Goal: Information Seeking & Learning: Learn about a topic

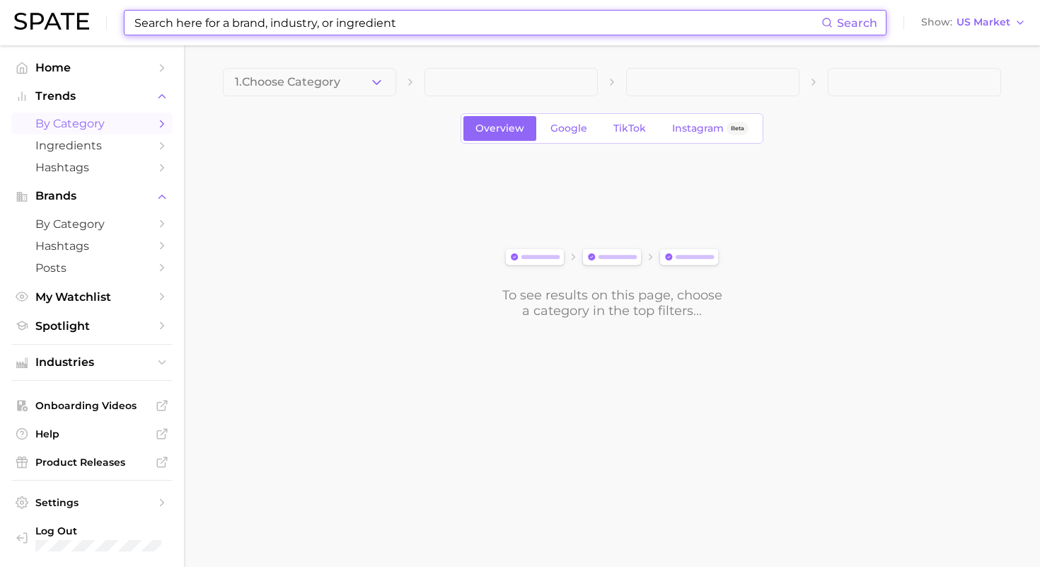
click at [303, 30] on input at bounding box center [477, 23] width 688 height 24
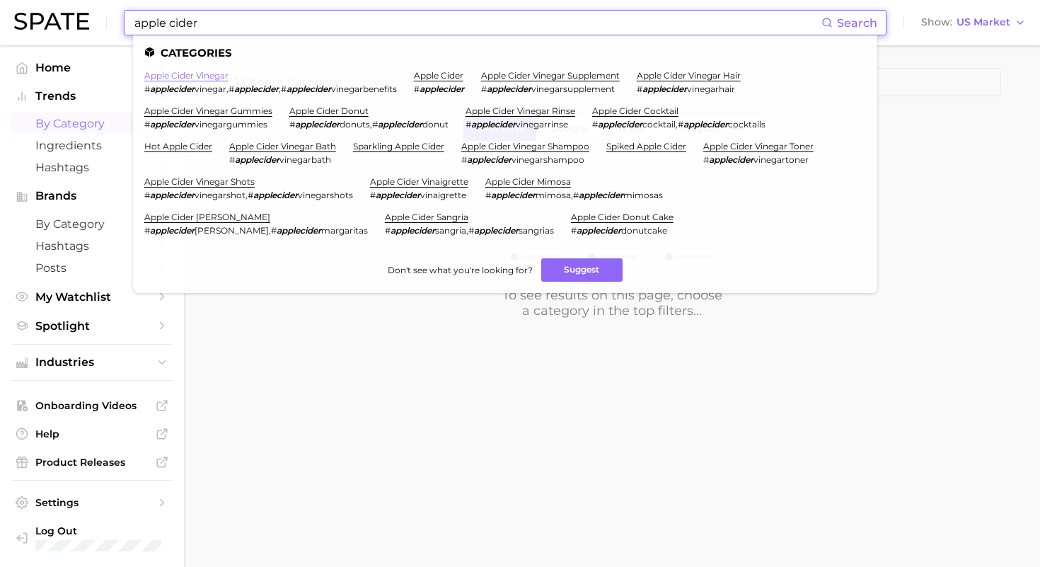
type input "apple cider"
click at [191, 76] on link "apple cider vinegar" at bounding box center [186, 75] width 84 height 11
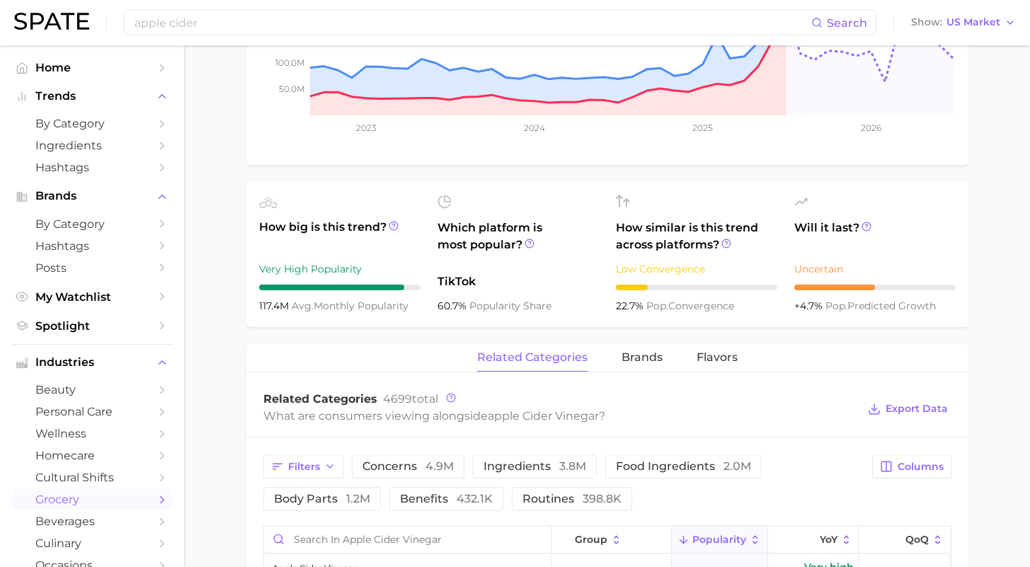
scroll to position [655, 0]
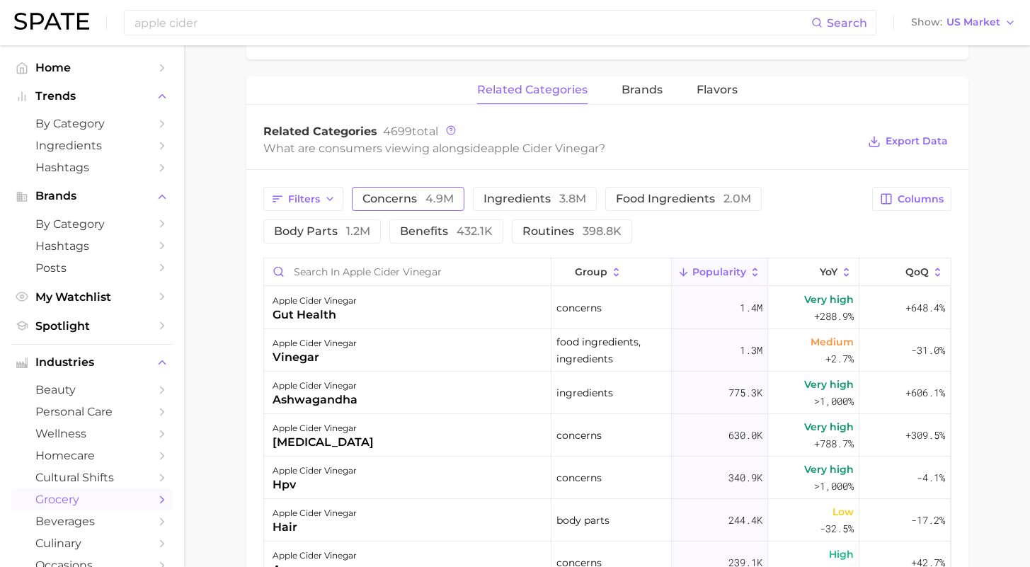
click at [425, 198] on span "4.9m" at bounding box center [439, 198] width 28 height 13
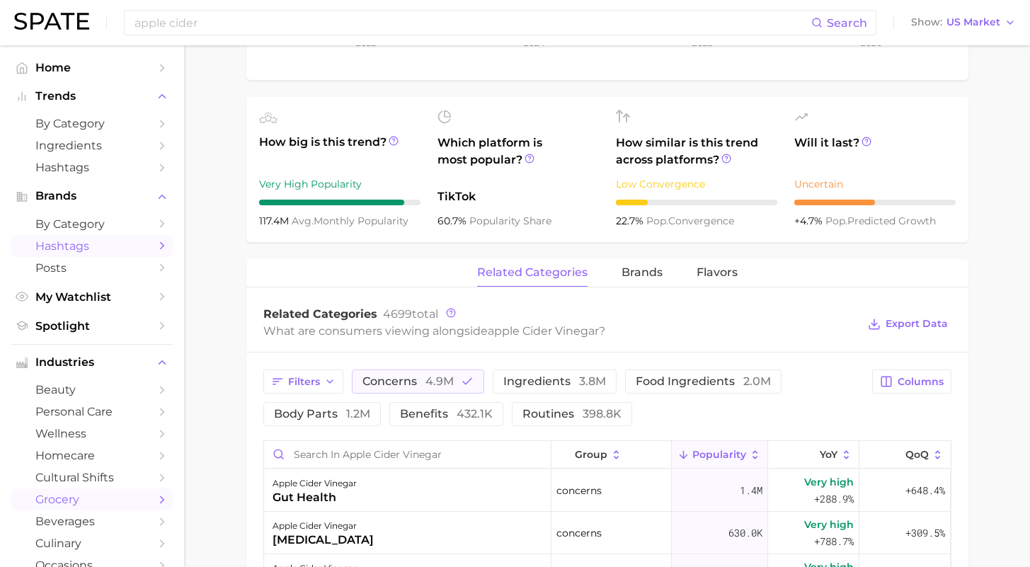
scroll to position [3, 0]
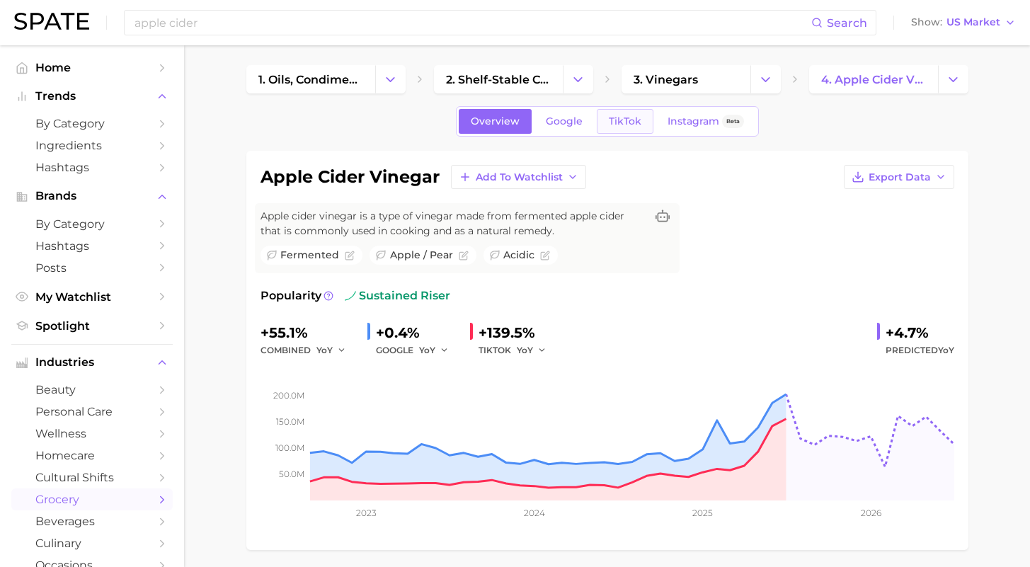
click at [623, 125] on span "TikTok" at bounding box center [625, 121] width 33 height 12
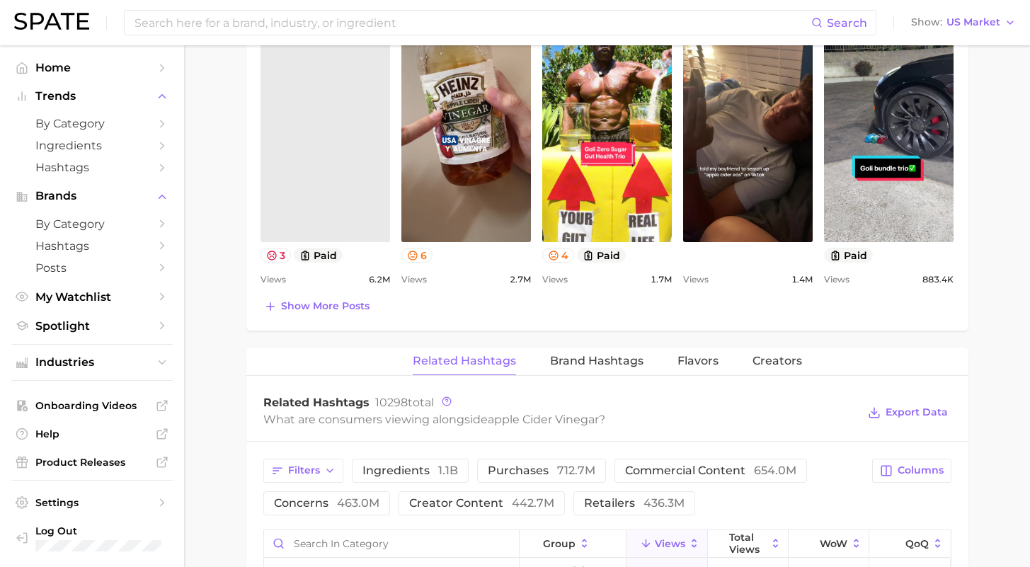
scroll to position [521, 0]
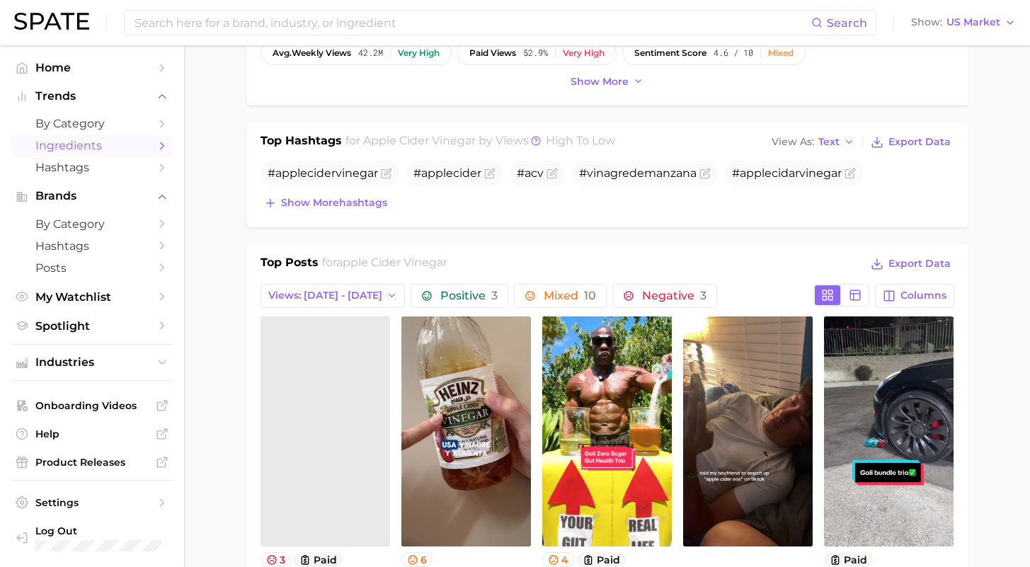
click at [76, 135] on link "Ingredients" at bounding box center [91, 145] width 161 height 22
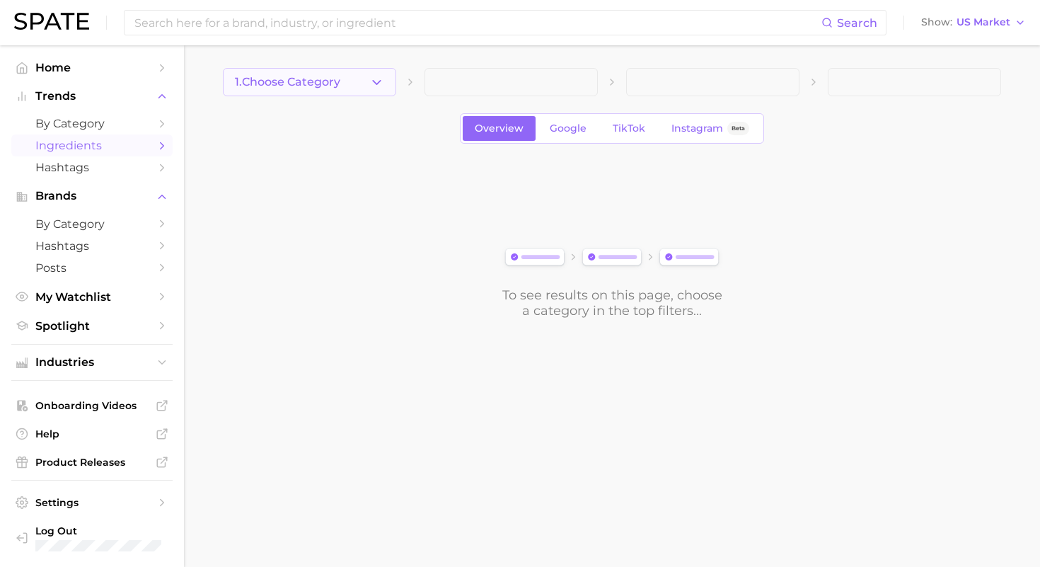
click at [306, 86] on span "1. Choose Category" at bounding box center [287, 82] width 105 height 13
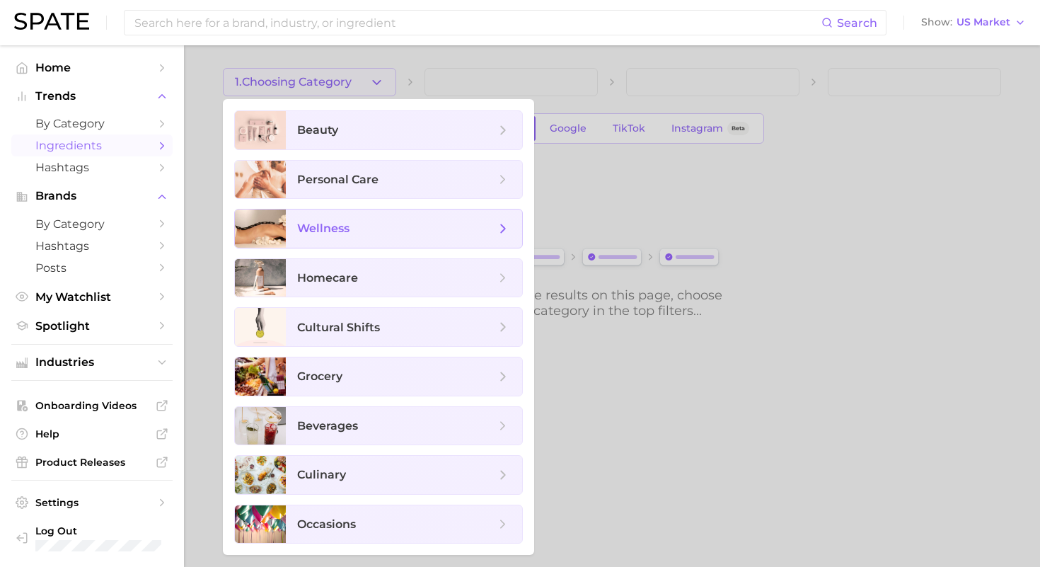
click at [311, 236] on span "wellness" at bounding box center [404, 228] width 236 height 38
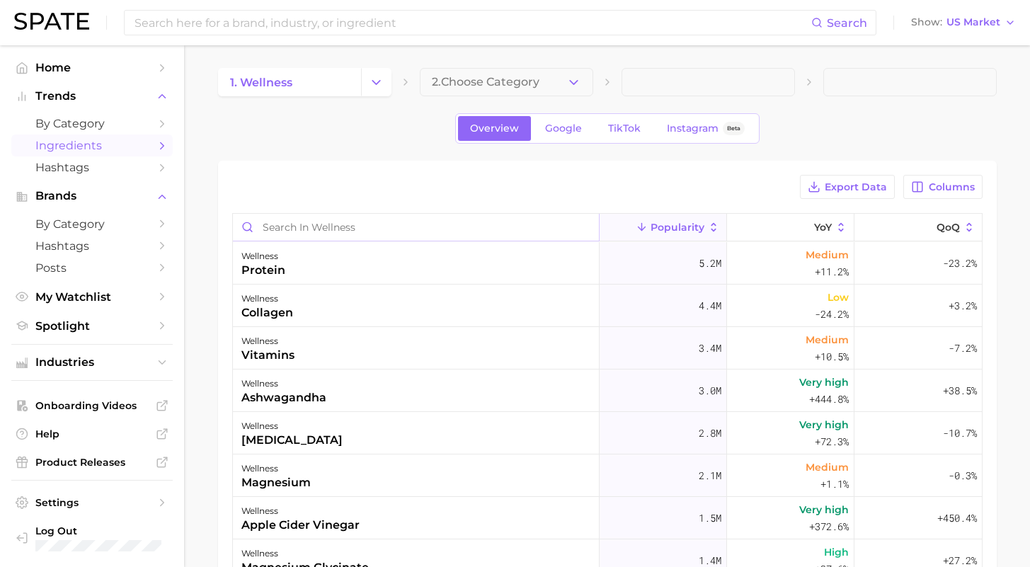
click at [361, 231] on input "Search in wellness" at bounding box center [416, 227] width 366 height 27
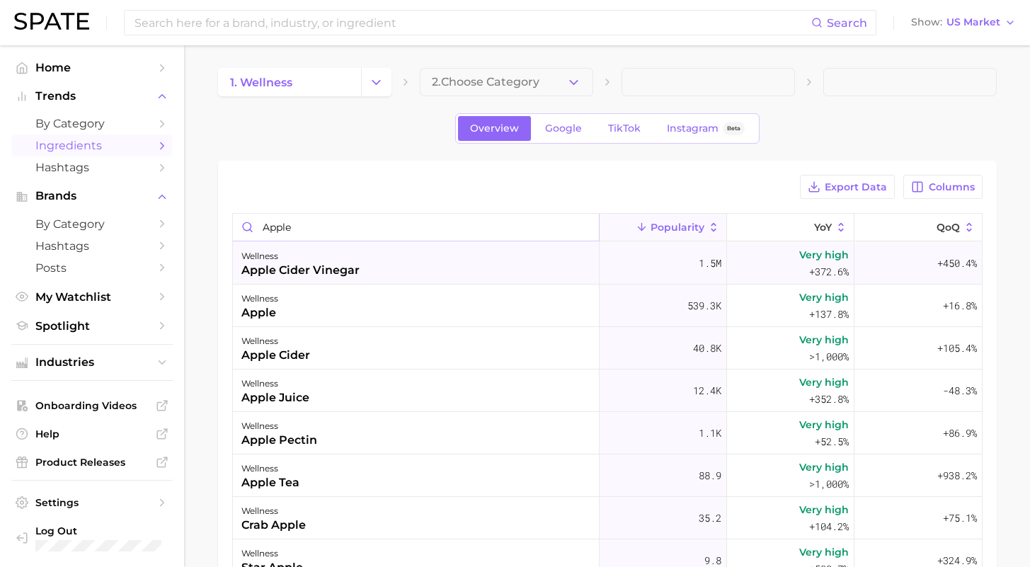
type input "apple"
click at [313, 268] on div "apple cider vinegar" at bounding box center [300, 270] width 118 height 17
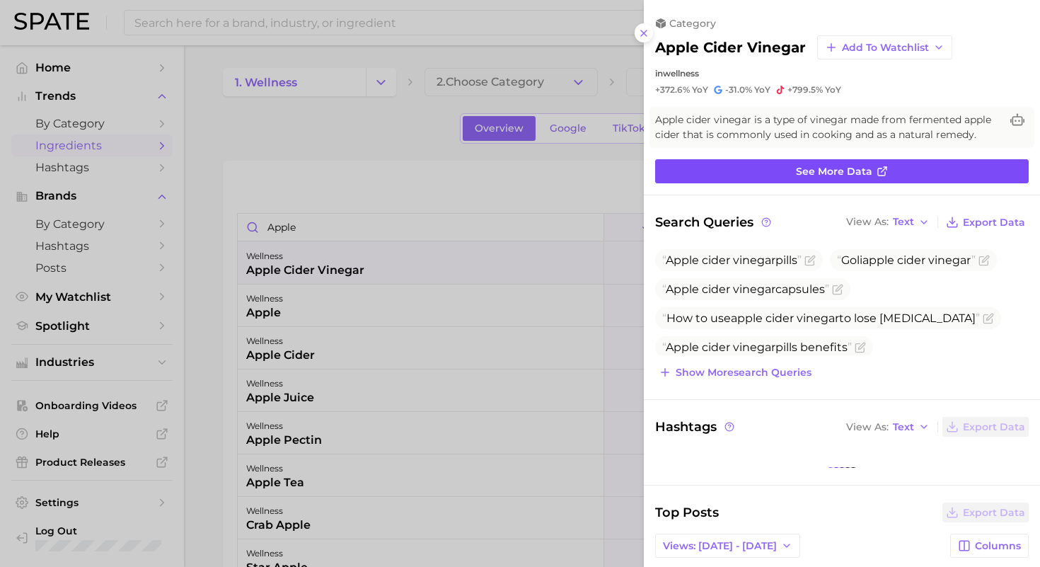
click at [739, 171] on link "See more data" at bounding box center [842, 171] width 374 height 24
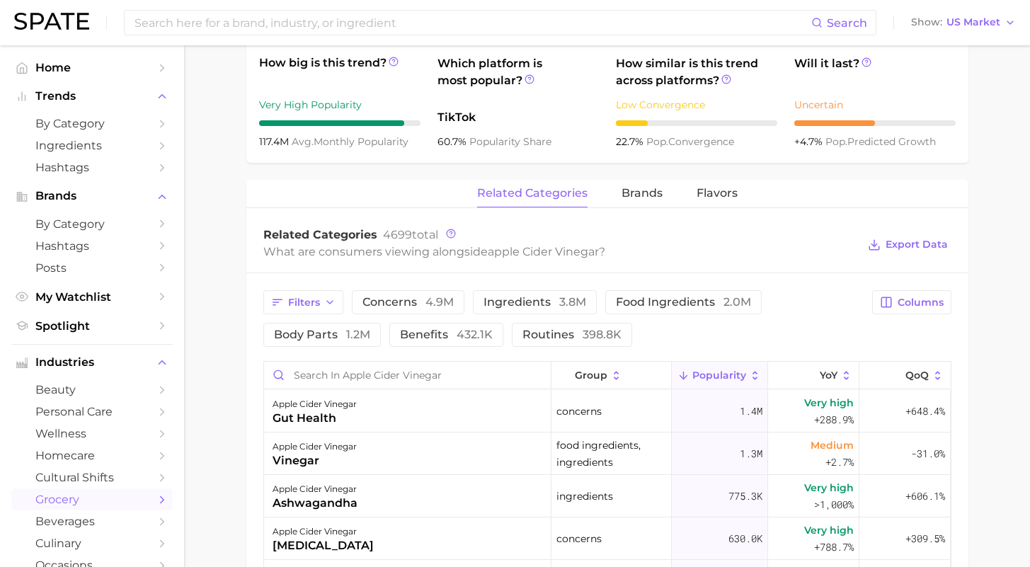
scroll to position [69, 0]
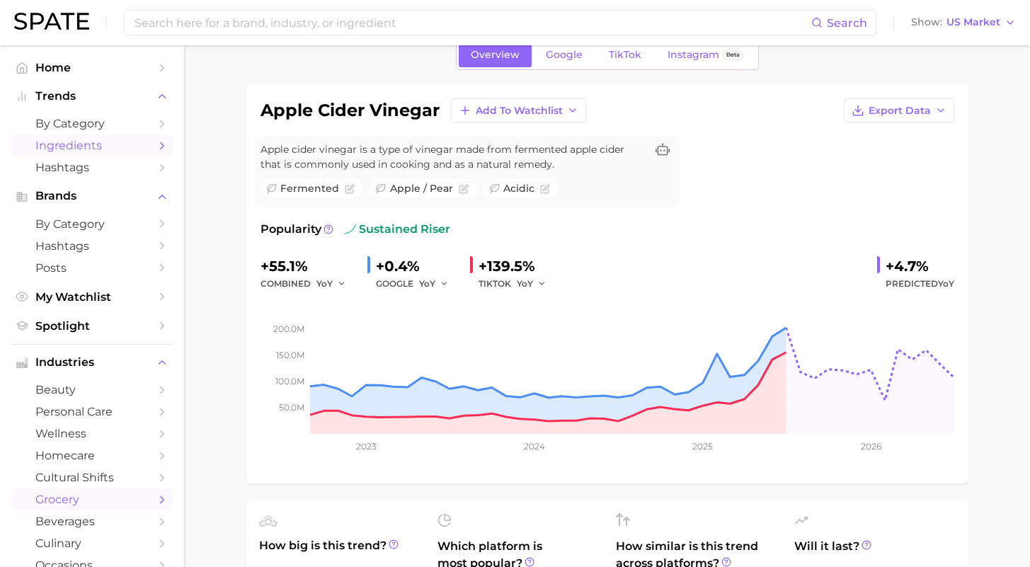
click at [80, 143] on span "Ingredients" at bounding box center [91, 145] width 113 height 13
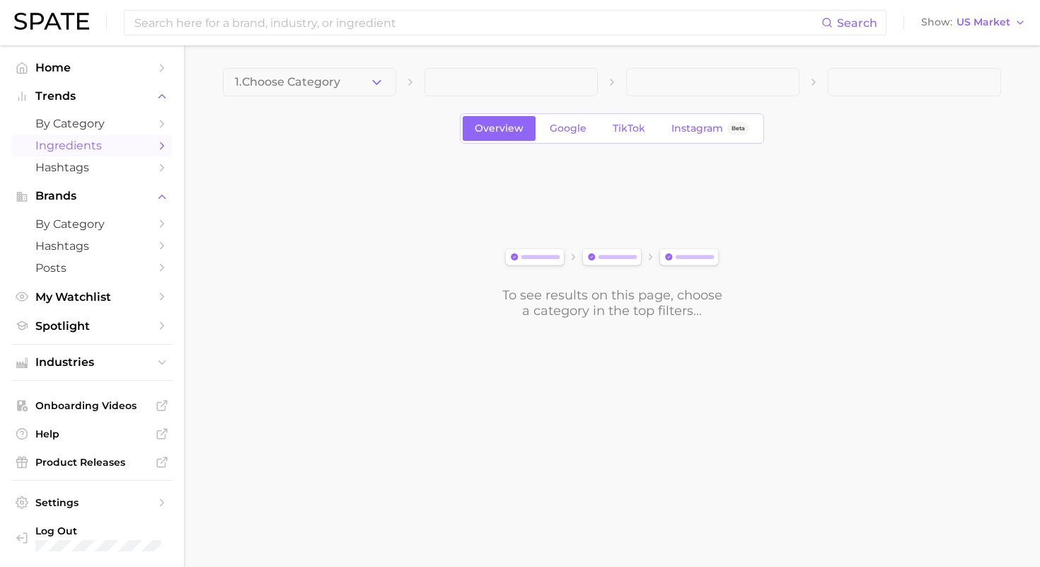
click at [300, 81] on span "1. Choose Category" at bounding box center [287, 82] width 105 height 13
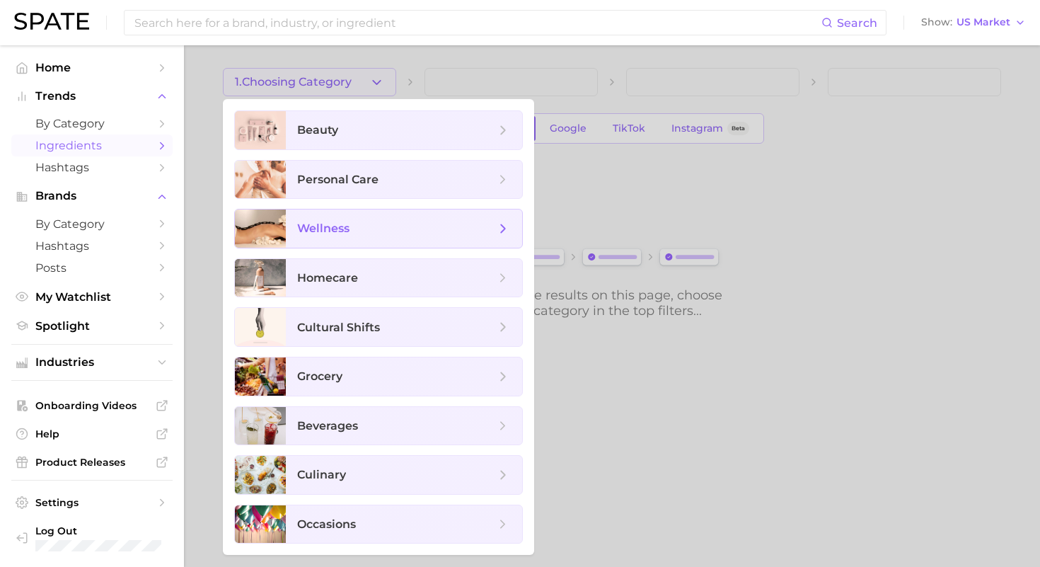
click at [316, 236] on span "wellness" at bounding box center [404, 228] width 236 height 38
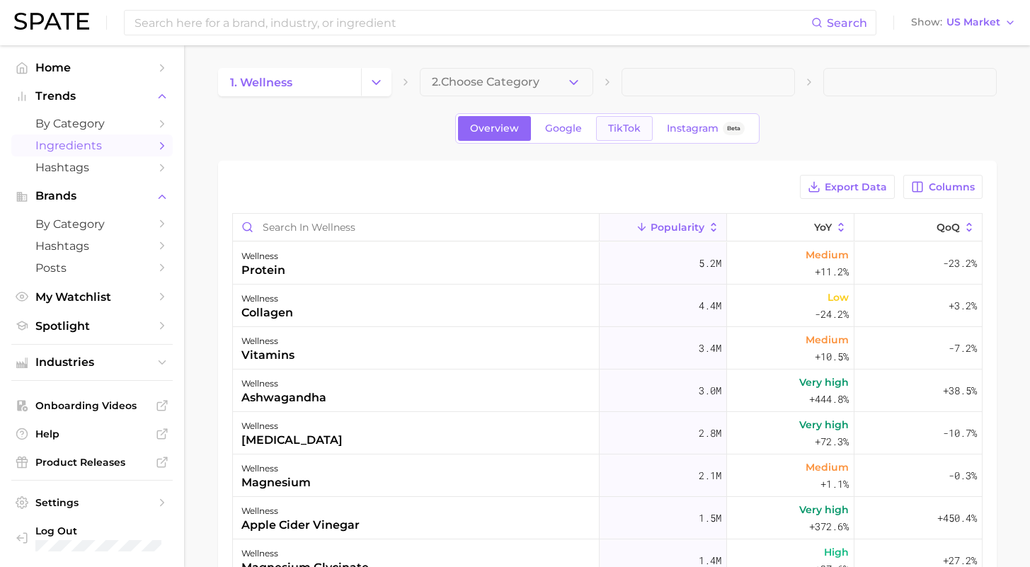
click at [621, 135] on link "TikTok" at bounding box center [624, 128] width 57 height 25
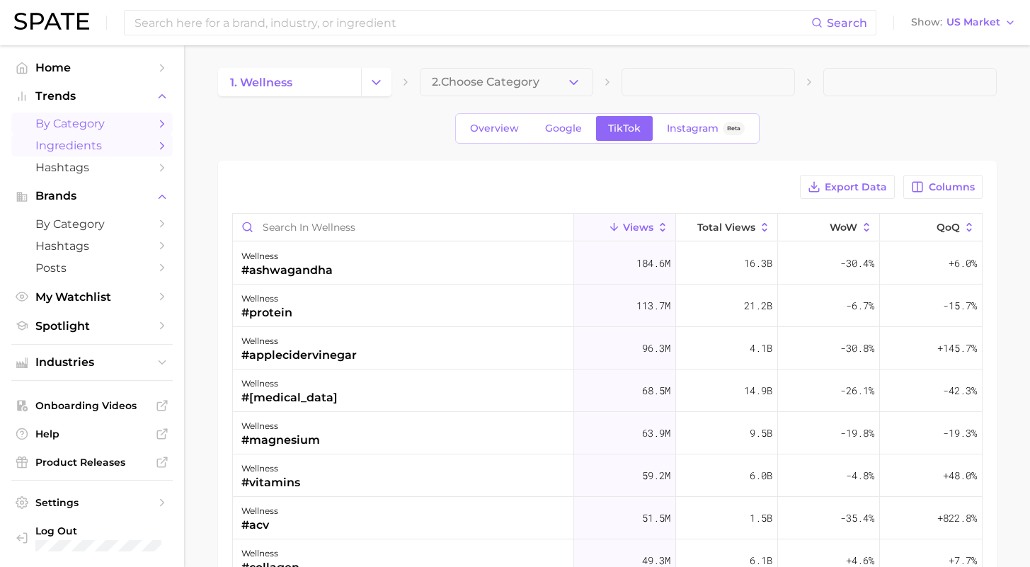
click at [98, 120] on span "by Category" at bounding box center [91, 123] width 113 height 13
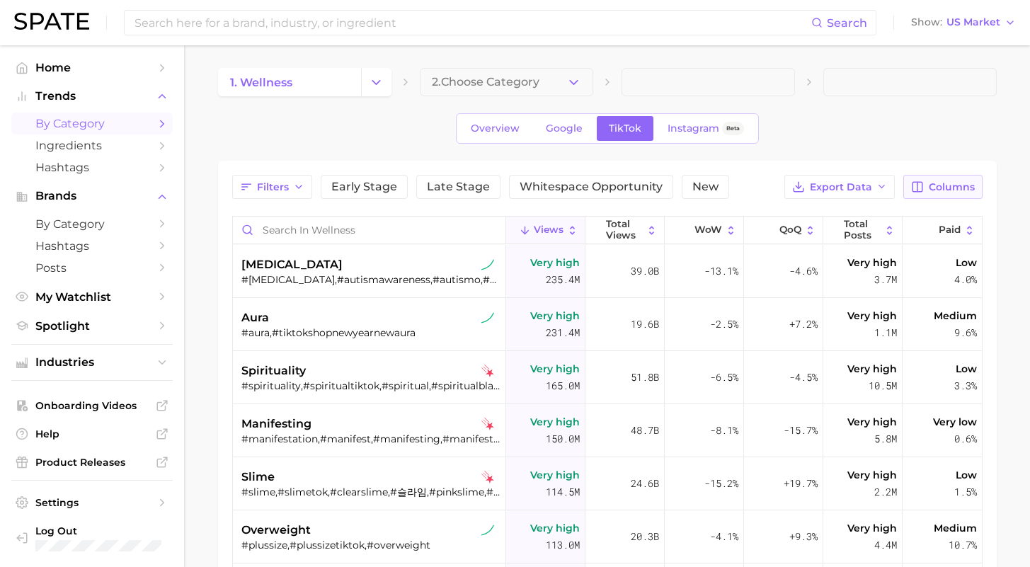
click at [940, 190] on span "Columns" at bounding box center [951, 187] width 46 height 12
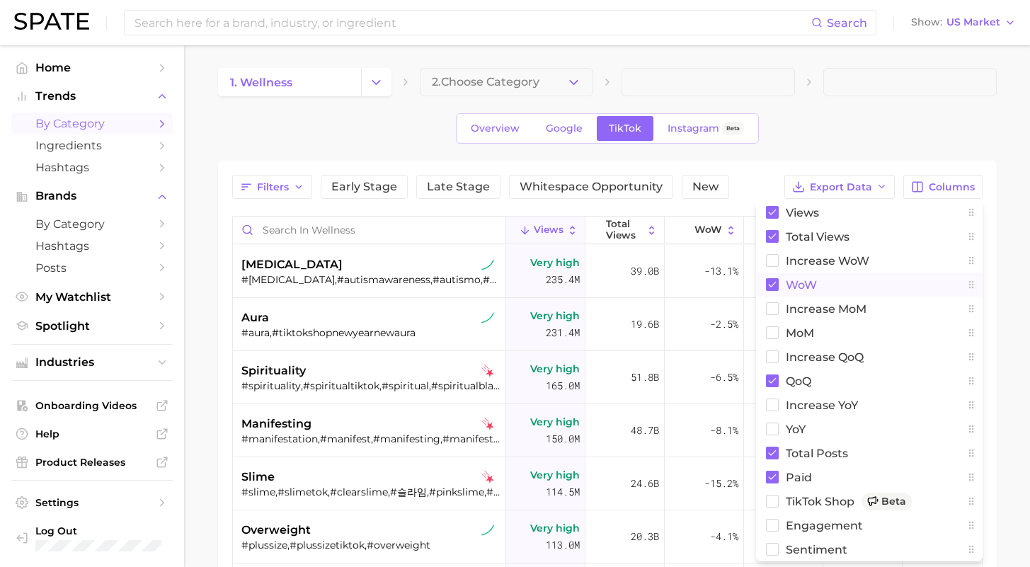
click at [805, 279] on span "WoW" at bounding box center [800, 285] width 31 height 12
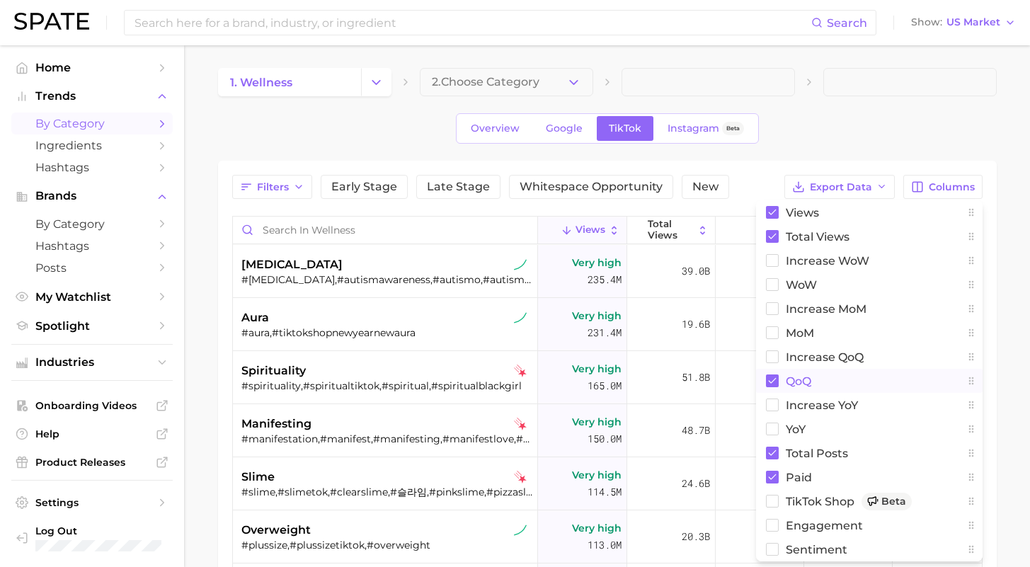
click at [797, 383] on span "QoQ" at bounding box center [797, 381] width 25 height 12
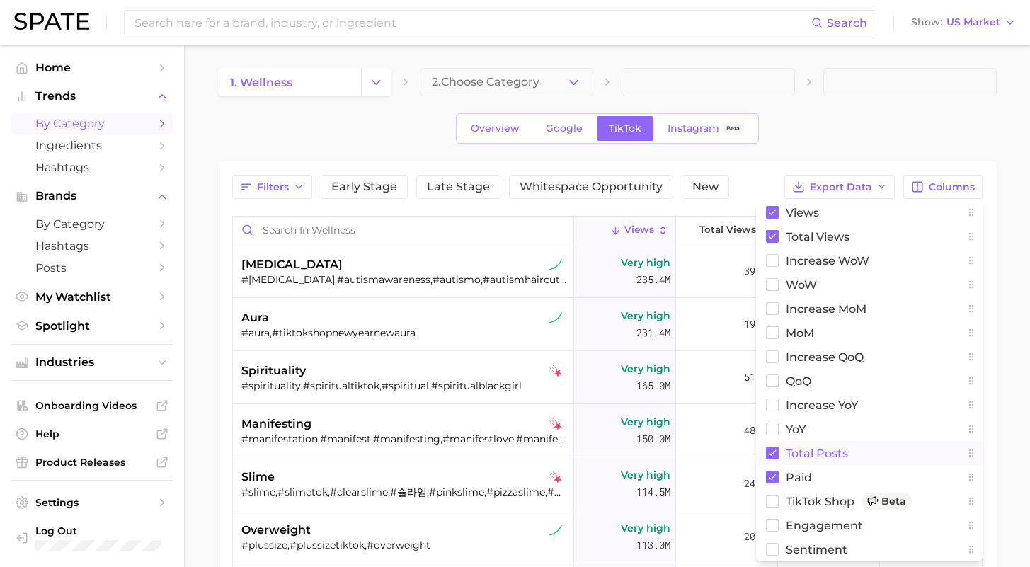
click at [794, 451] on span "Total Posts" at bounding box center [816, 453] width 62 height 12
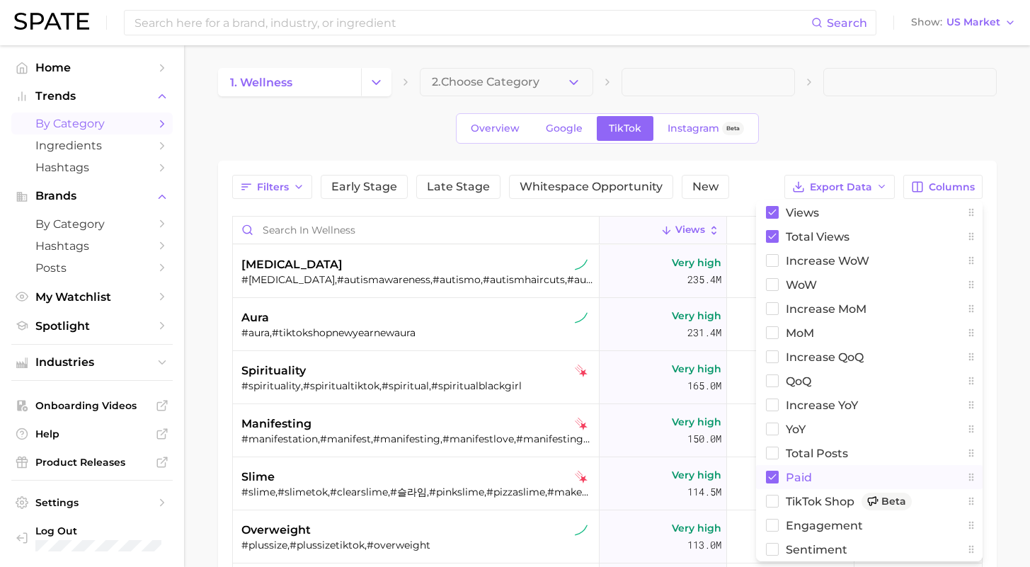
drag, startPoint x: 788, startPoint y: 483, endPoint x: 793, endPoint y: 472, distance: 12.1
click at [788, 483] on button "Paid" at bounding box center [869, 477] width 226 height 24
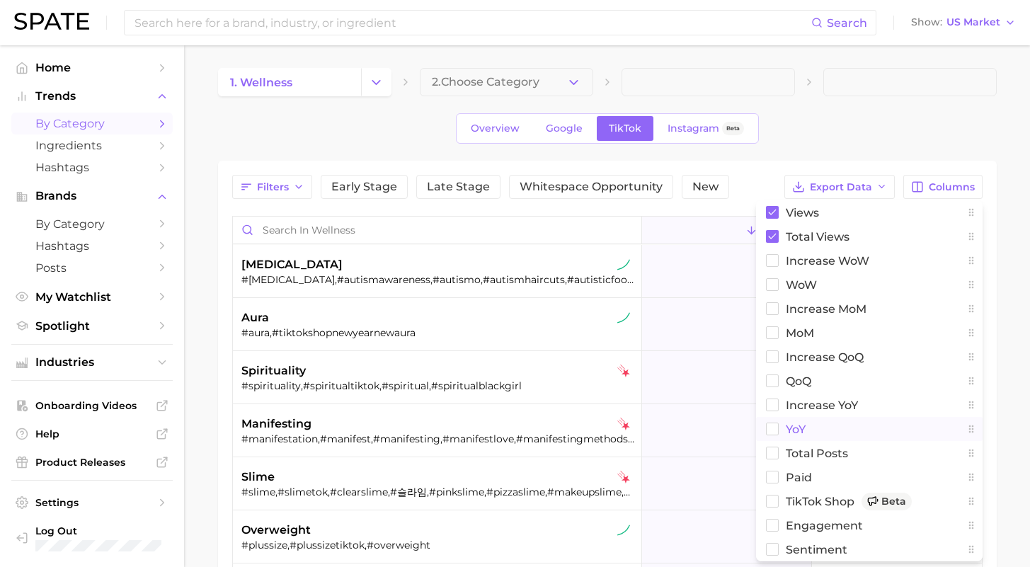
click at [795, 430] on span "YoY" at bounding box center [795, 429] width 20 height 12
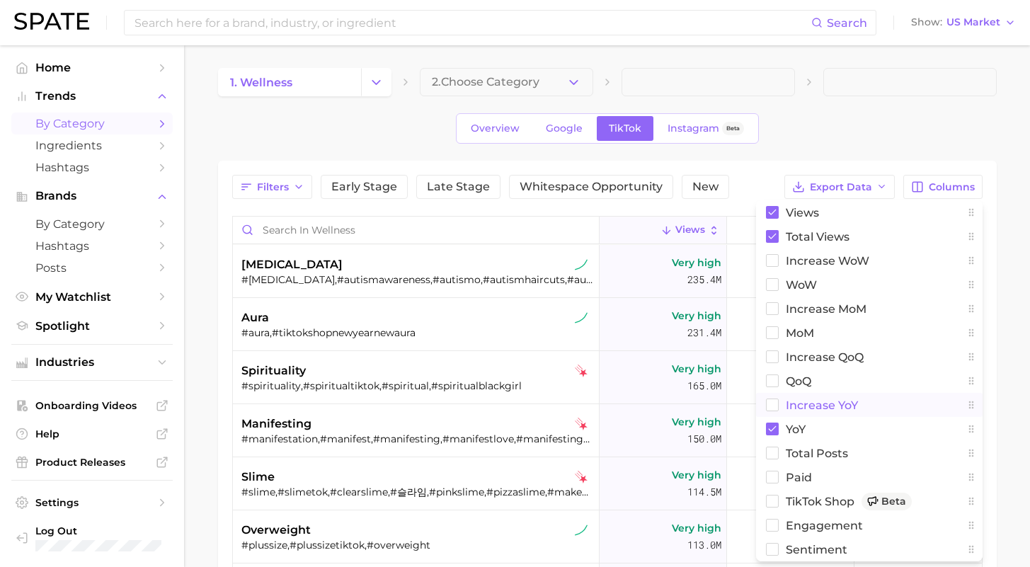
click at [794, 403] on span "increase YoY" at bounding box center [821, 405] width 72 height 12
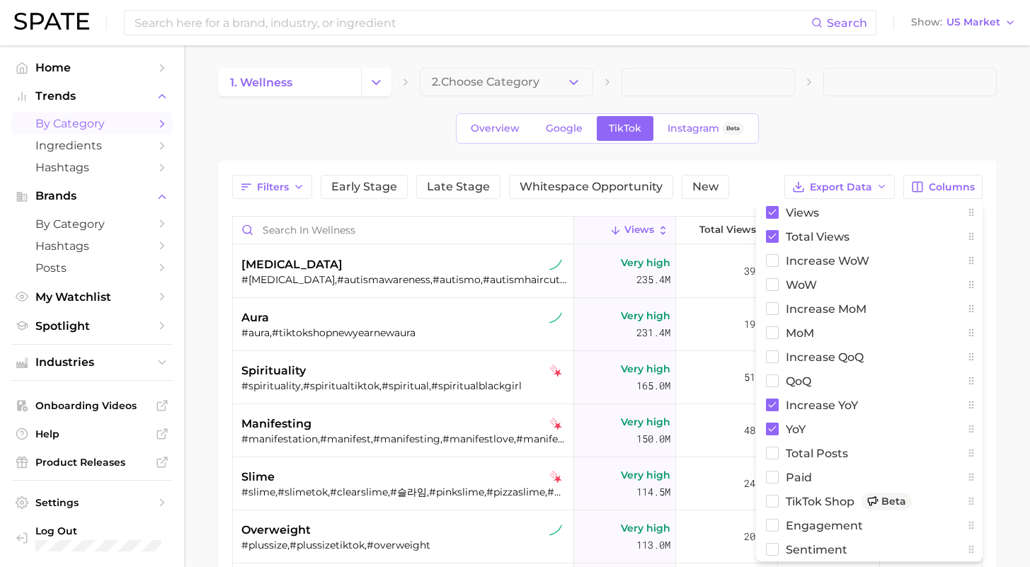
click at [794, 141] on div "Overview Google TikTok Instagram Beta" at bounding box center [607, 128] width 778 height 30
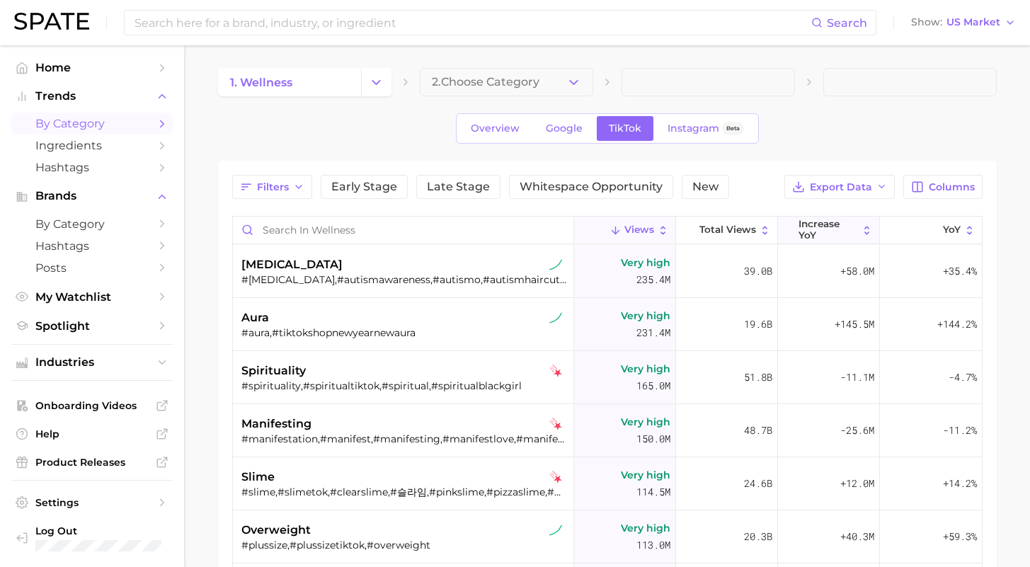
click at [835, 239] on span "increase YoY" at bounding box center [827, 230] width 59 height 22
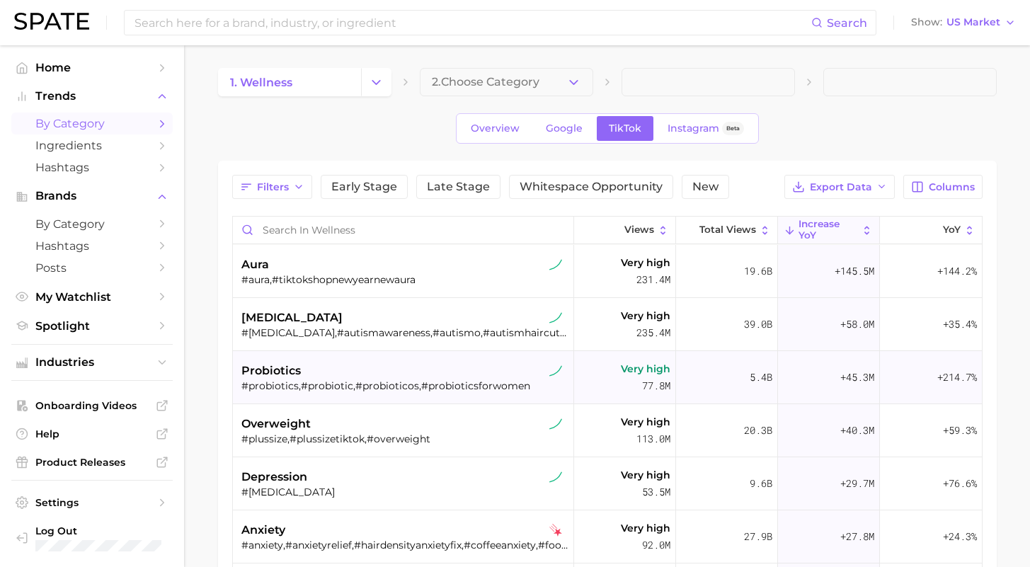
click at [474, 369] on div "probiotics" at bounding box center [404, 370] width 327 height 17
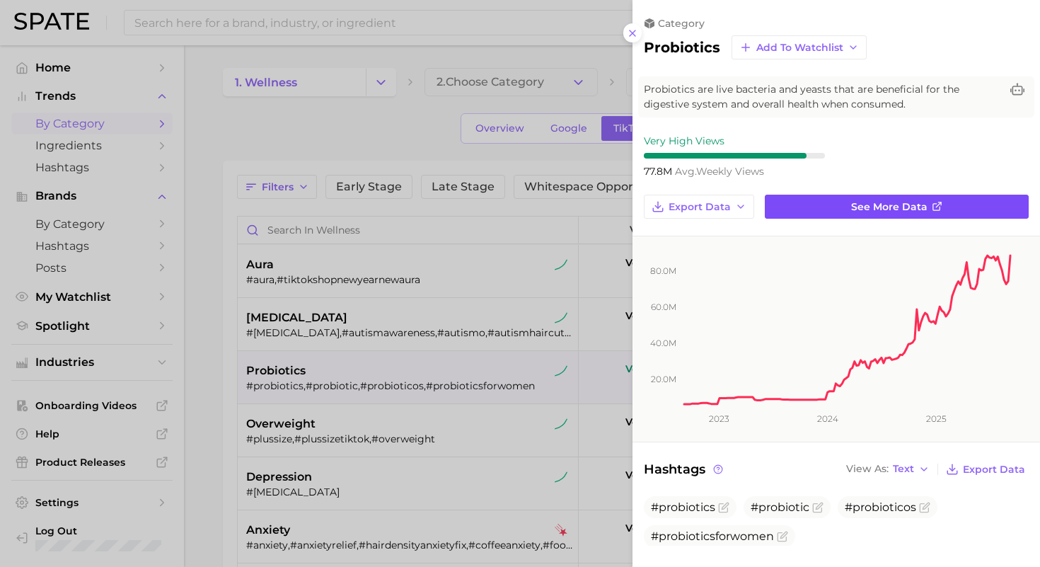
click at [817, 199] on link "See more data" at bounding box center [897, 207] width 264 height 24
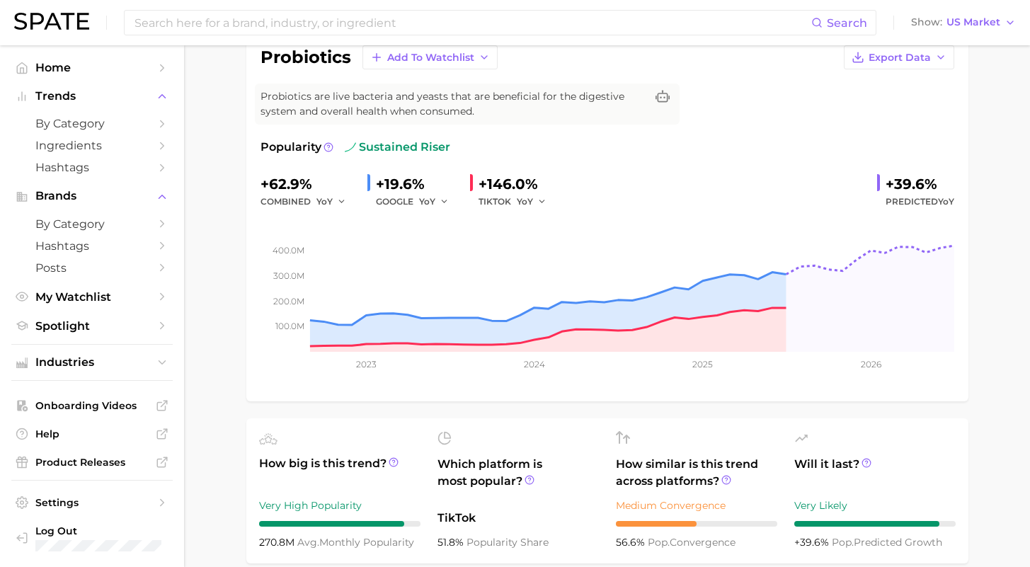
scroll to position [6, 0]
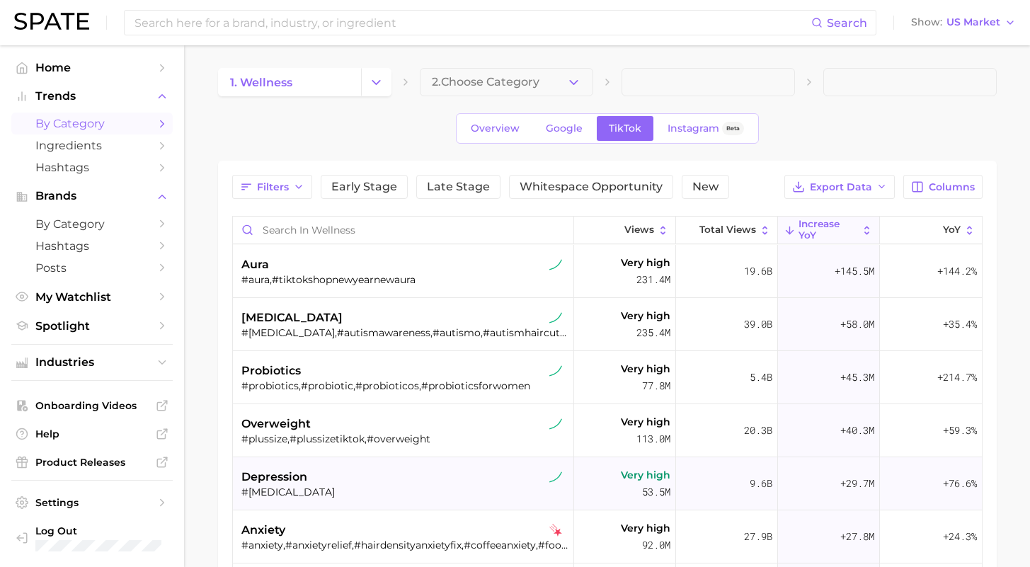
click at [368, 476] on div "depression" at bounding box center [404, 476] width 327 height 17
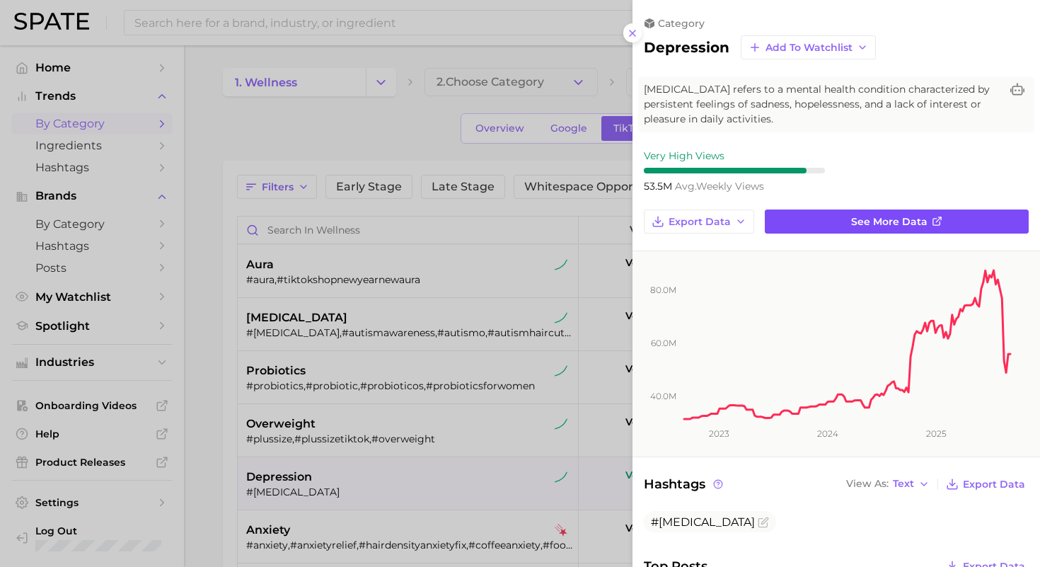
click at [819, 217] on link "See more data" at bounding box center [897, 221] width 264 height 24
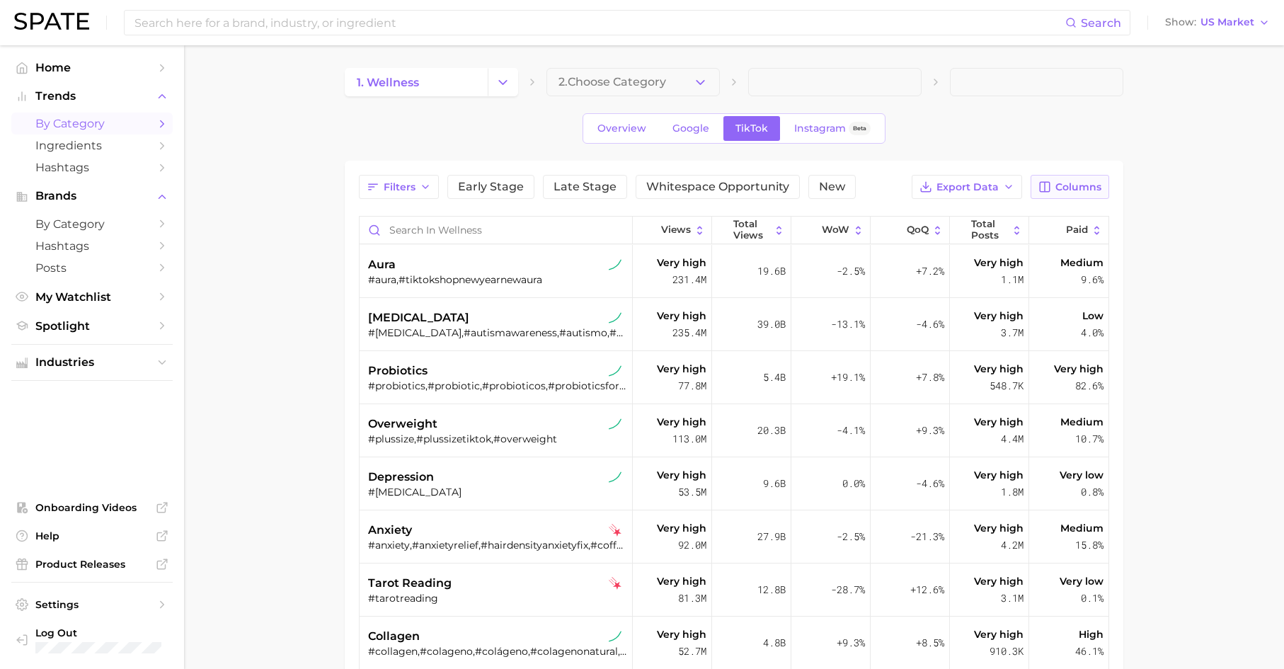
click at [1039, 187] on icon "button" at bounding box center [1044, 186] width 13 height 13
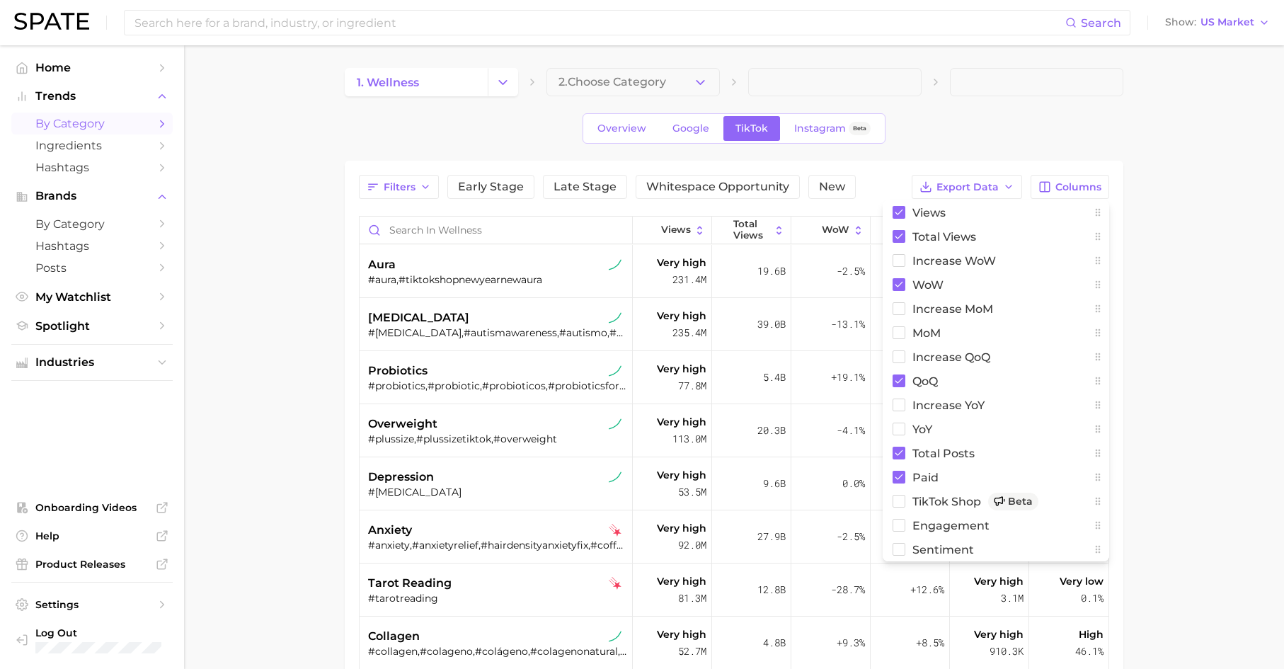
click at [1039, 325] on main "1. wellness 2. Choose Category Overview Google TikTok Instagram Beta Filters Ea…" at bounding box center [734, 507] width 1100 height 924
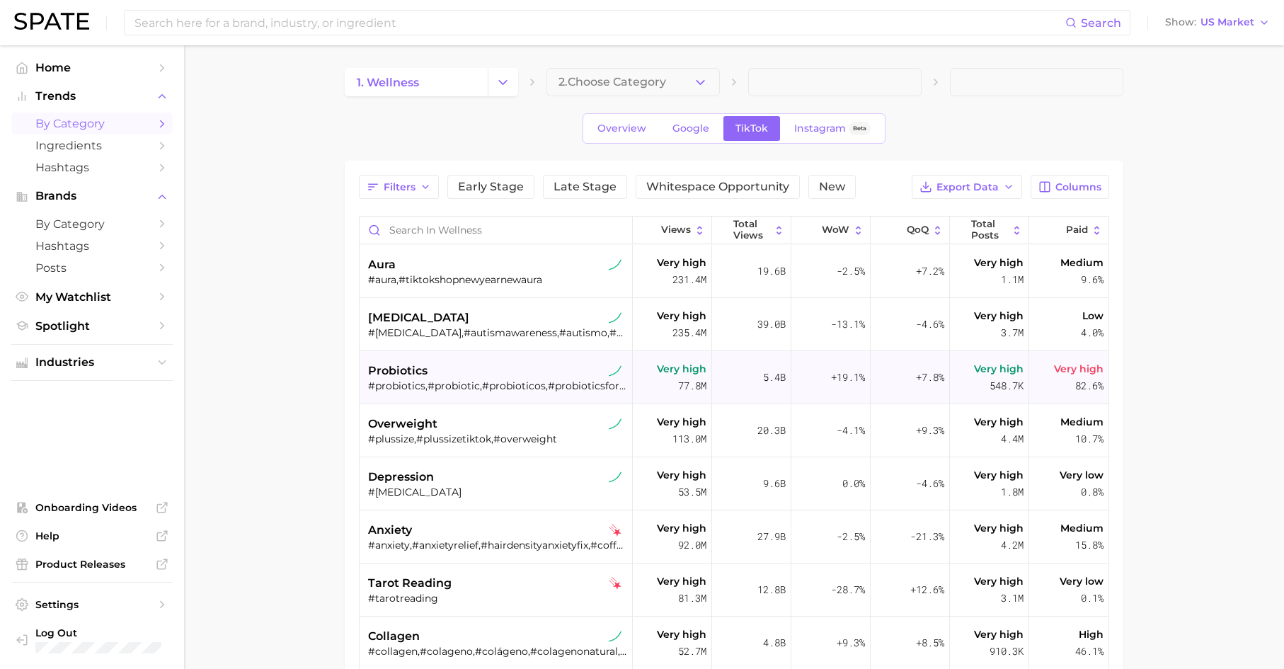
click at [453, 384] on div "#probiotics,#probiotic,#probioticos,#probioticsforwomen" at bounding box center [497, 385] width 259 height 13
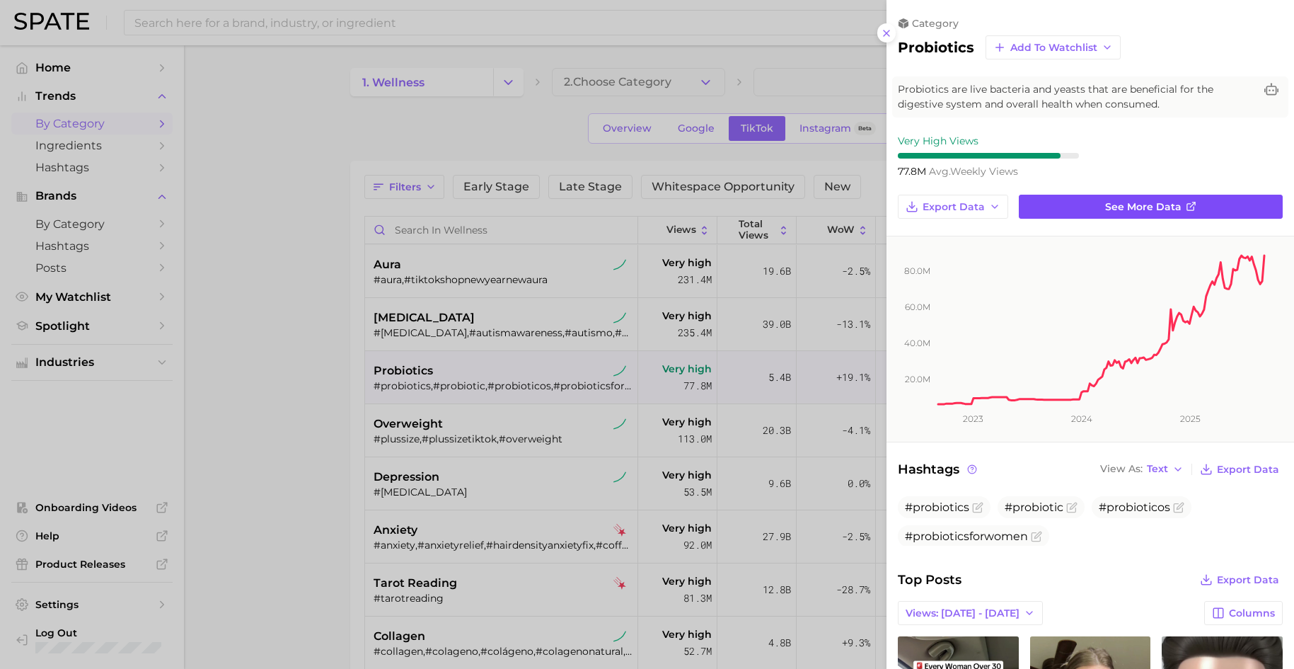
click at [1039, 206] on span "See more data" at bounding box center [1143, 207] width 76 height 12
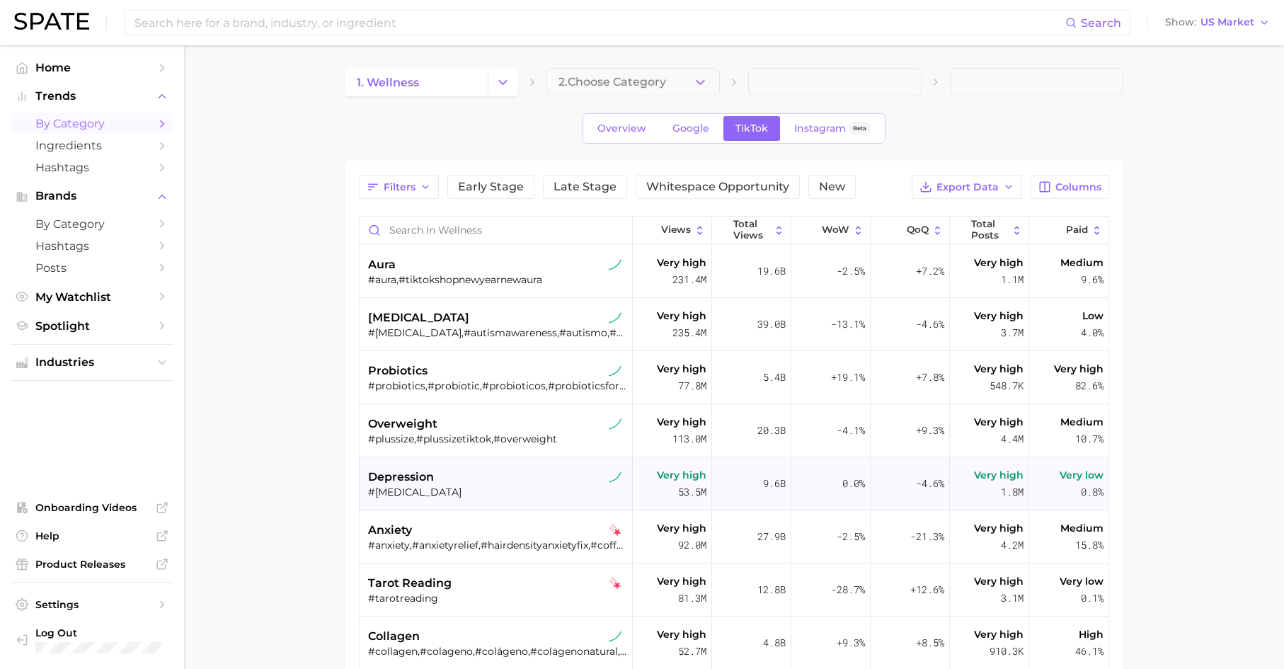
click at [390, 476] on span "depression" at bounding box center [401, 476] width 66 height 17
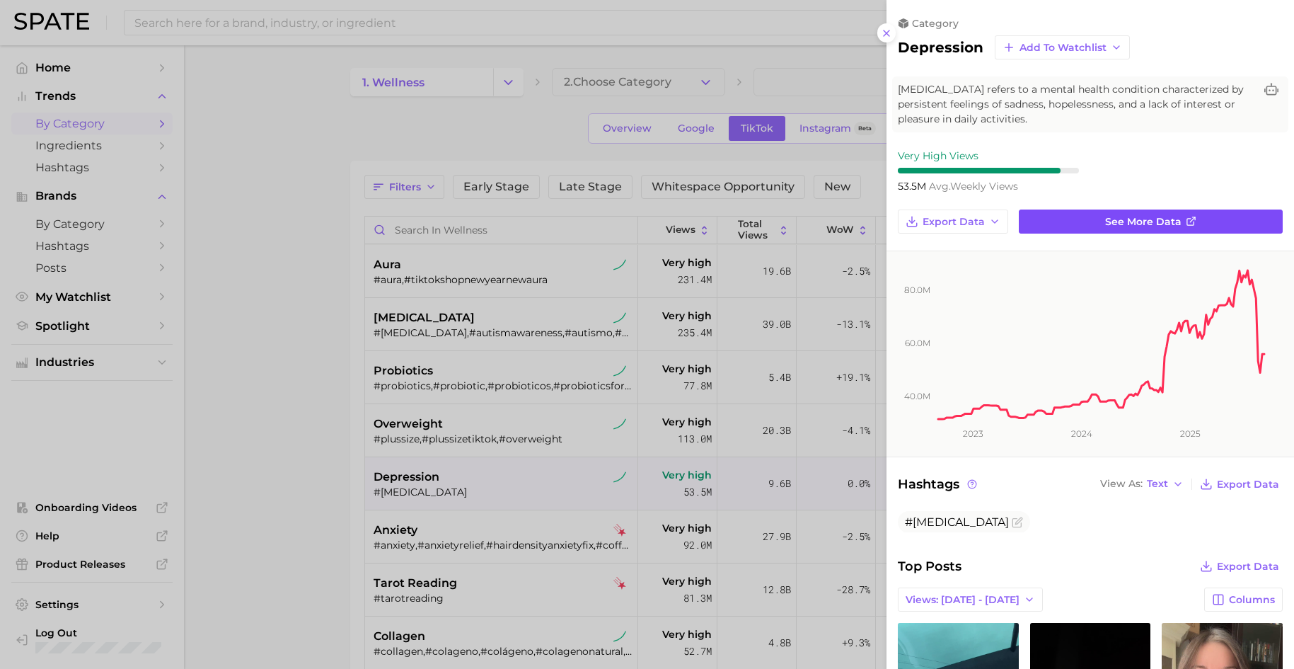
click at [1039, 220] on link "See more data" at bounding box center [1151, 221] width 264 height 24
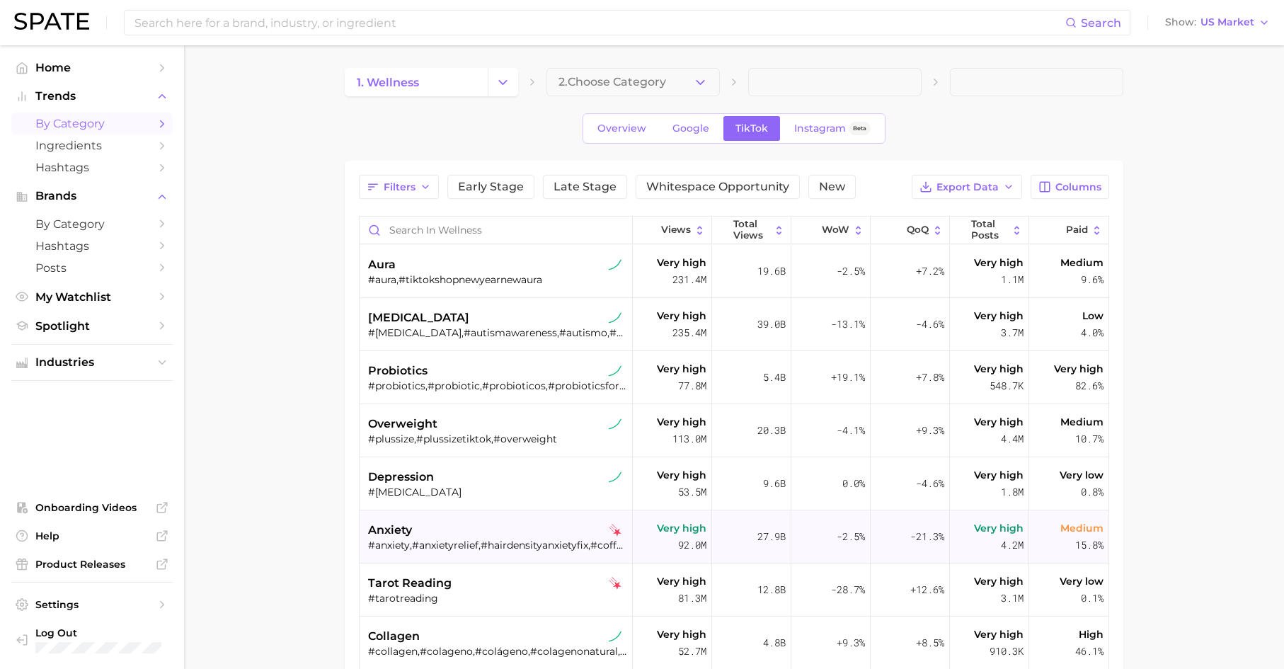
click at [417, 531] on div "anxiety" at bounding box center [497, 529] width 259 height 17
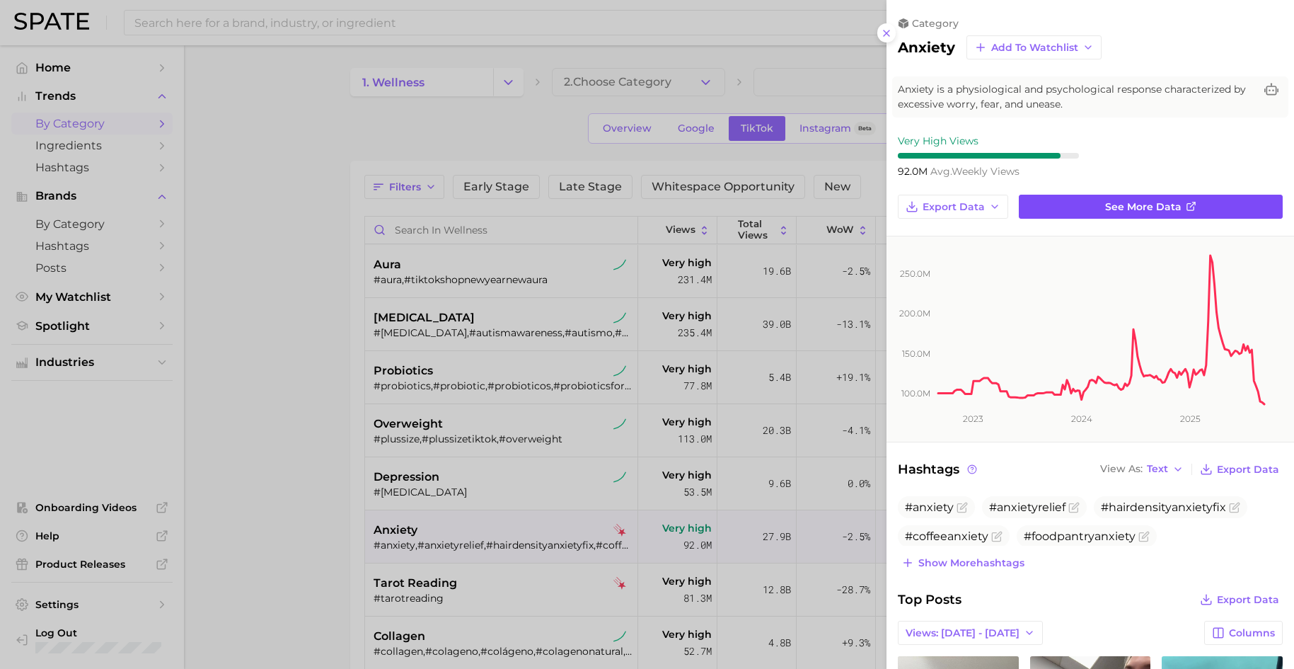
click at [1039, 195] on link "See more data" at bounding box center [1151, 207] width 264 height 24
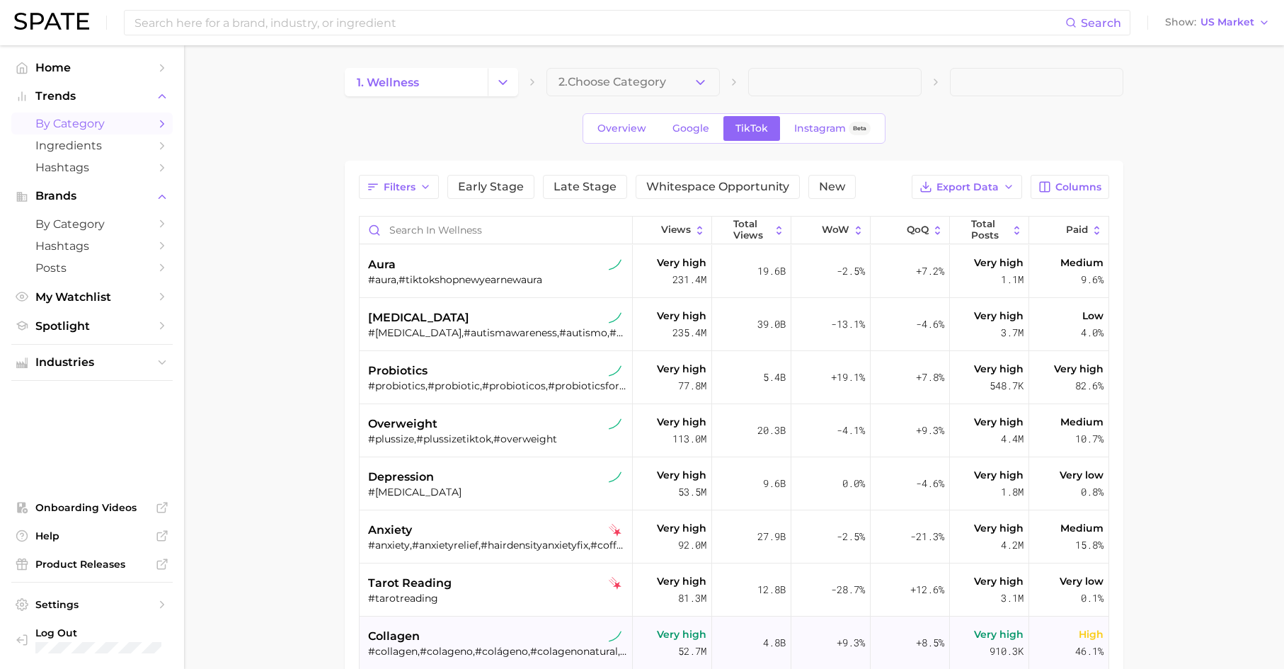
click at [467, 566] on div "#collagen,#colageno,#colágeno,#colagenonatural,#collagenviral,#collagenproducti…" at bounding box center [497, 651] width 259 height 13
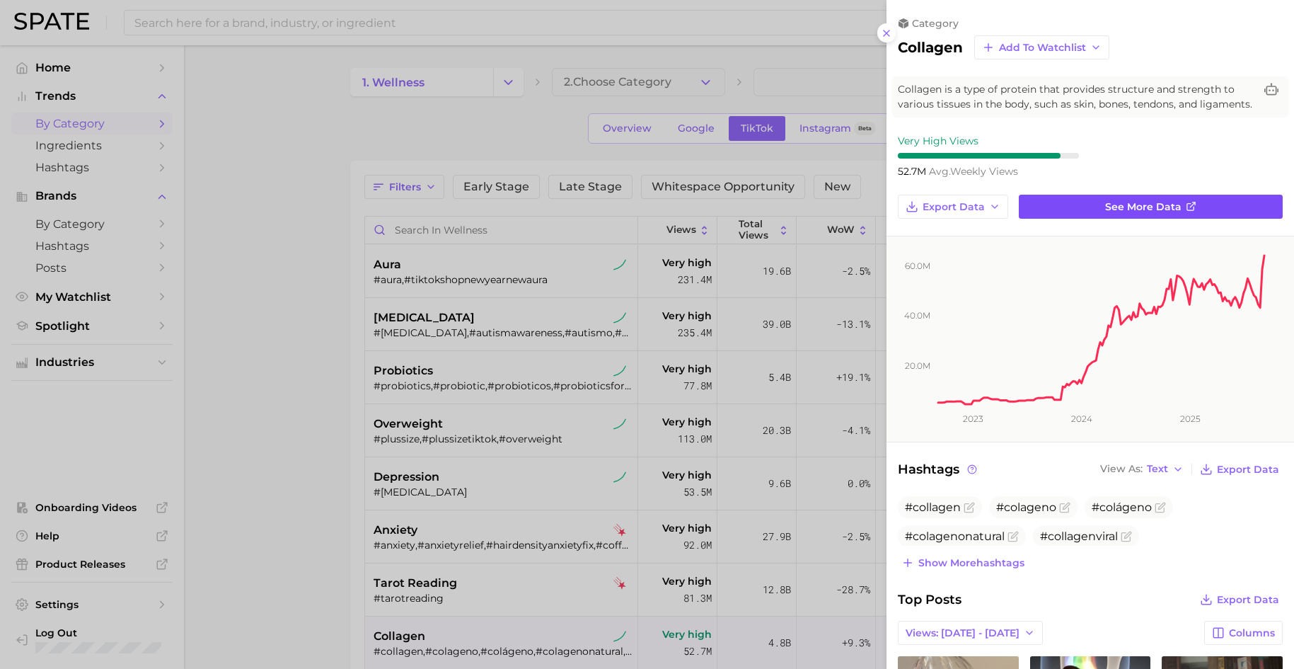
click at [1039, 205] on link "See more data" at bounding box center [1151, 207] width 264 height 24
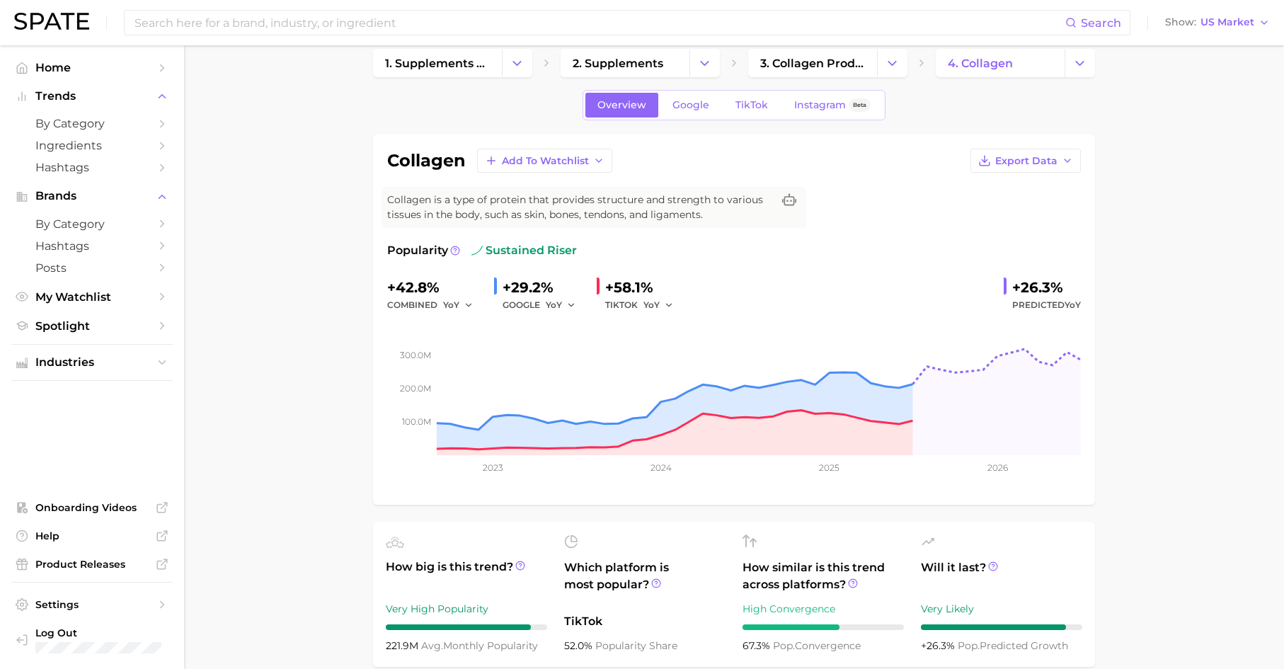
scroll to position [87, 0]
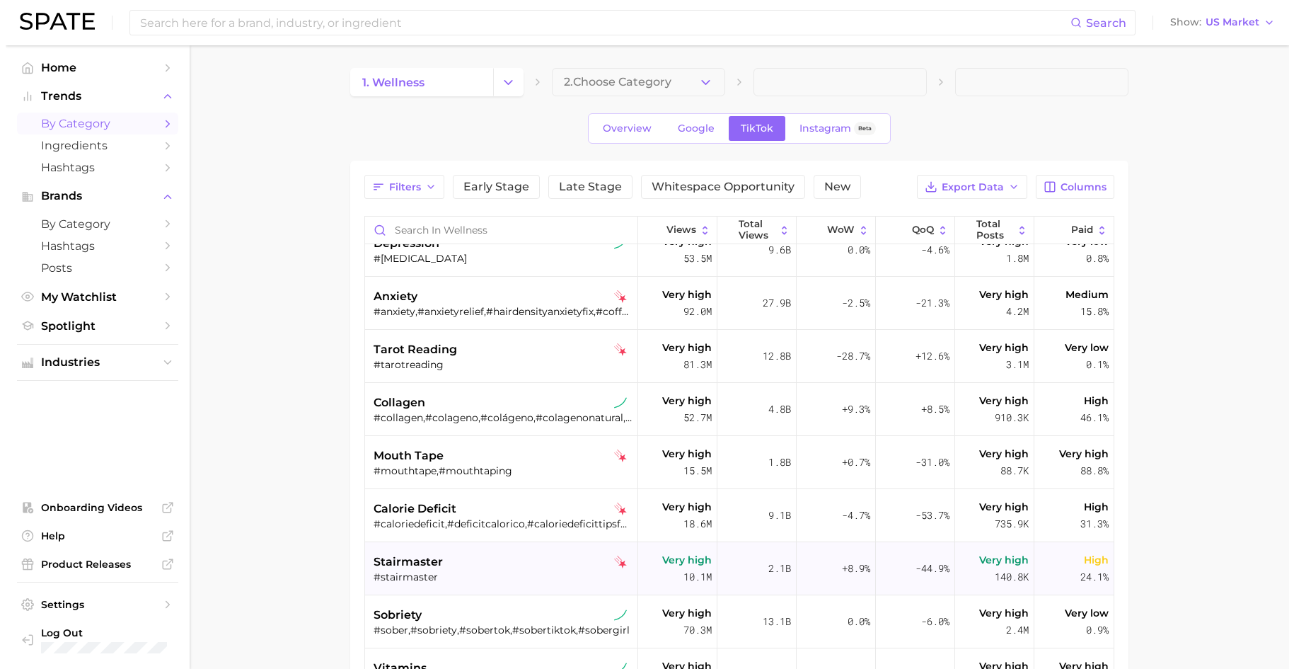
scroll to position [361, 0]
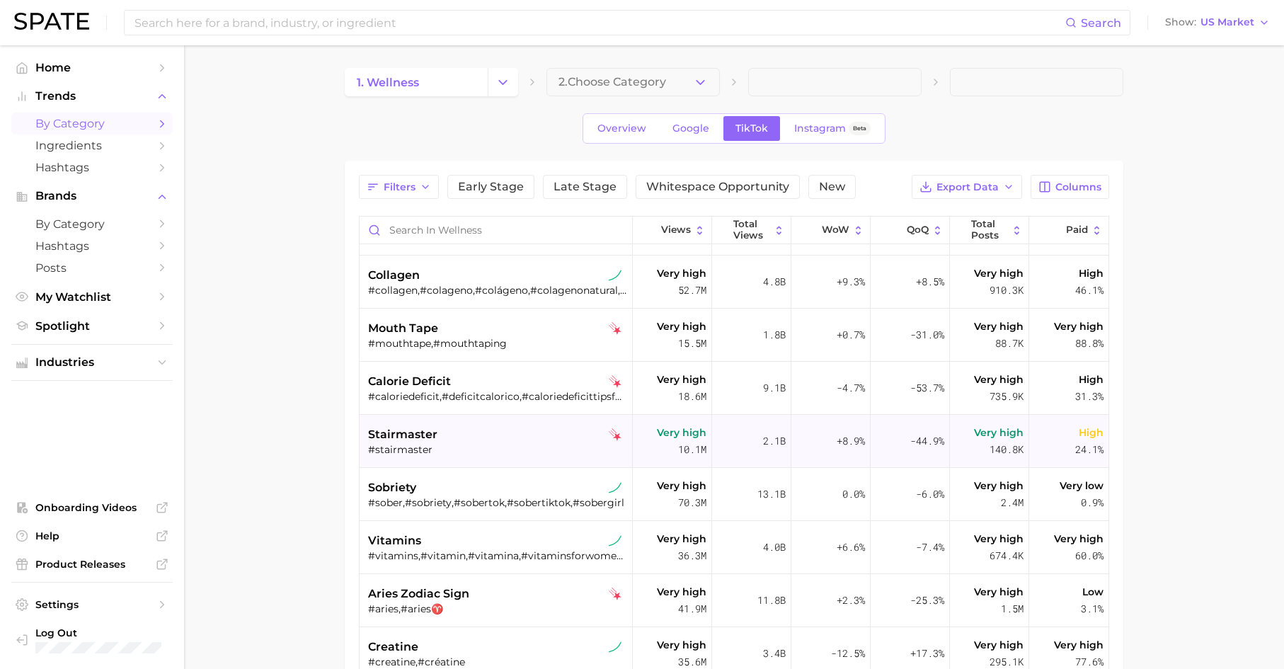
click at [416, 434] on span "stairmaster" at bounding box center [402, 434] width 69 height 17
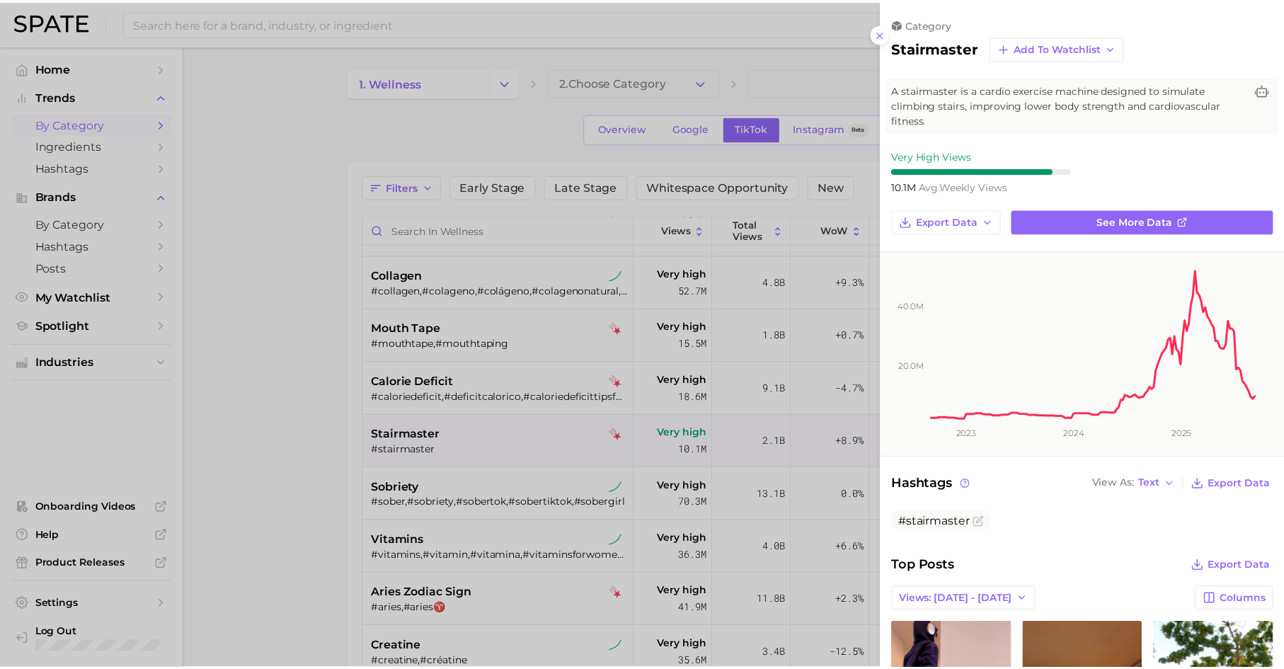
scroll to position [0, 0]
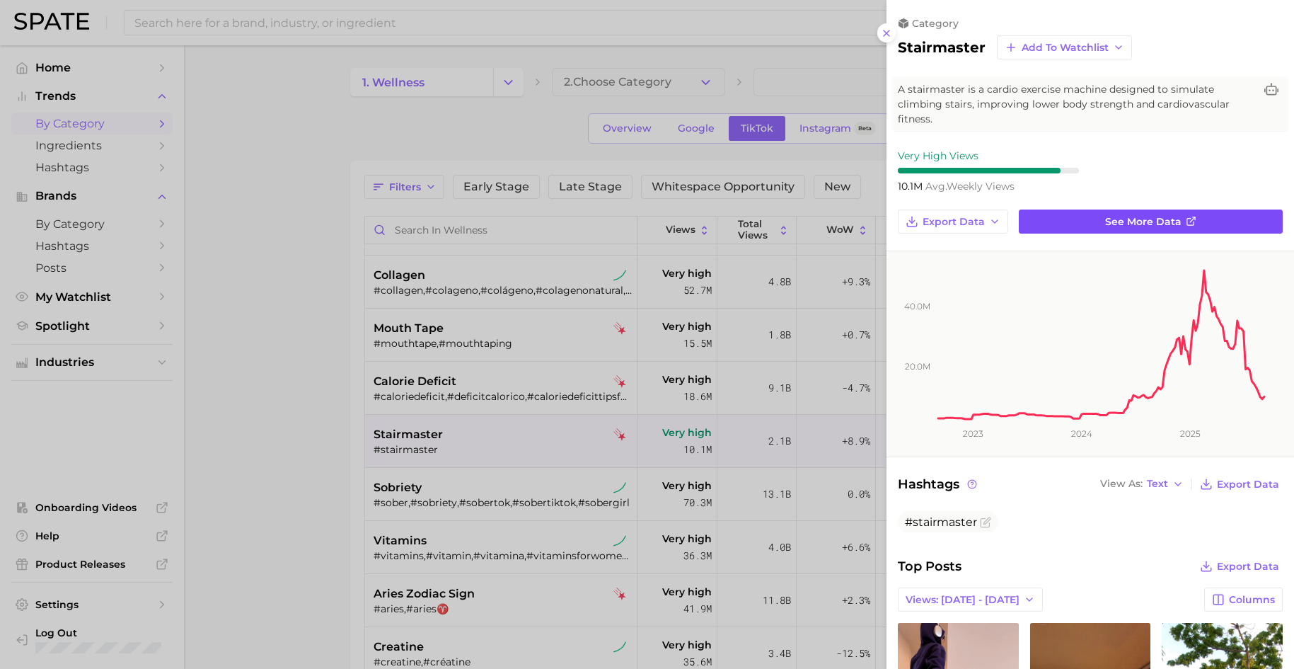
click at [1039, 216] on span "See more data" at bounding box center [1143, 222] width 76 height 12
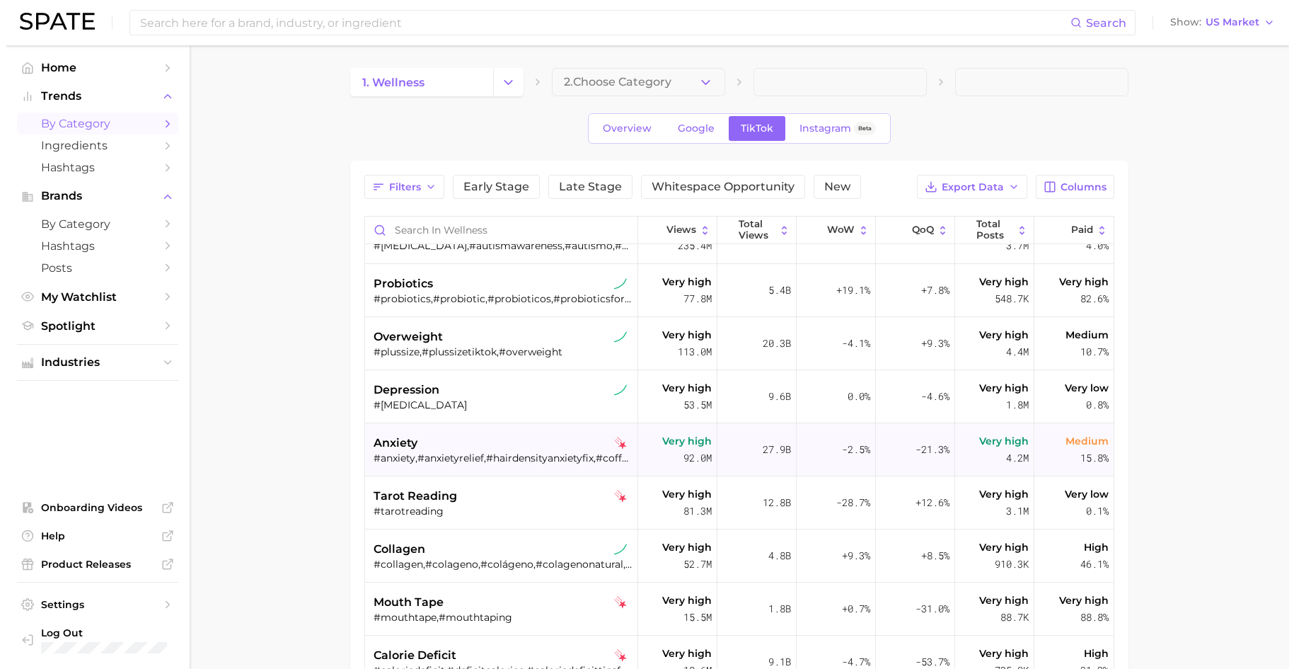
scroll to position [110, 0]
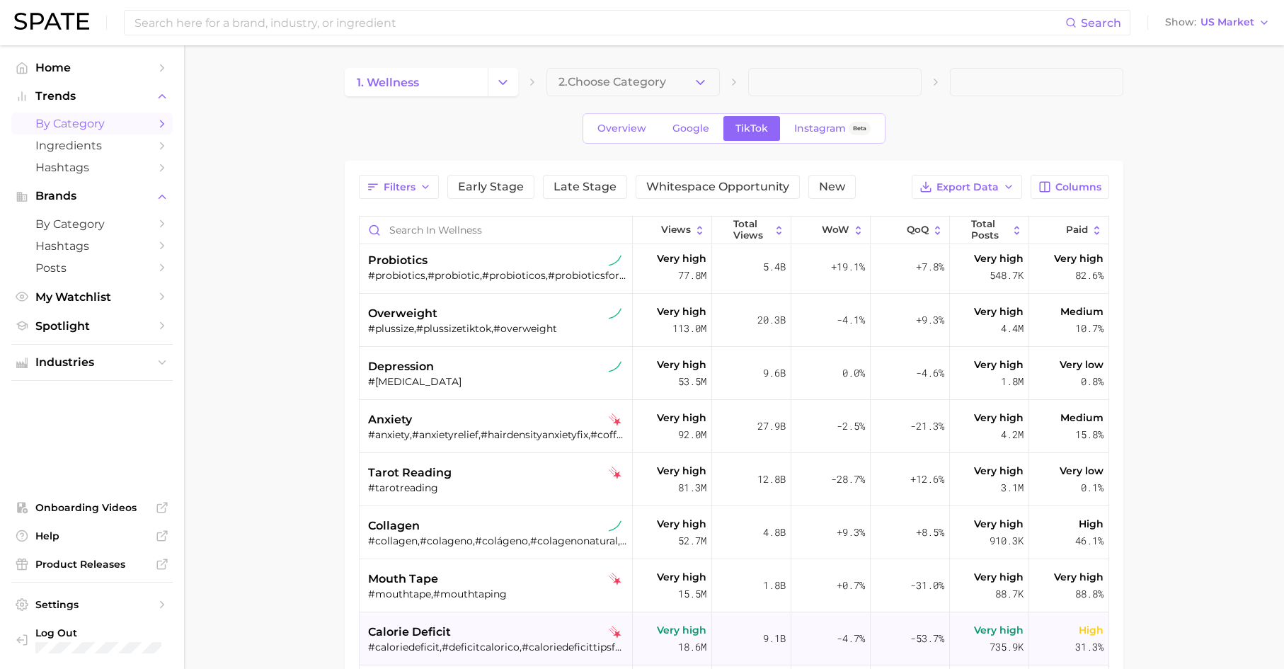
click at [467, 566] on div "calorie deficit" at bounding box center [497, 631] width 259 height 17
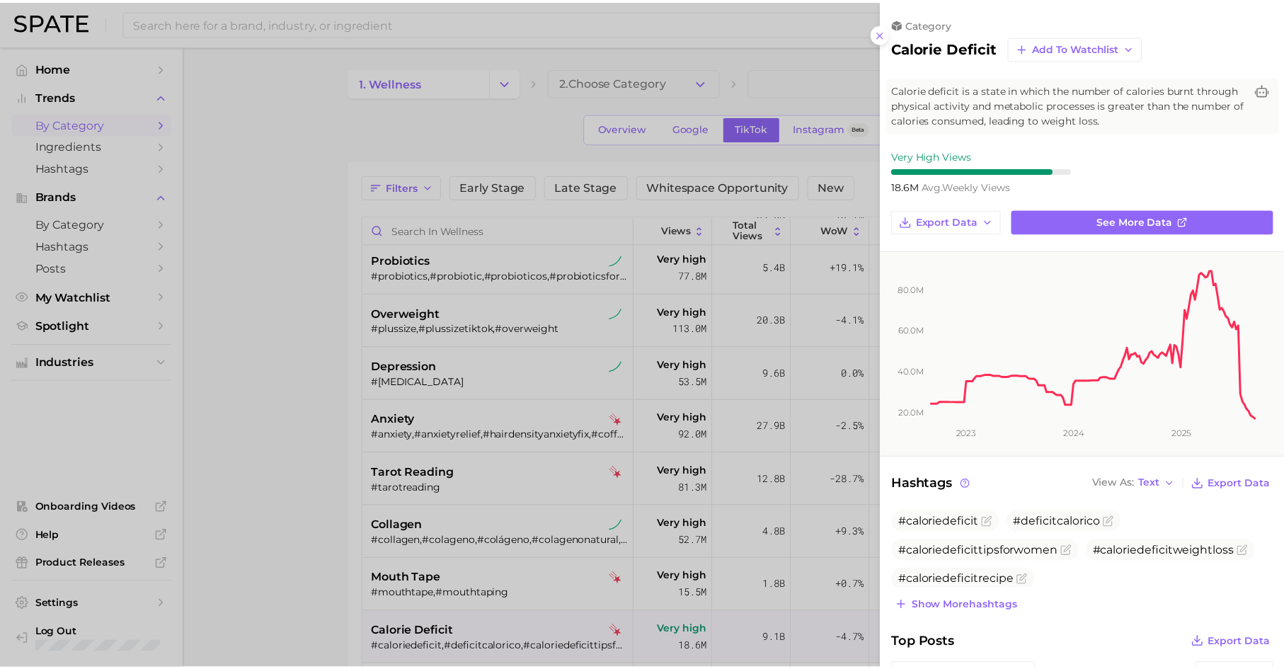
scroll to position [0, 0]
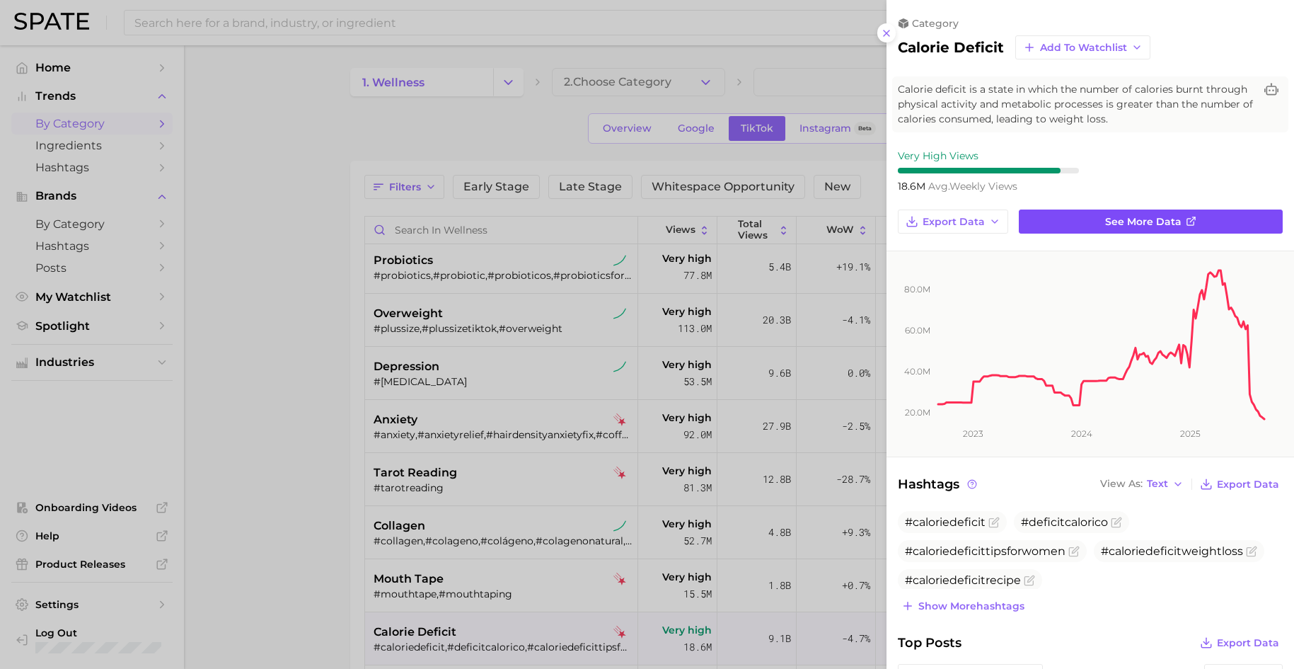
click at [1039, 221] on link "See more data" at bounding box center [1151, 221] width 264 height 24
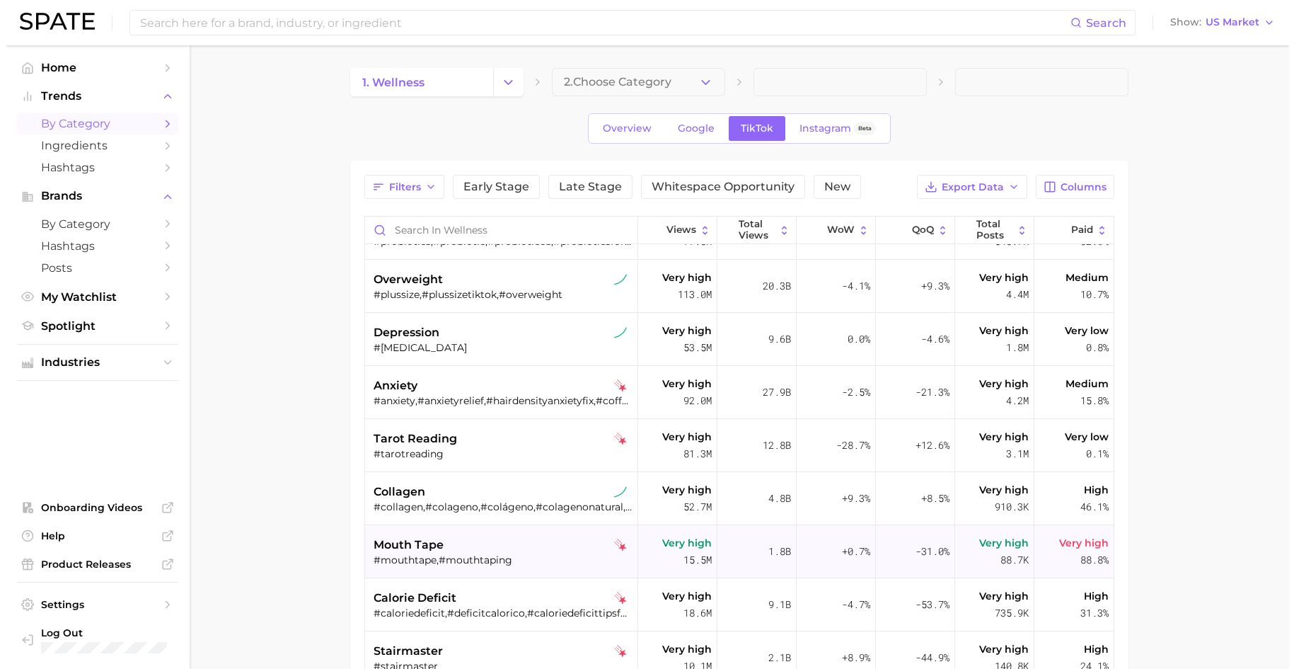
scroll to position [407, 0]
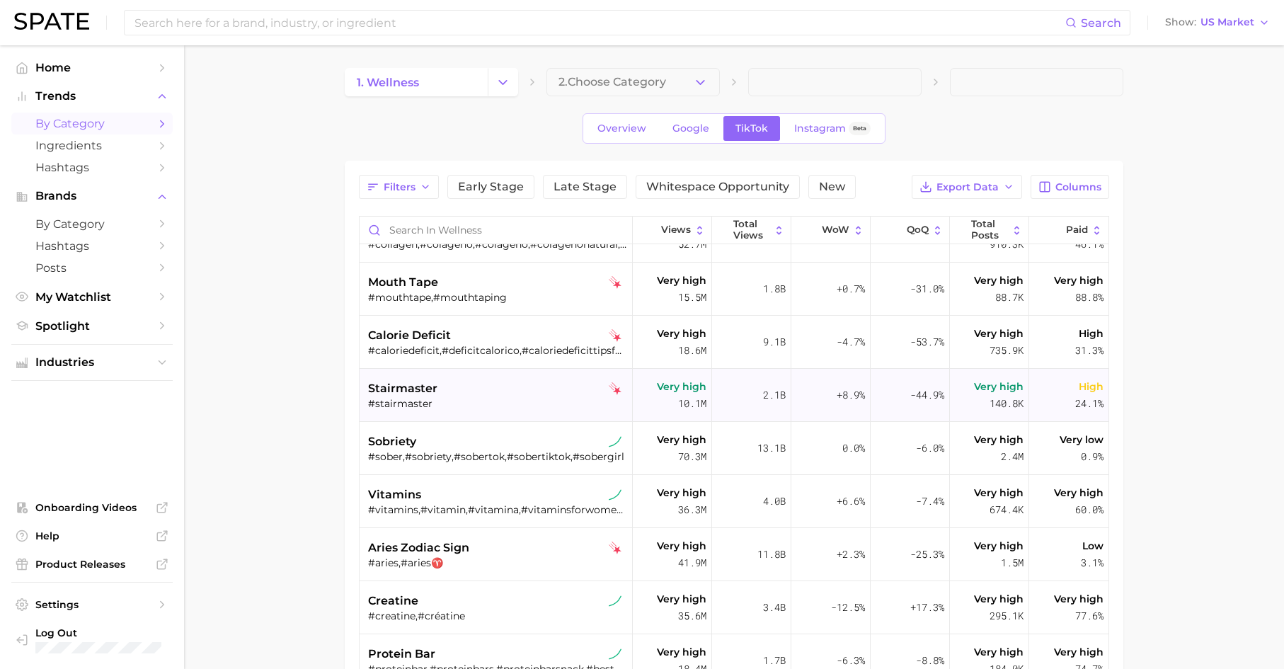
click at [465, 394] on div "stairmaster" at bounding box center [497, 388] width 259 height 17
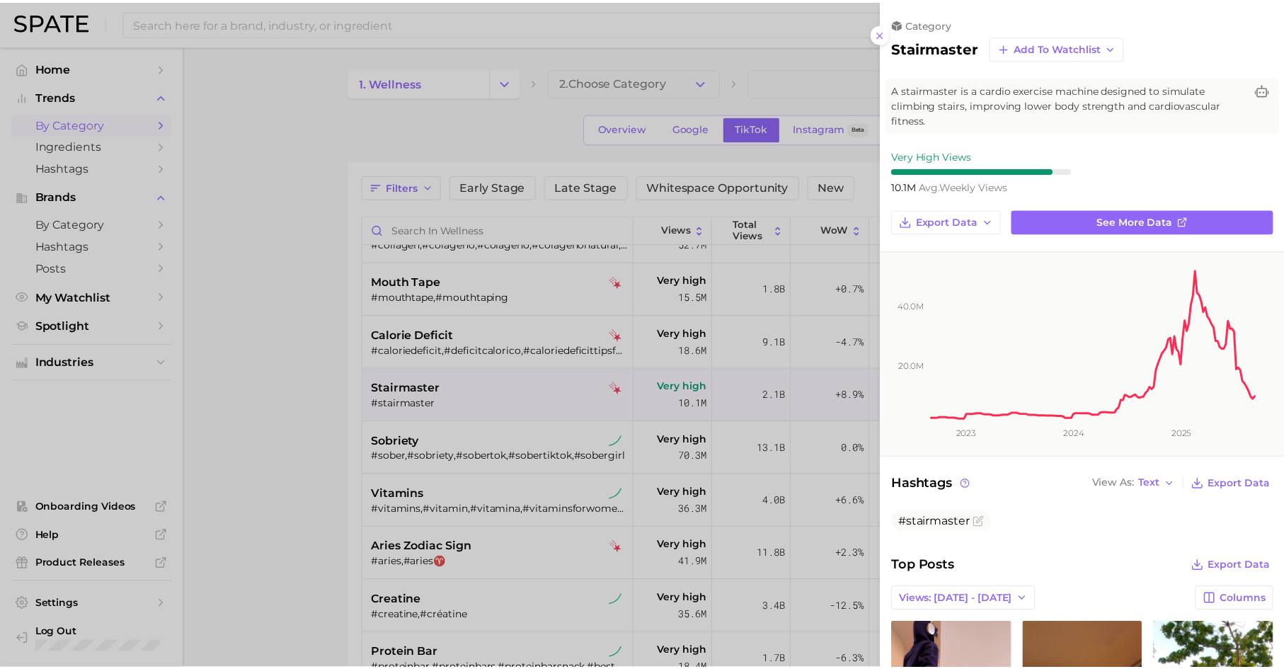
scroll to position [0, 0]
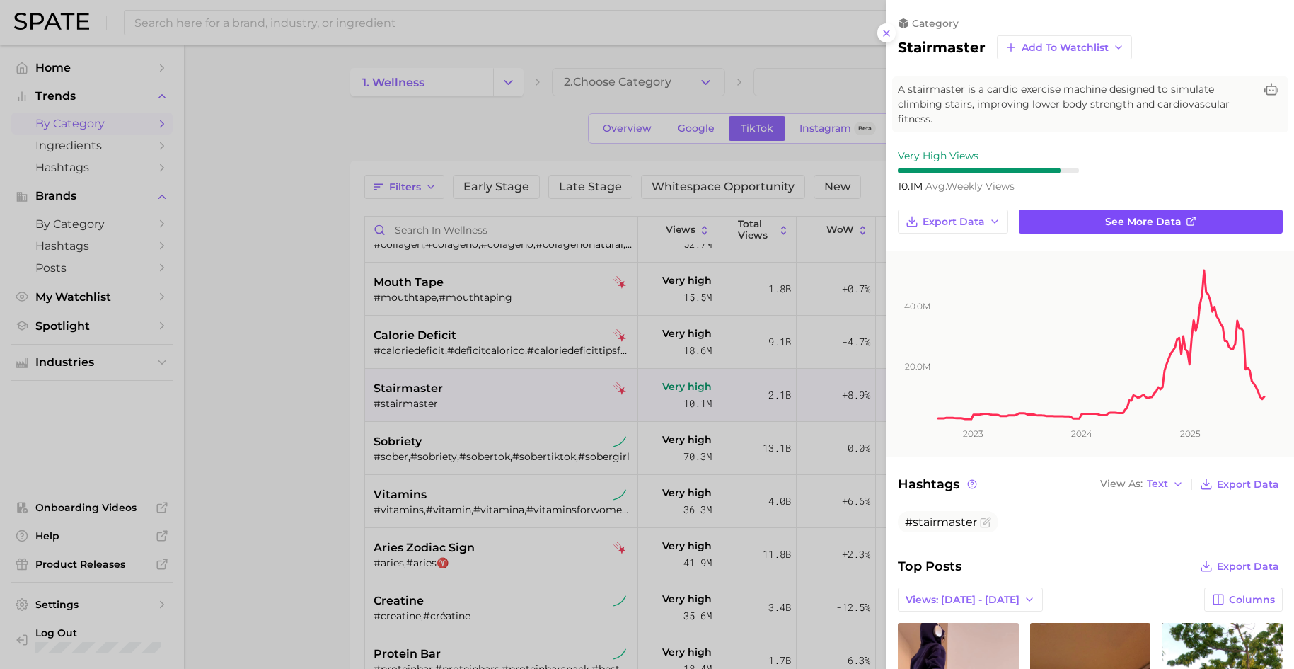
click at [1039, 209] on link "See more data" at bounding box center [1151, 221] width 264 height 24
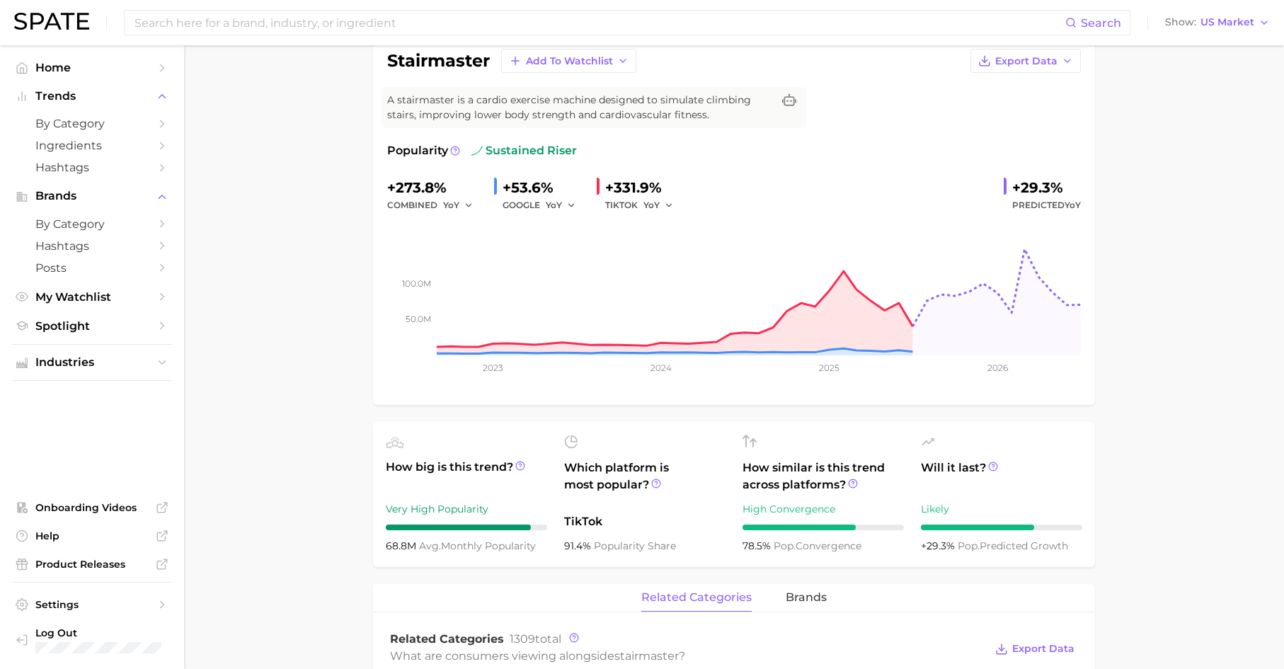
scroll to position [248, 0]
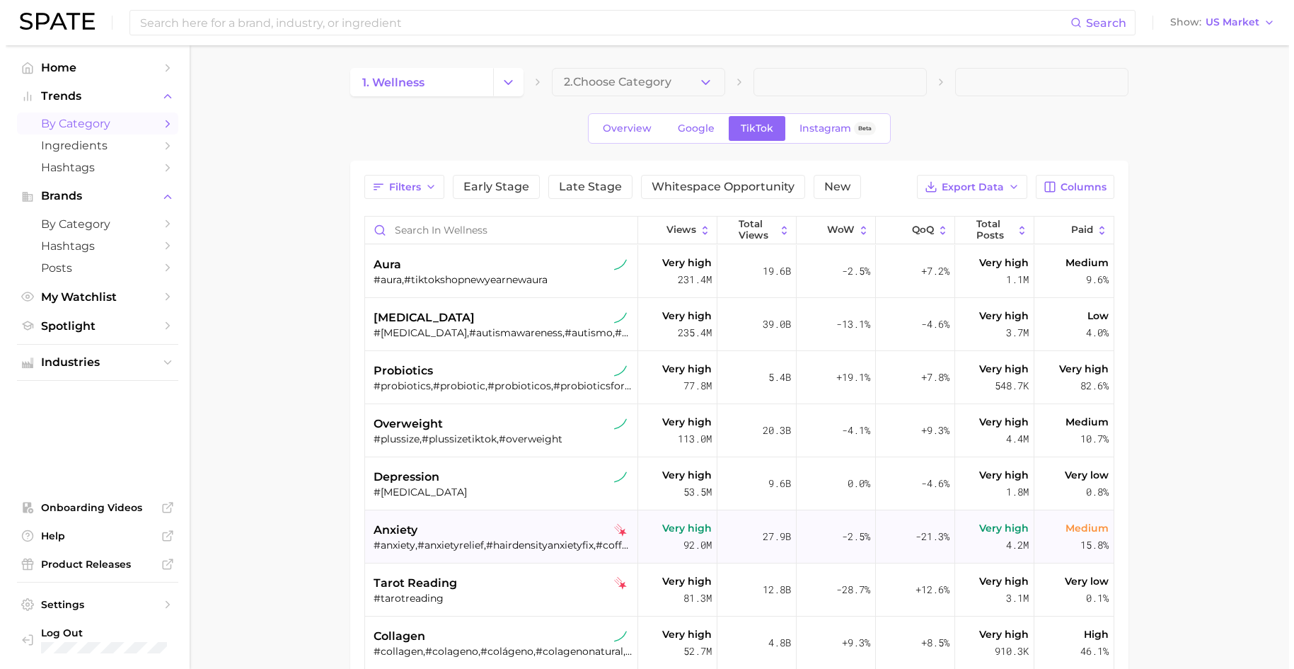
scroll to position [304, 0]
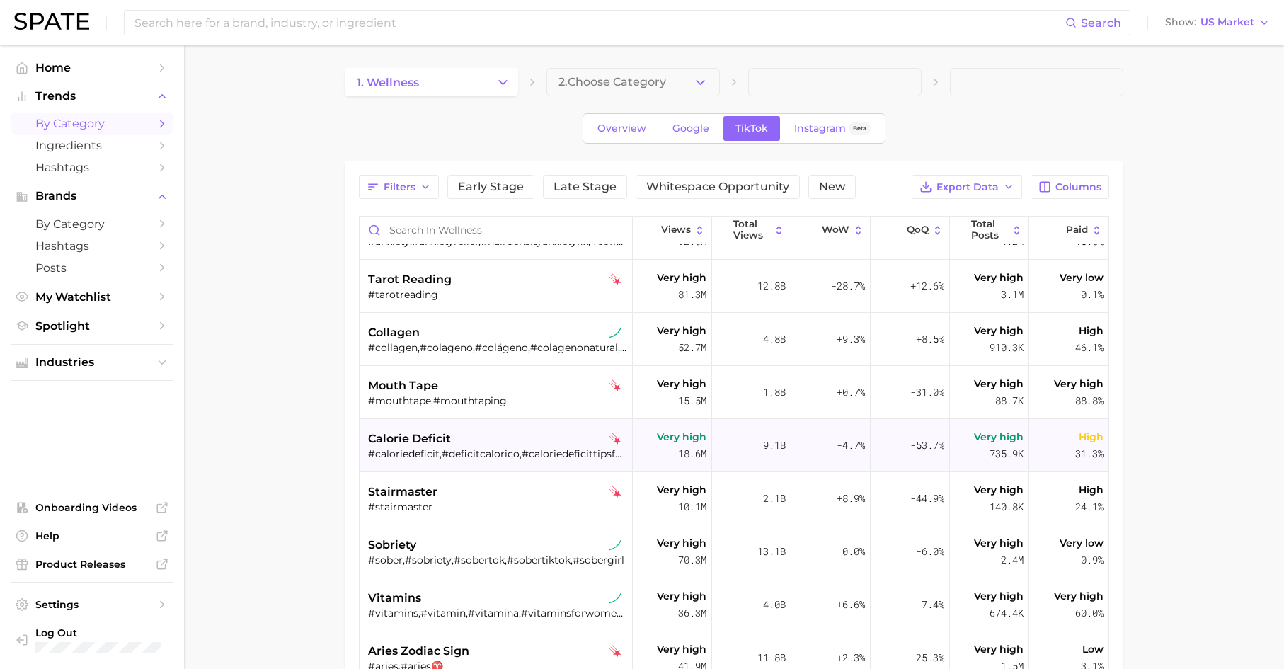
click at [472, 432] on div "calorie deficit" at bounding box center [497, 438] width 259 height 17
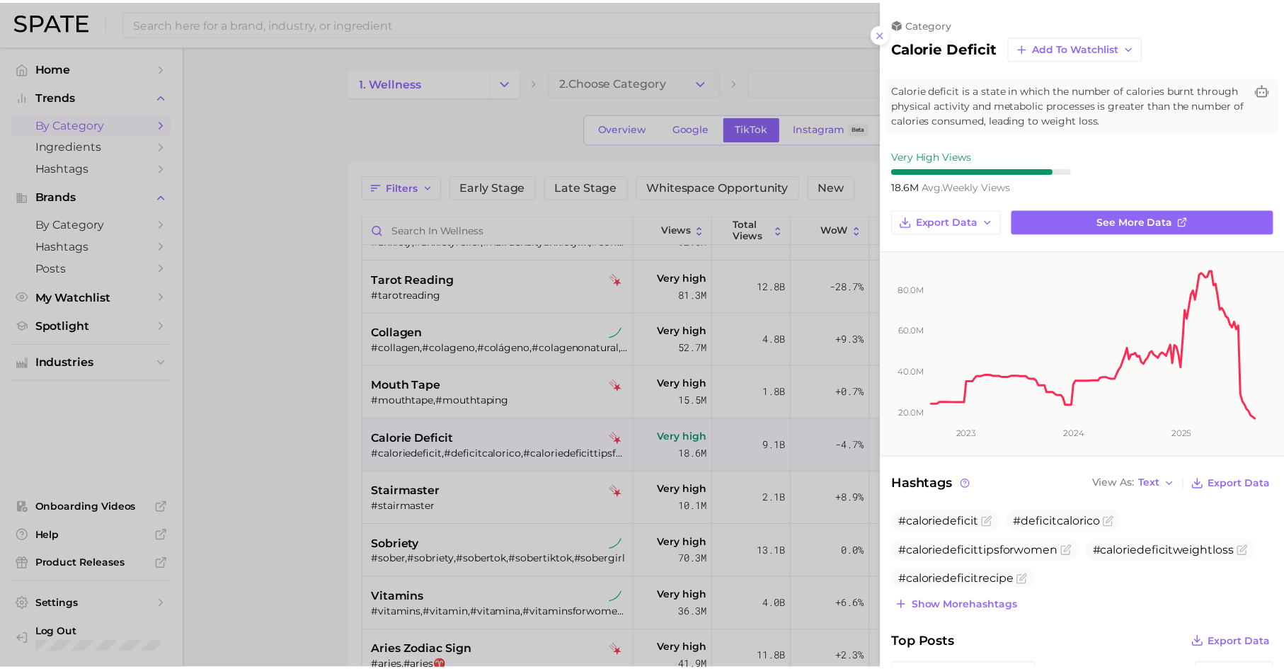
scroll to position [0, 0]
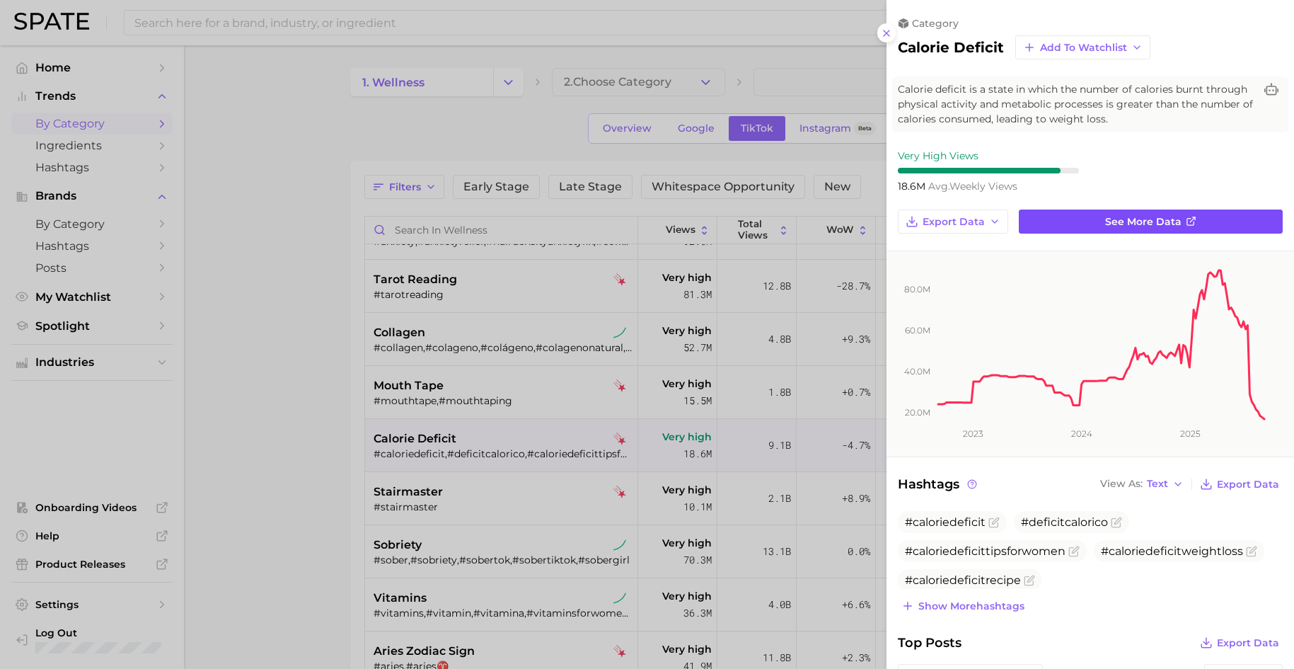
click at [1039, 214] on link "See more data" at bounding box center [1151, 221] width 264 height 24
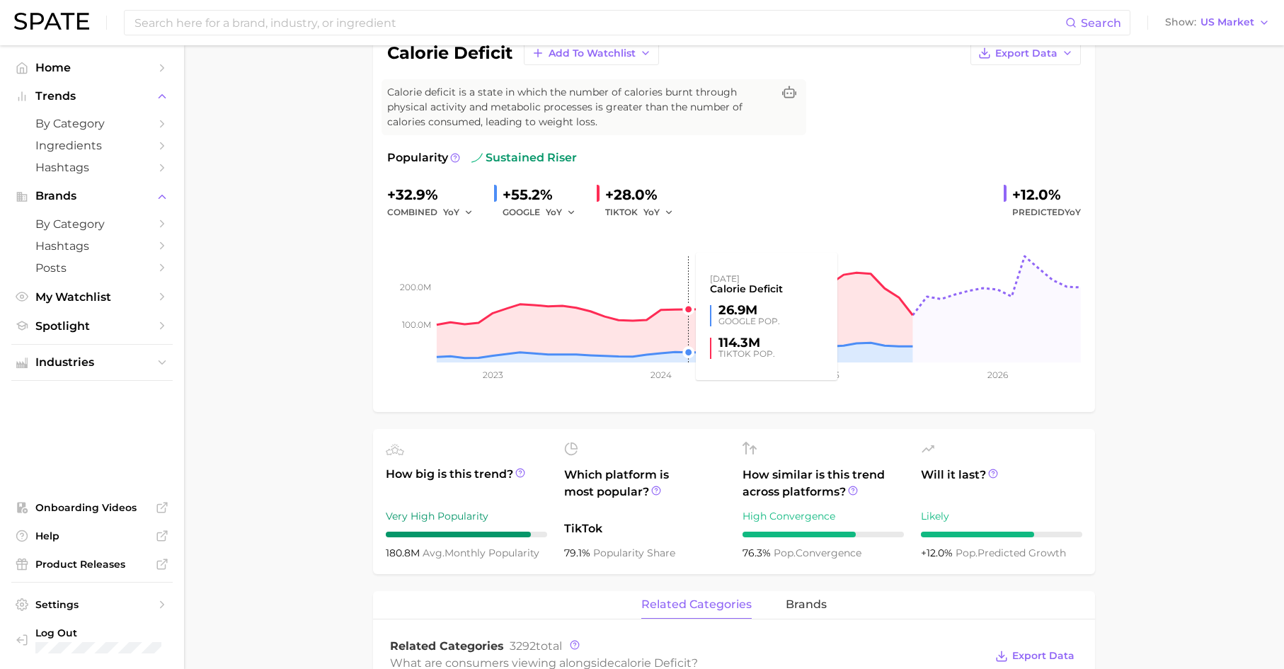
scroll to position [261, 0]
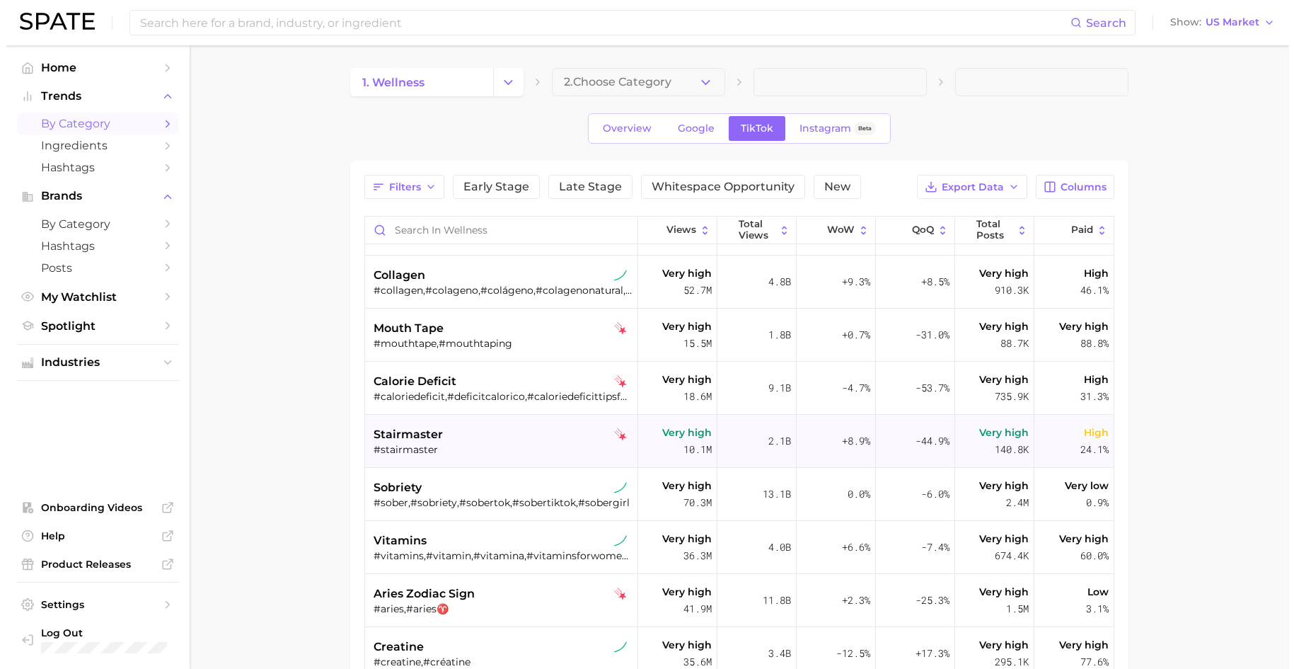
scroll to position [615, 0]
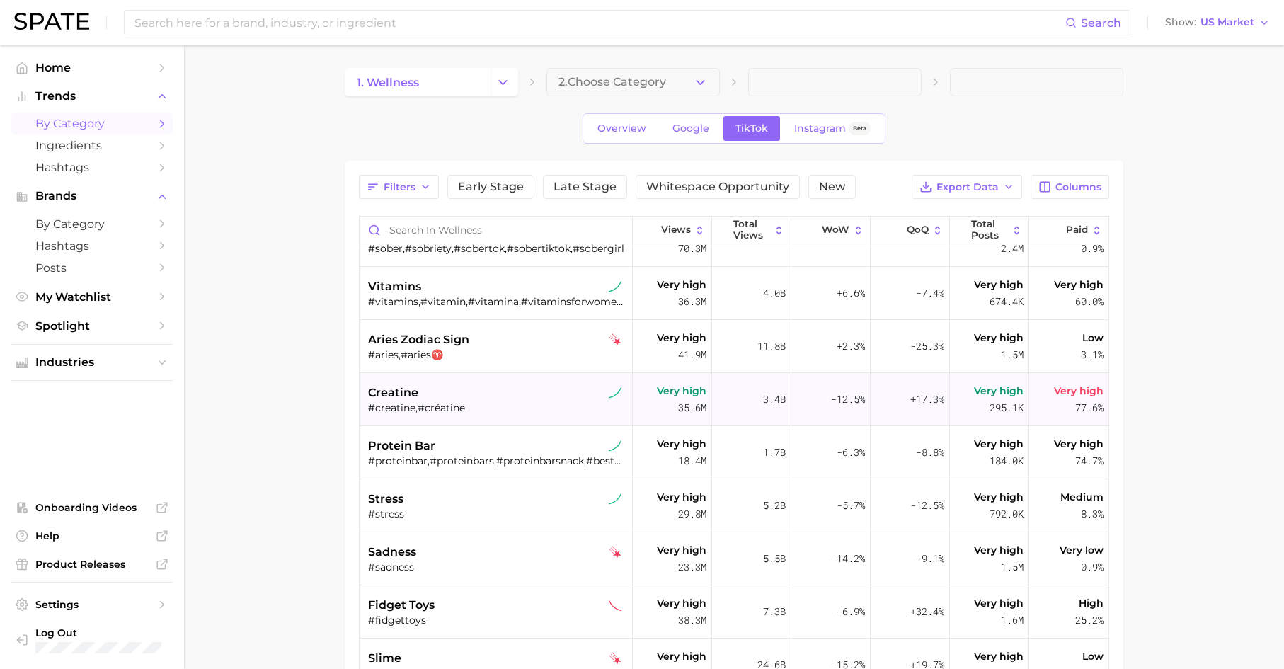
click at [502, 404] on div "#creatine,#créatine" at bounding box center [497, 407] width 259 height 13
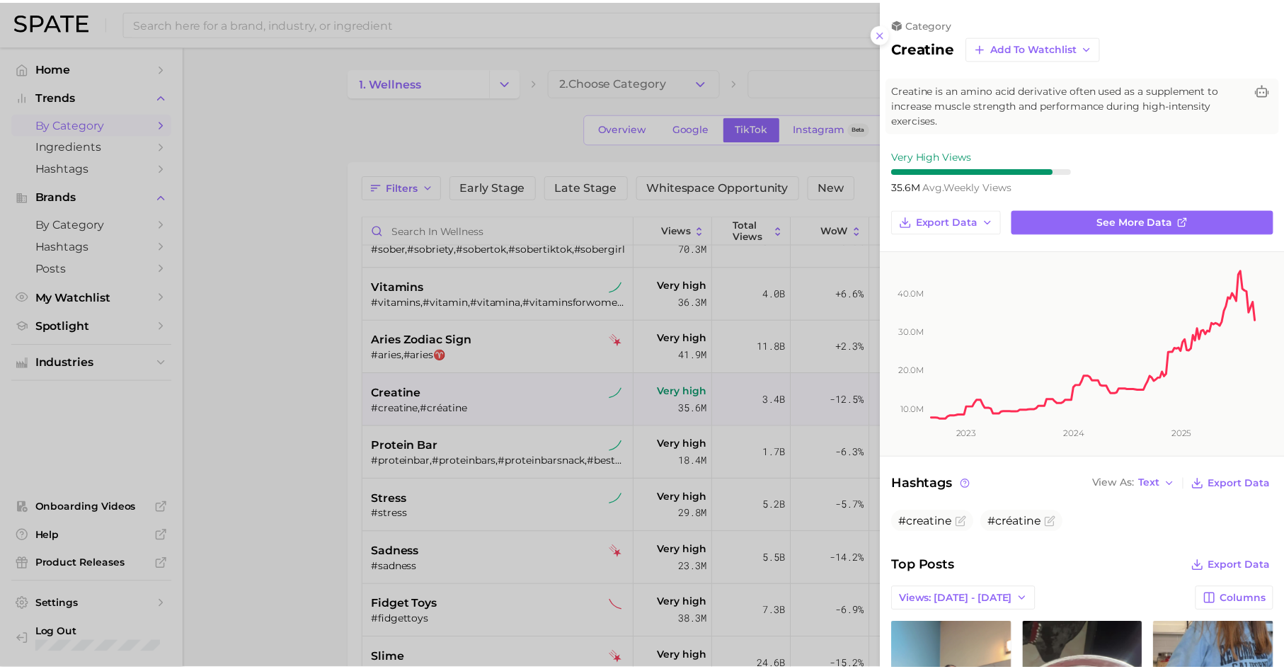
scroll to position [0, 0]
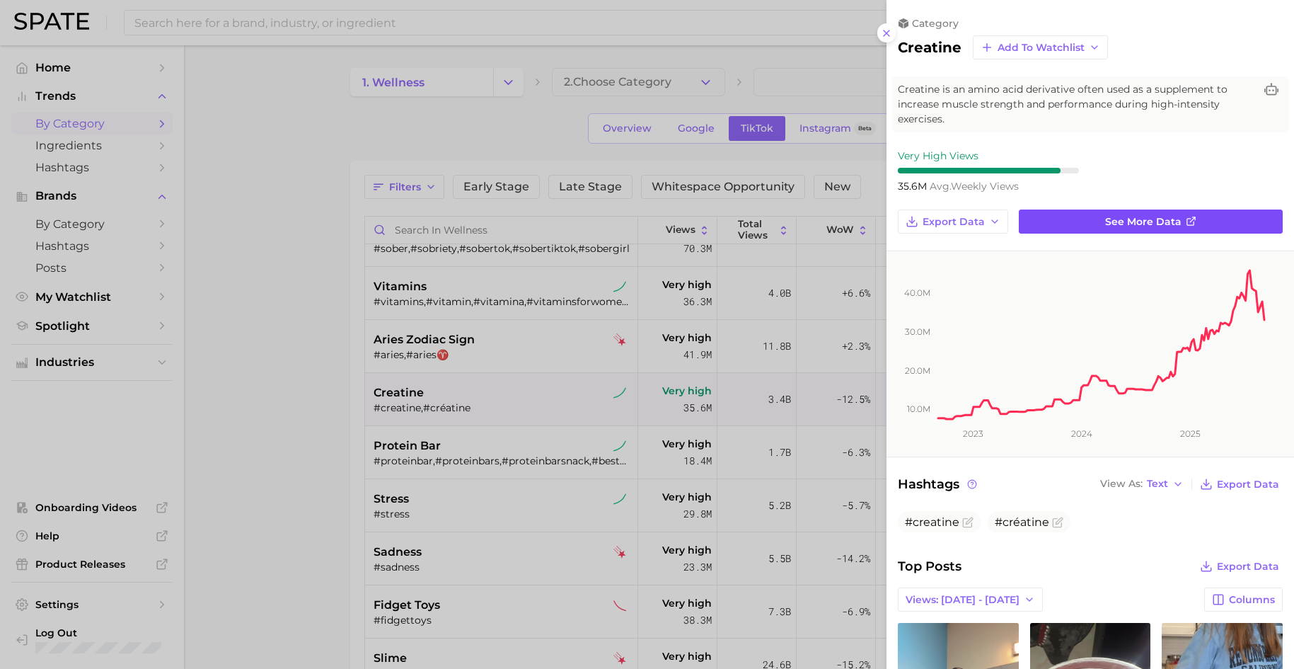
click at [1039, 216] on span "See more data" at bounding box center [1143, 222] width 76 height 12
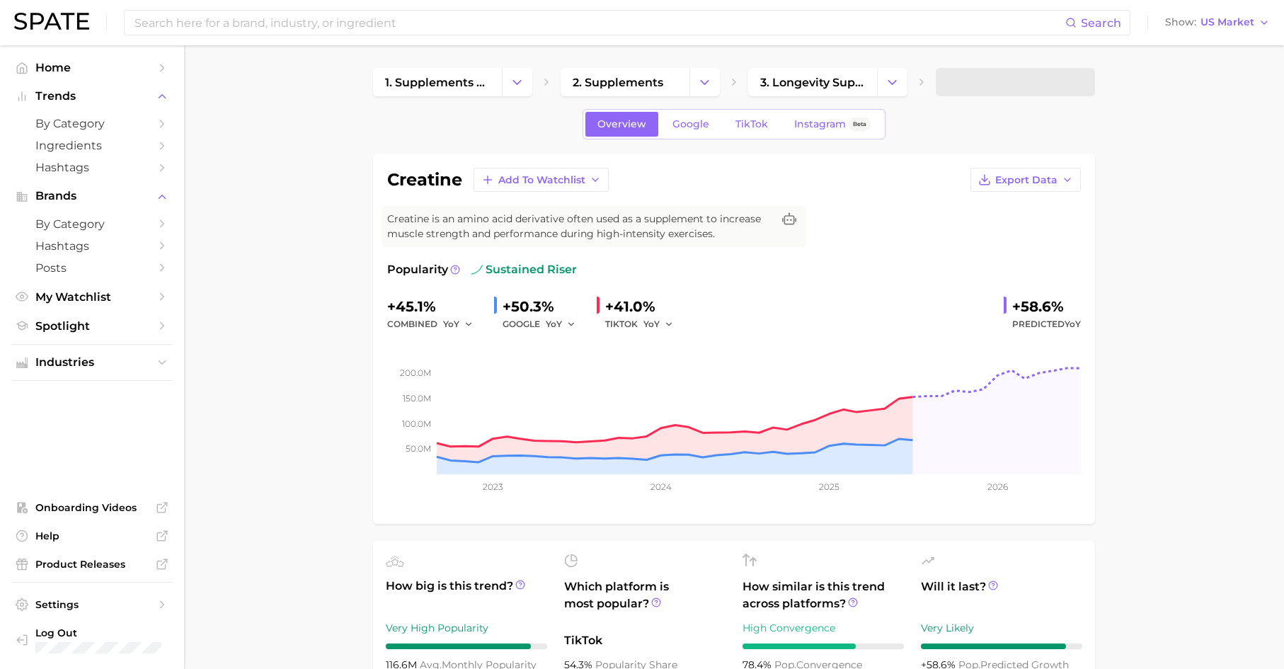
scroll to position [488, 0]
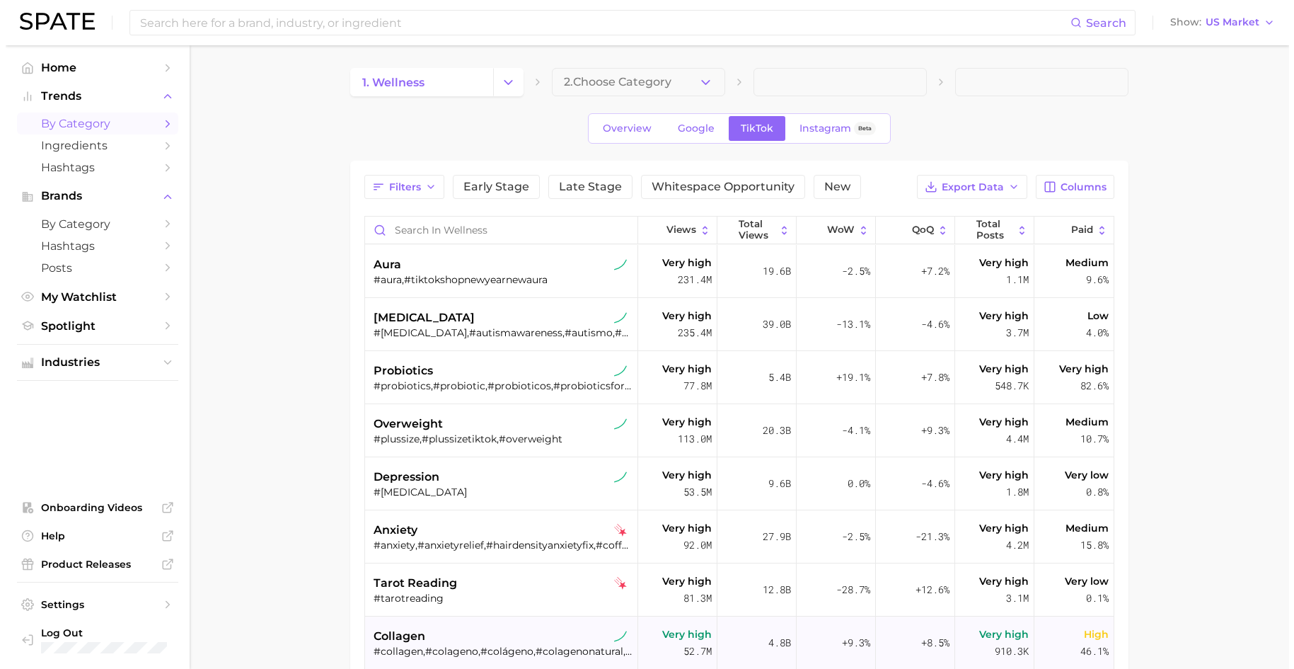
scroll to position [255, 0]
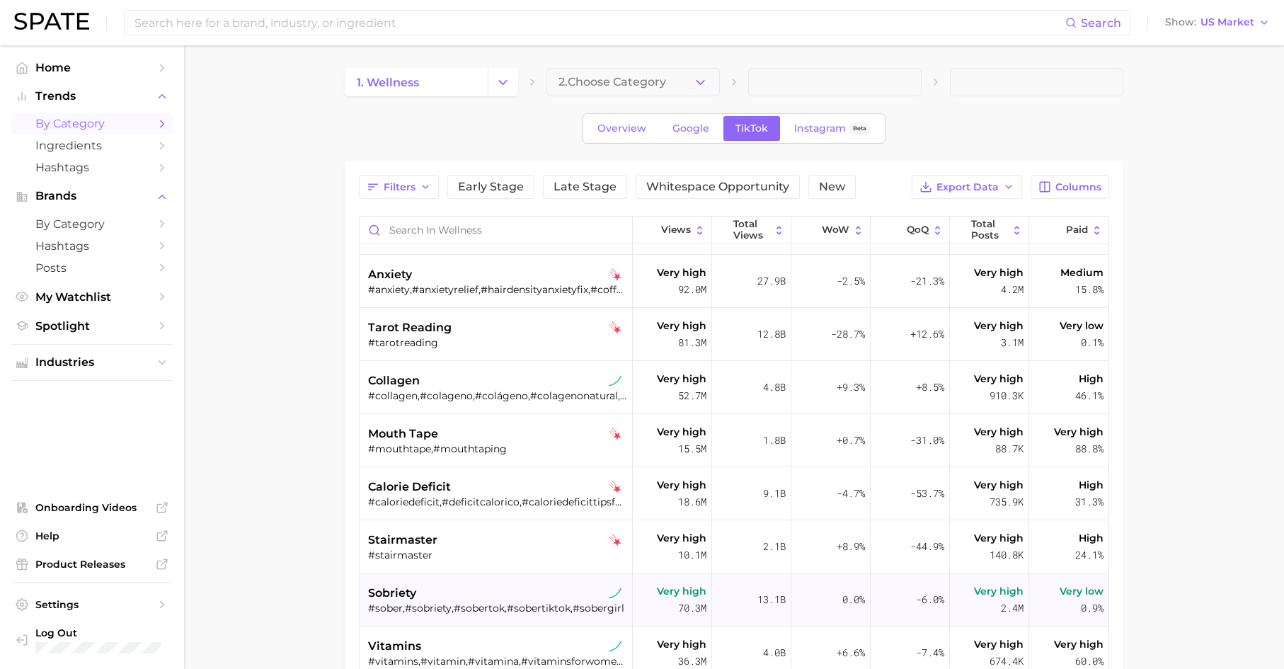
click at [473, 566] on div "#sober,#sobriety,#sobertok,#sobertiktok,#sobergirl" at bounding box center [497, 607] width 259 height 13
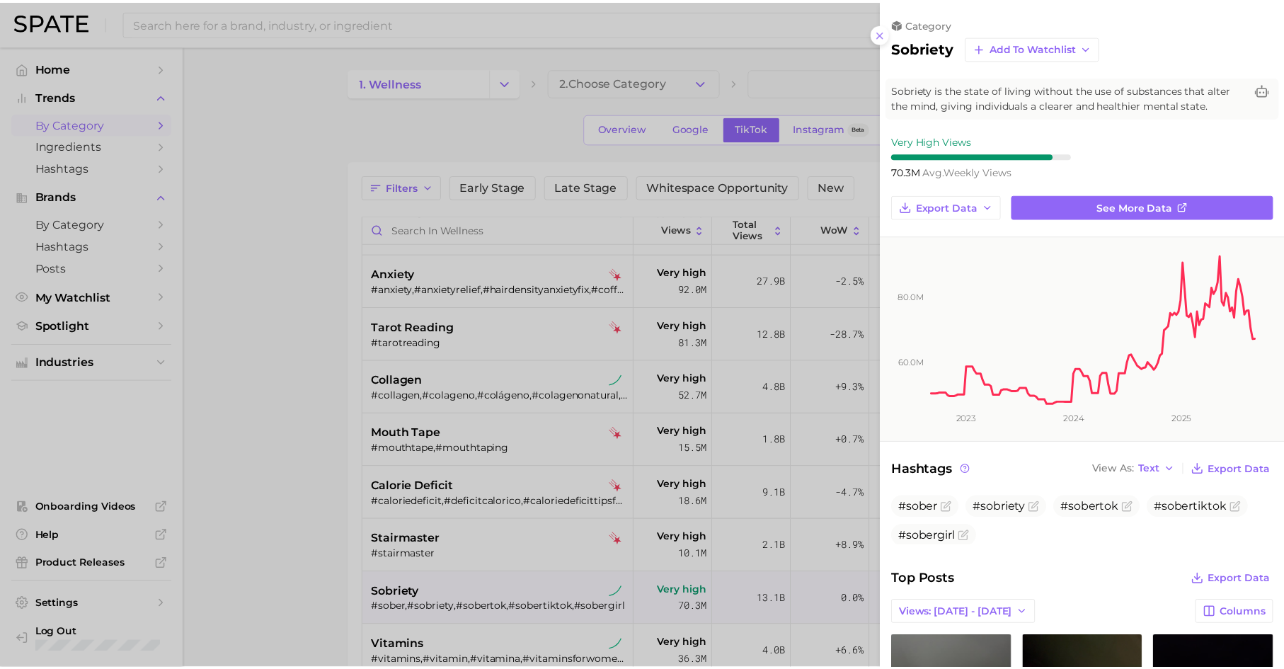
scroll to position [0, 0]
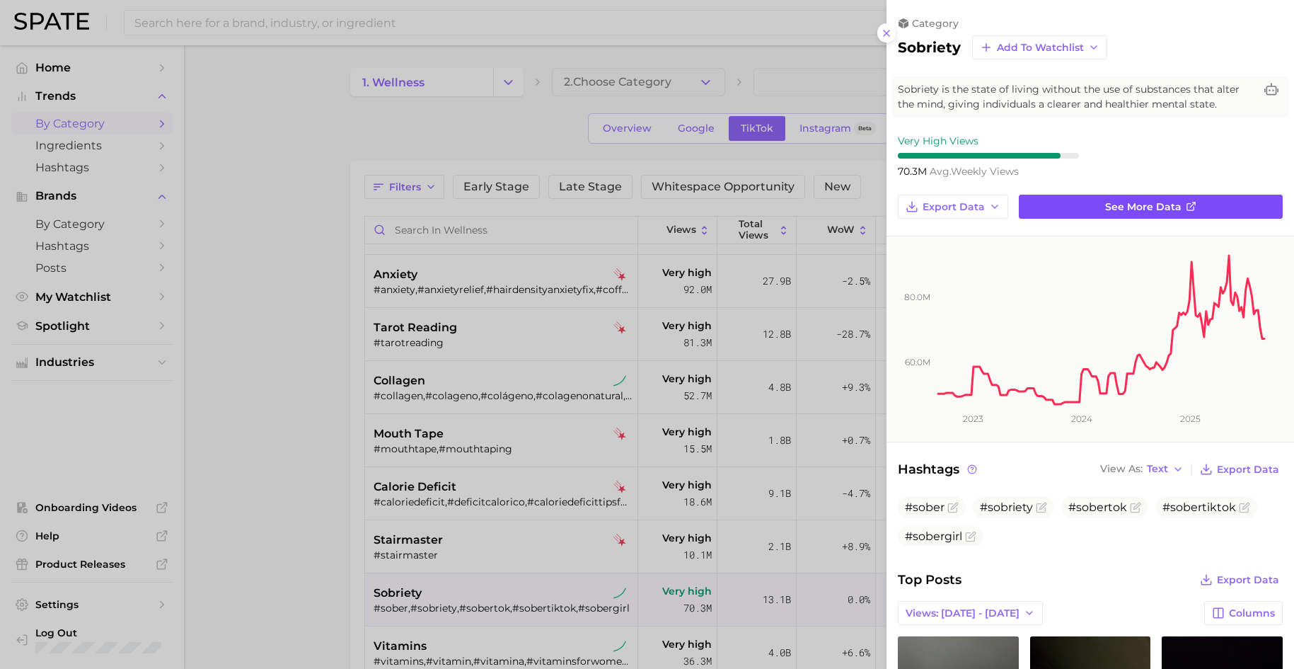
click at [1039, 195] on link "See more data" at bounding box center [1151, 207] width 264 height 24
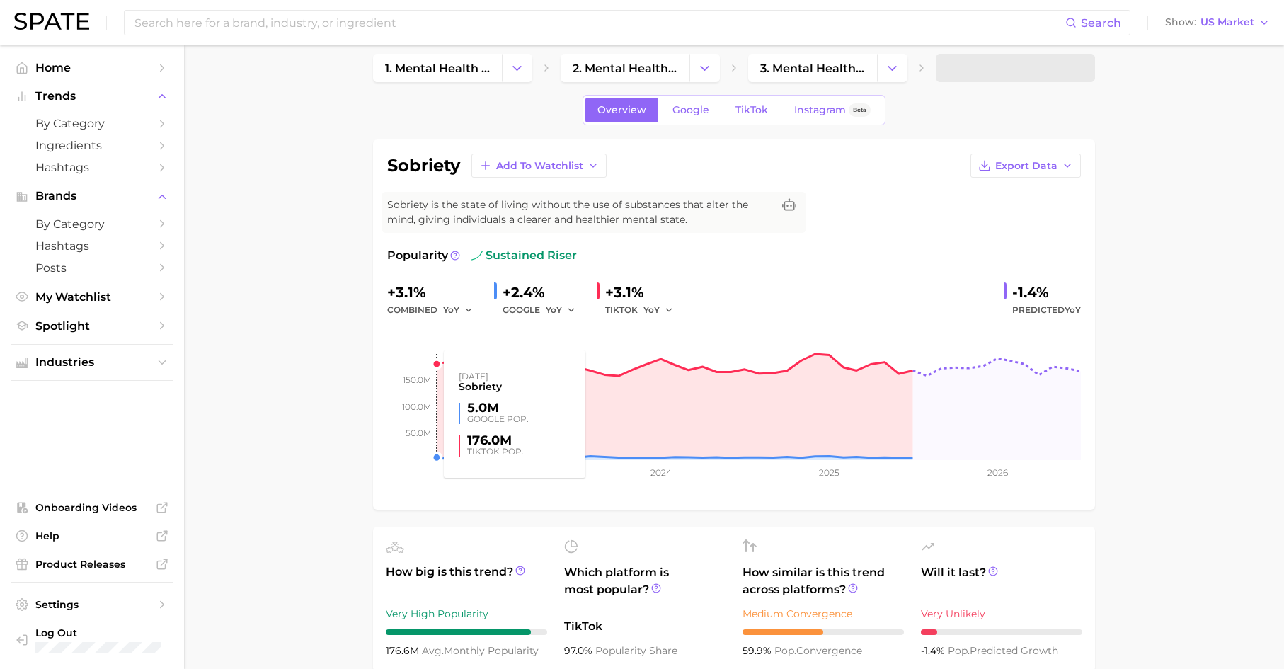
scroll to position [139, 0]
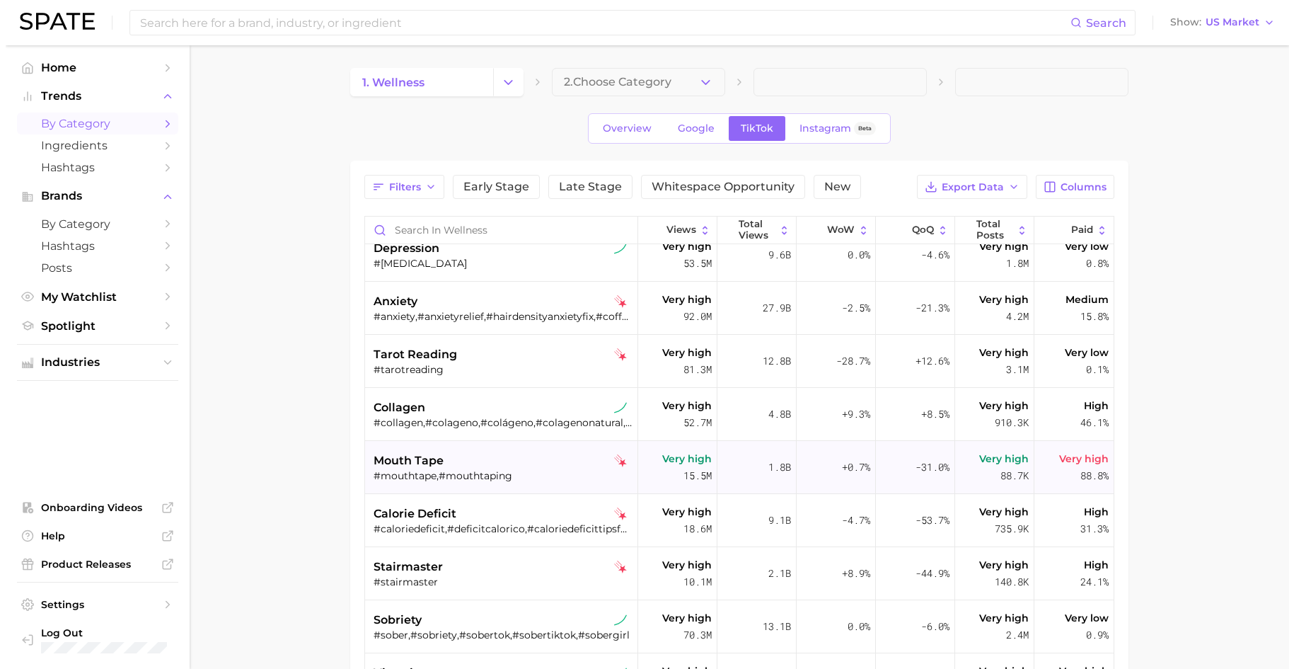
scroll to position [255, 0]
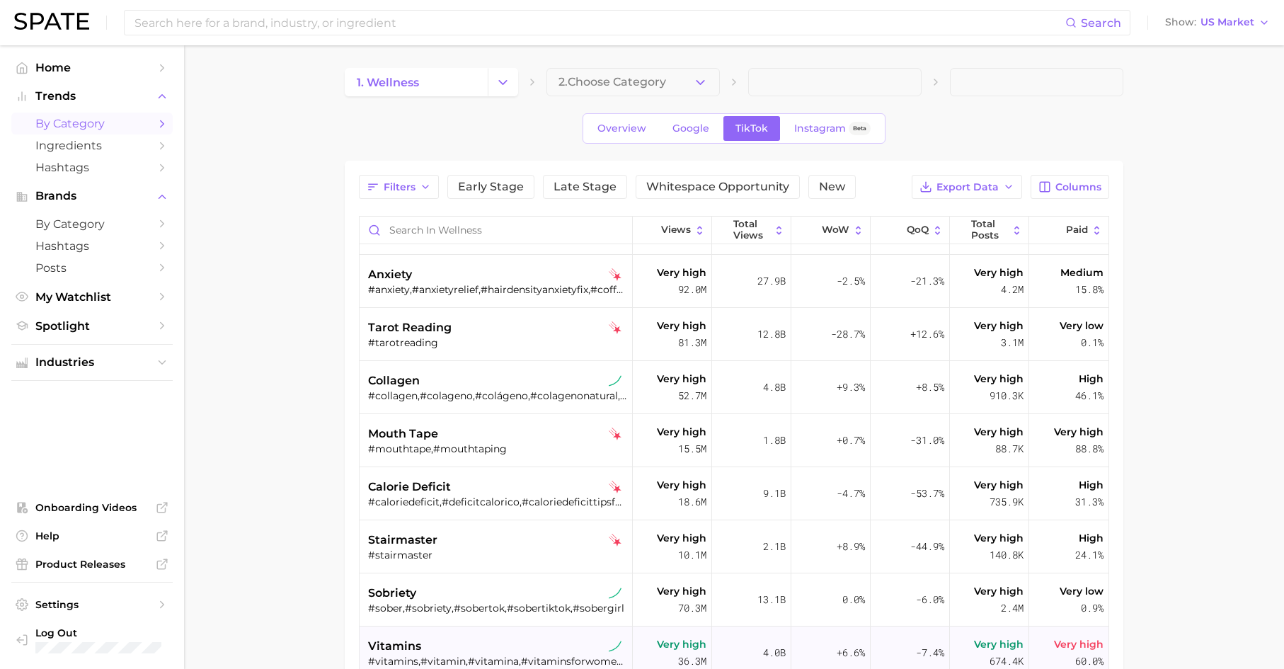
click at [459, 566] on div "vitamins" at bounding box center [497, 646] width 259 height 17
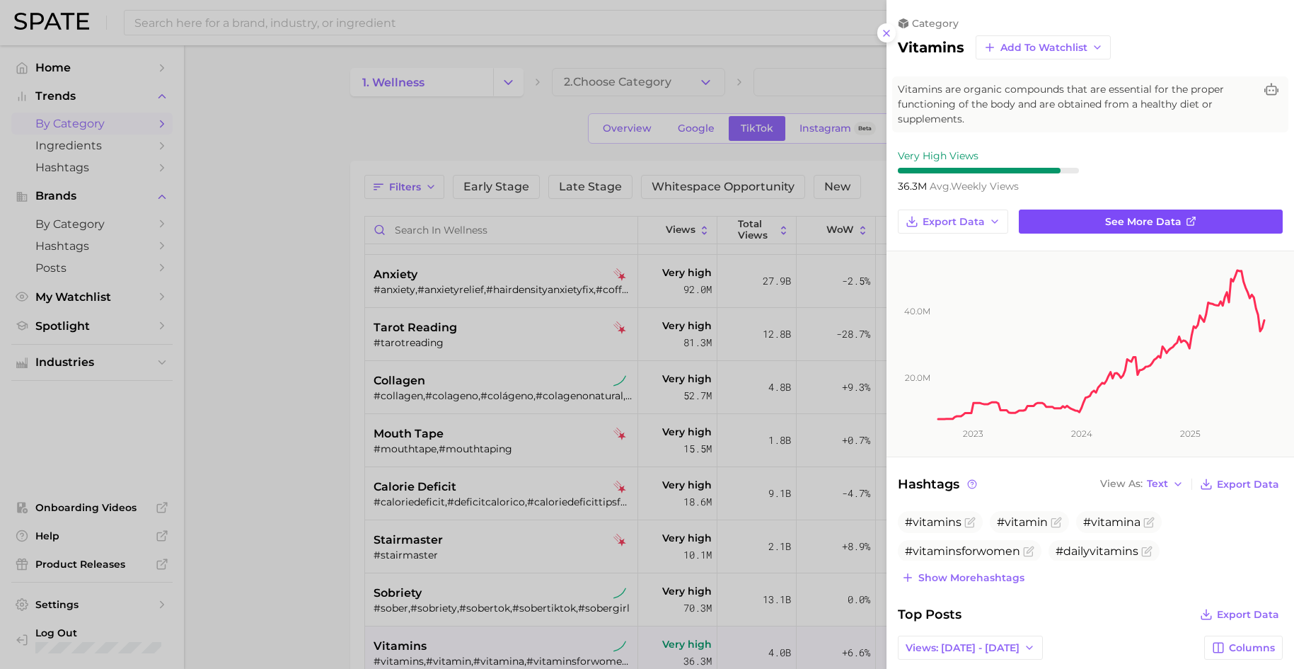
click at [1039, 209] on link "See more data" at bounding box center [1151, 221] width 264 height 24
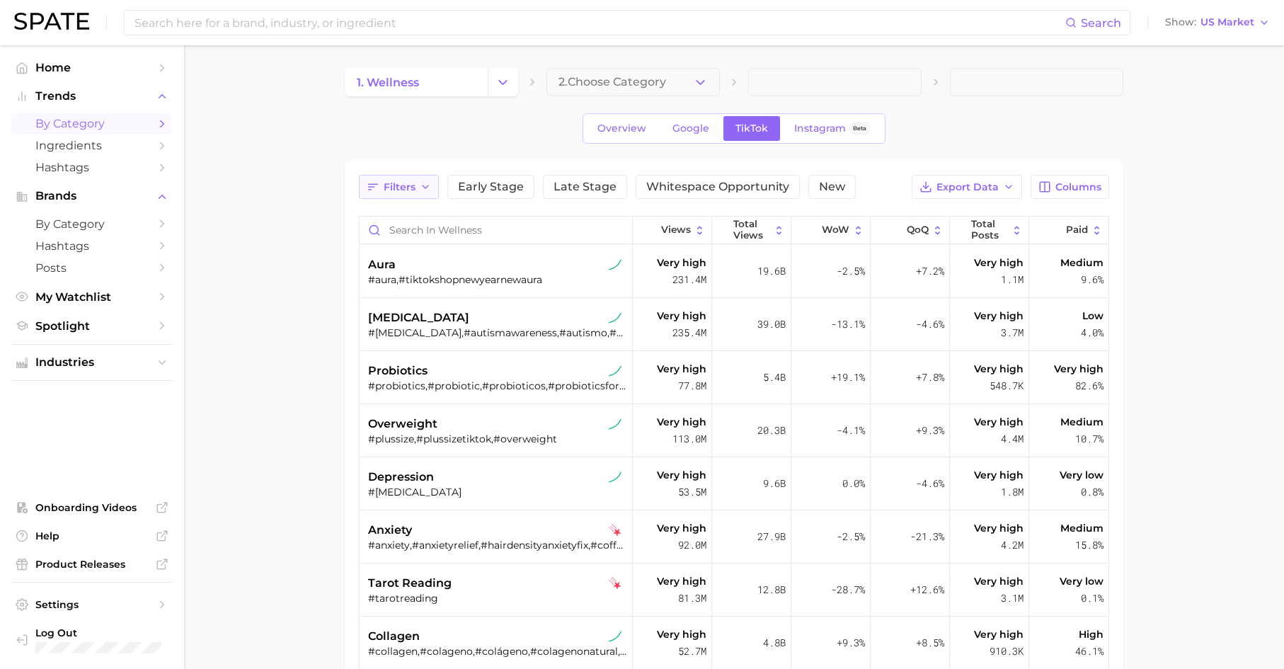
click at [405, 192] on span "Filters" at bounding box center [400, 187] width 32 height 12
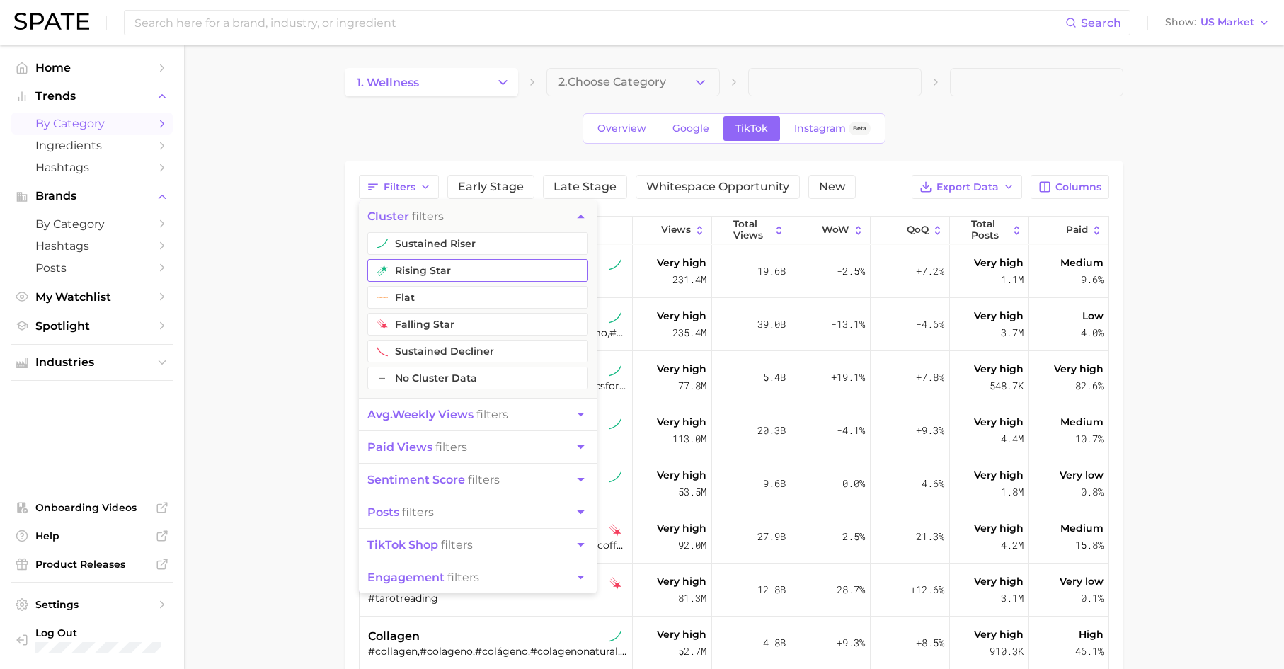
click at [418, 272] on button "rising star" at bounding box center [477, 270] width 221 height 23
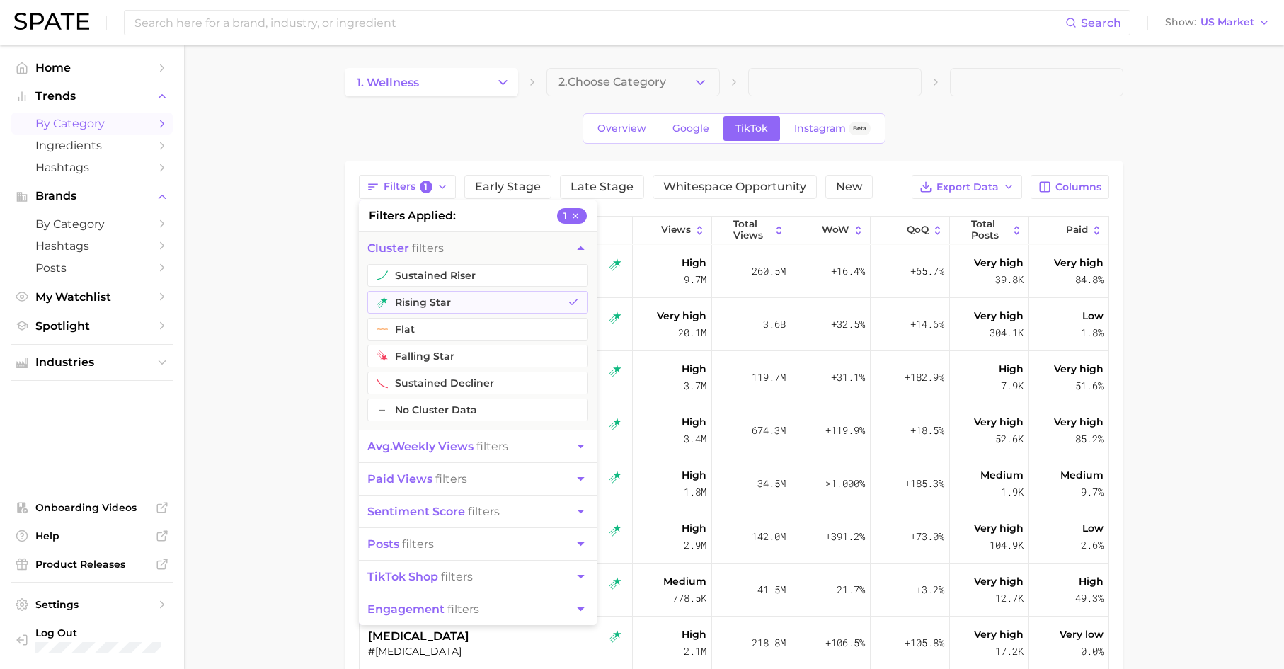
click at [416, 242] on span "cluster filters" at bounding box center [405, 247] width 76 height 13
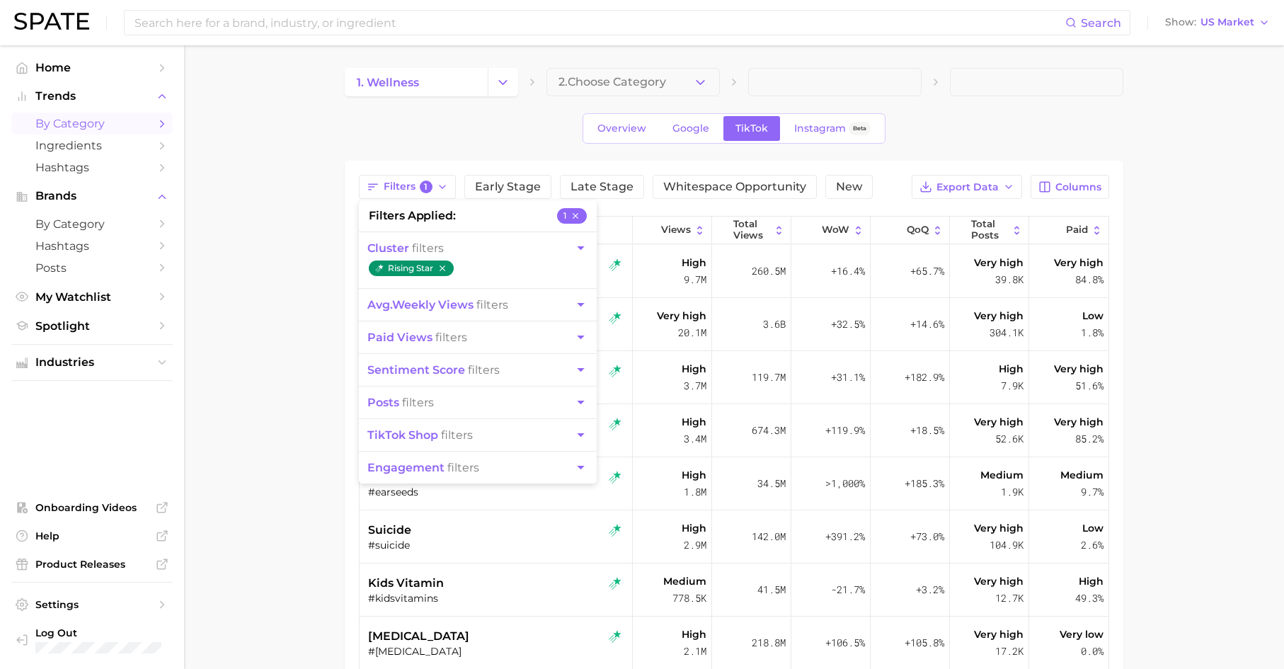
click at [322, 275] on main "1. wellness 2. Choose Category Overview Google TikTok Instagram Beta Filters 1 …" at bounding box center [734, 507] width 1100 height 924
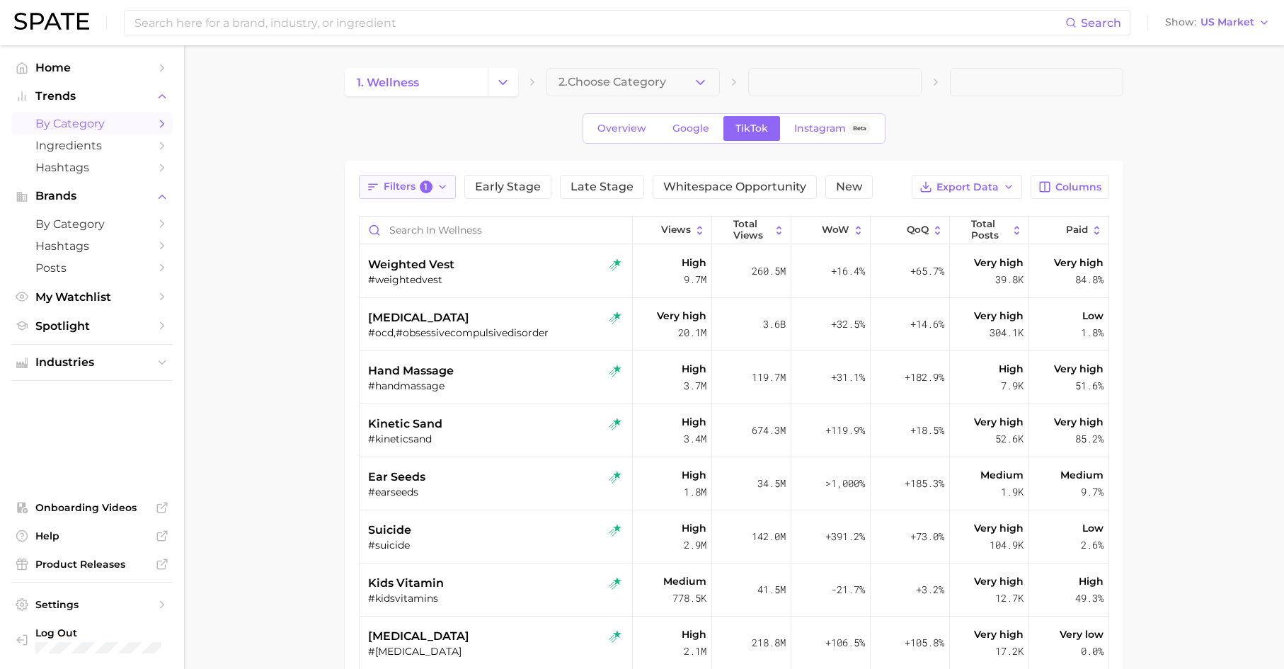
click at [405, 190] on span "Filters 1" at bounding box center [408, 186] width 49 height 13
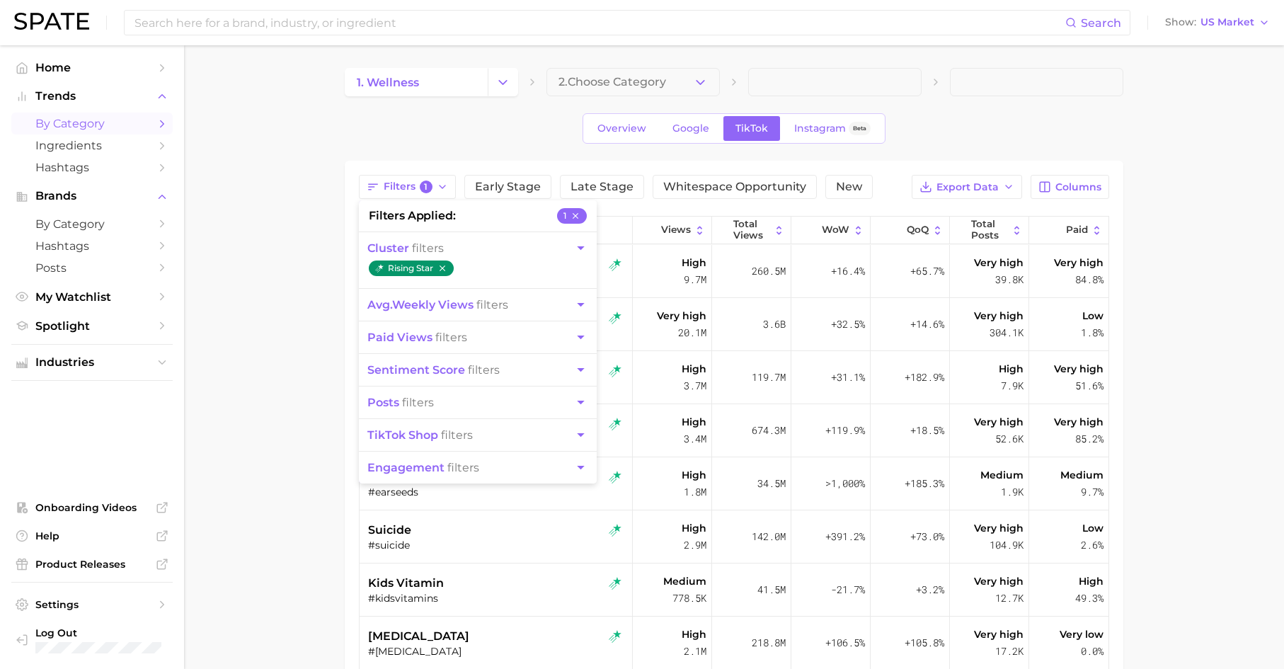
click at [590, 246] on button "cluster filters" at bounding box center [478, 248] width 238 height 32
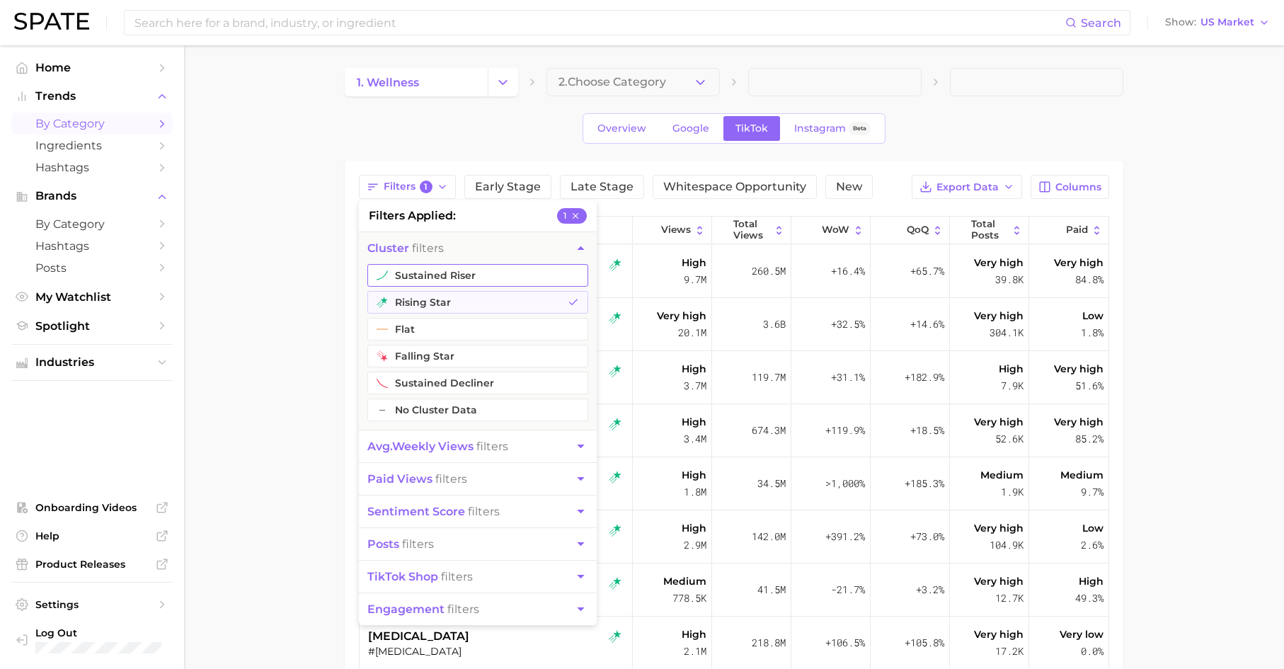
click at [529, 278] on button "sustained riser" at bounding box center [477, 275] width 221 height 23
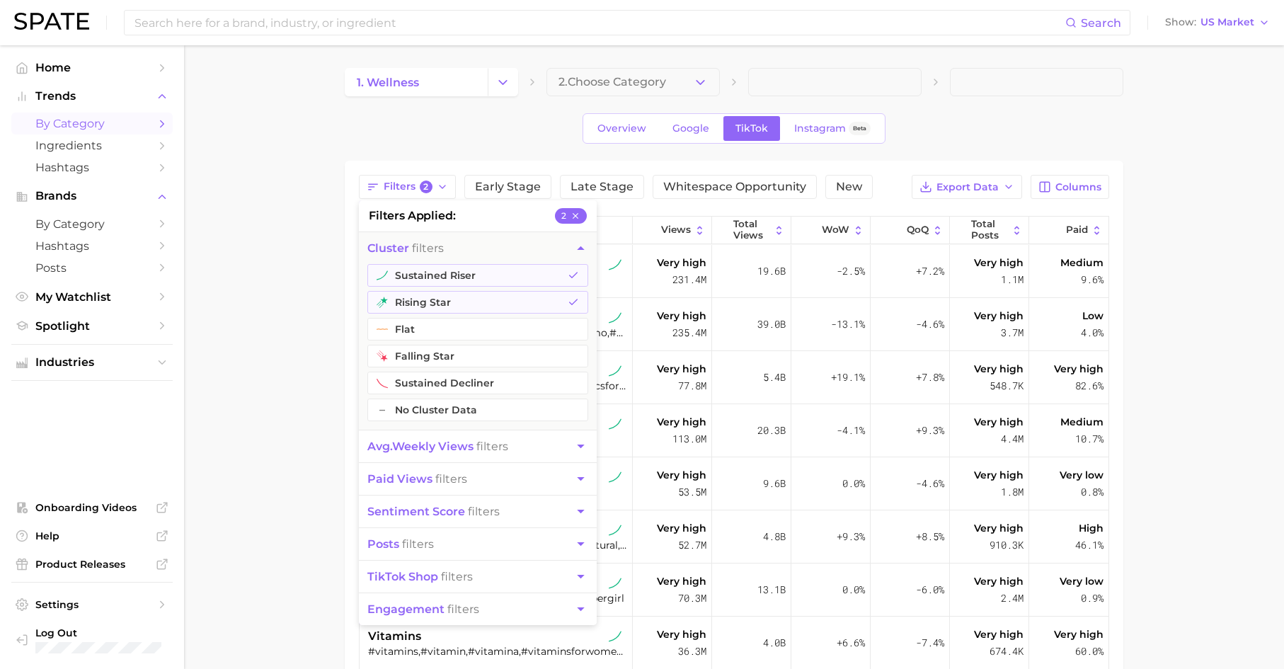
click at [321, 292] on main "1. wellness 2. Choose Category Overview Google TikTok Instagram Beta Filters 2 …" at bounding box center [734, 507] width 1100 height 924
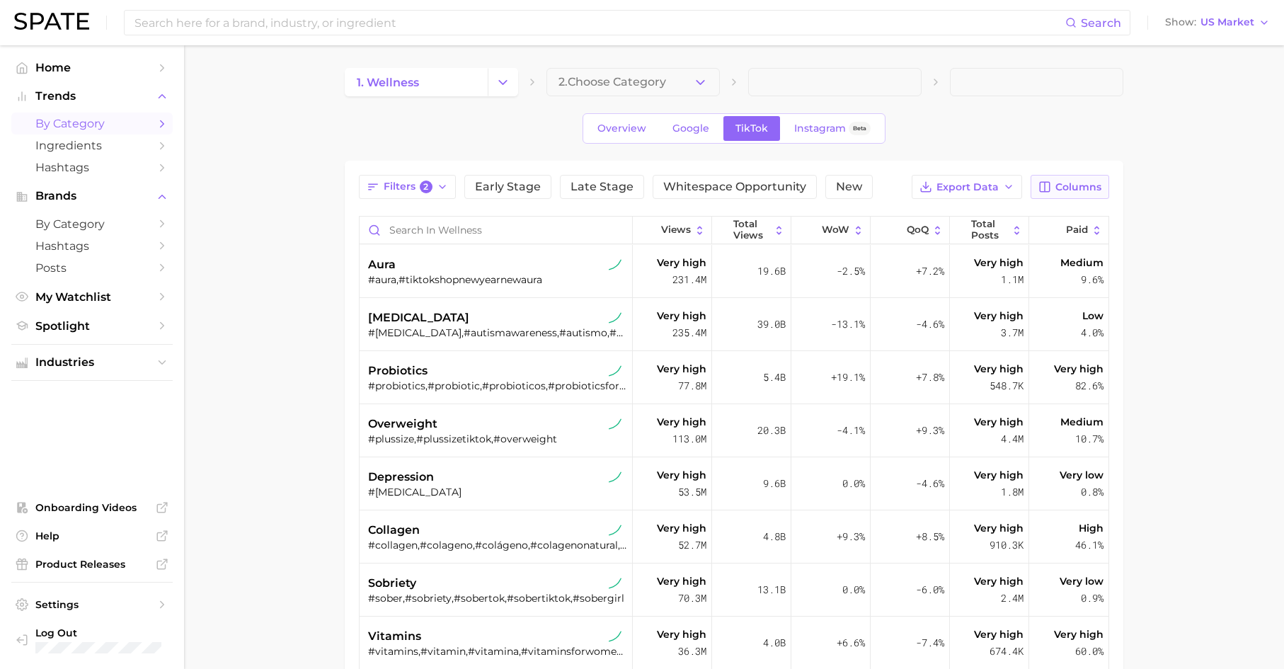
click at [1039, 181] on span "Columns" at bounding box center [1078, 187] width 46 height 12
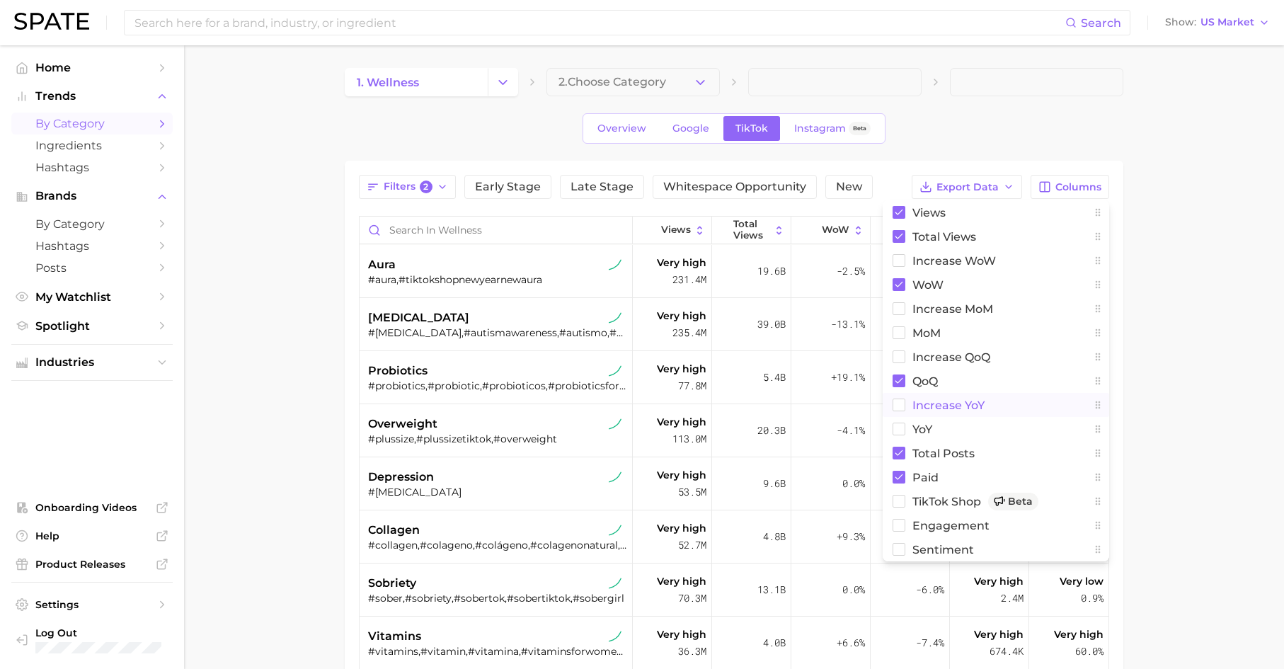
click at [941, 400] on span "increase YoY" at bounding box center [948, 405] width 72 height 12
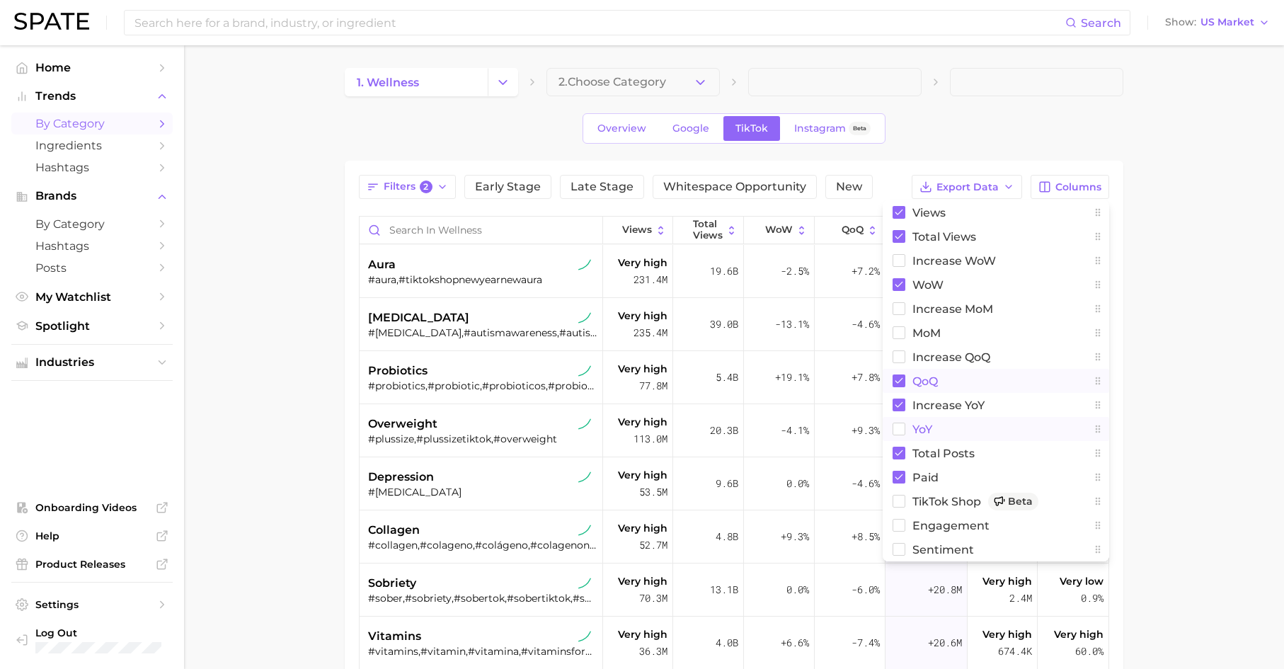
drag, startPoint x: 919, startPoint y: 422, endPoint x: 916, endPoint y: 377, distance: 44.7
click at [919, 423] on span "YoY" at bounding box center [922, 429] width 20 height 12
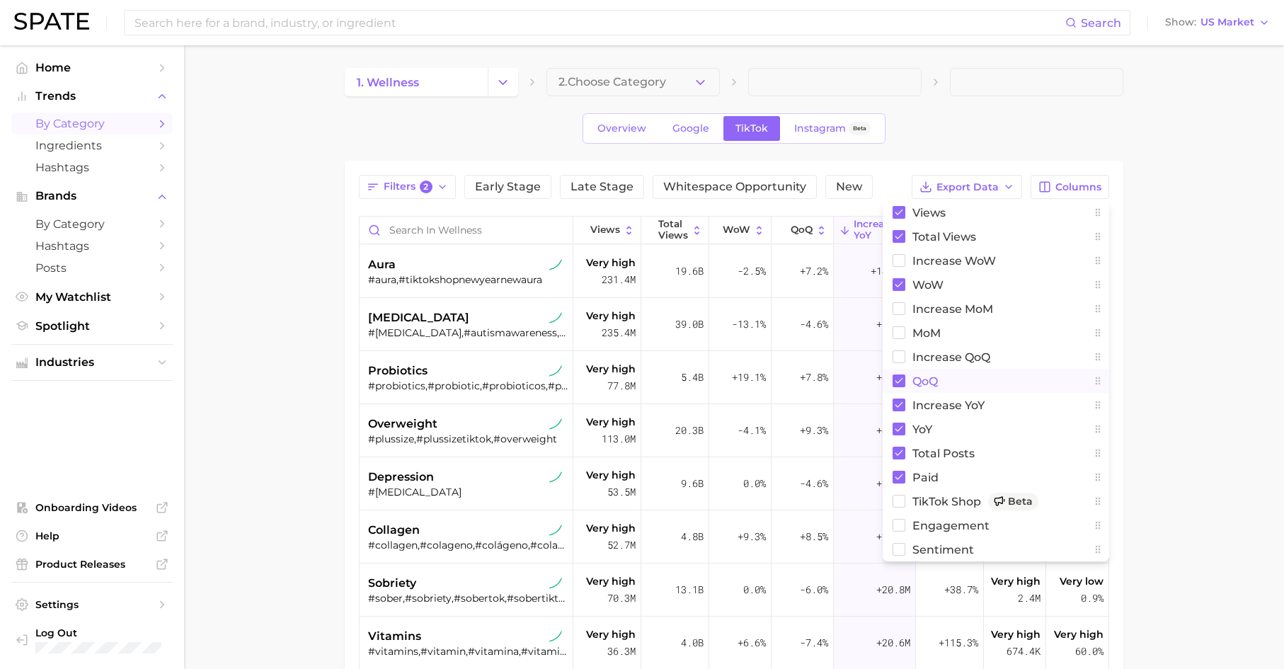
click at [915, 375] on span "QoQ" at bounding box center [924, 381] width 25 height 12
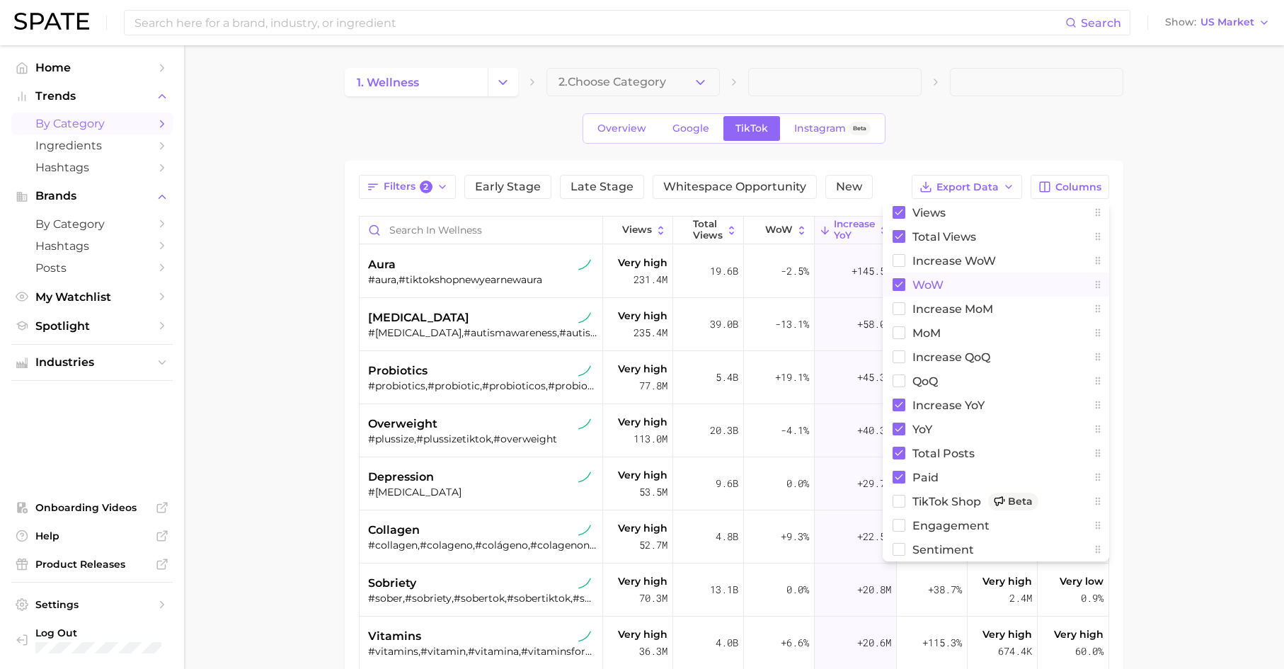
click at [931, 285] on span "WoW" at bounding box center [927, 285] width 31 height 12
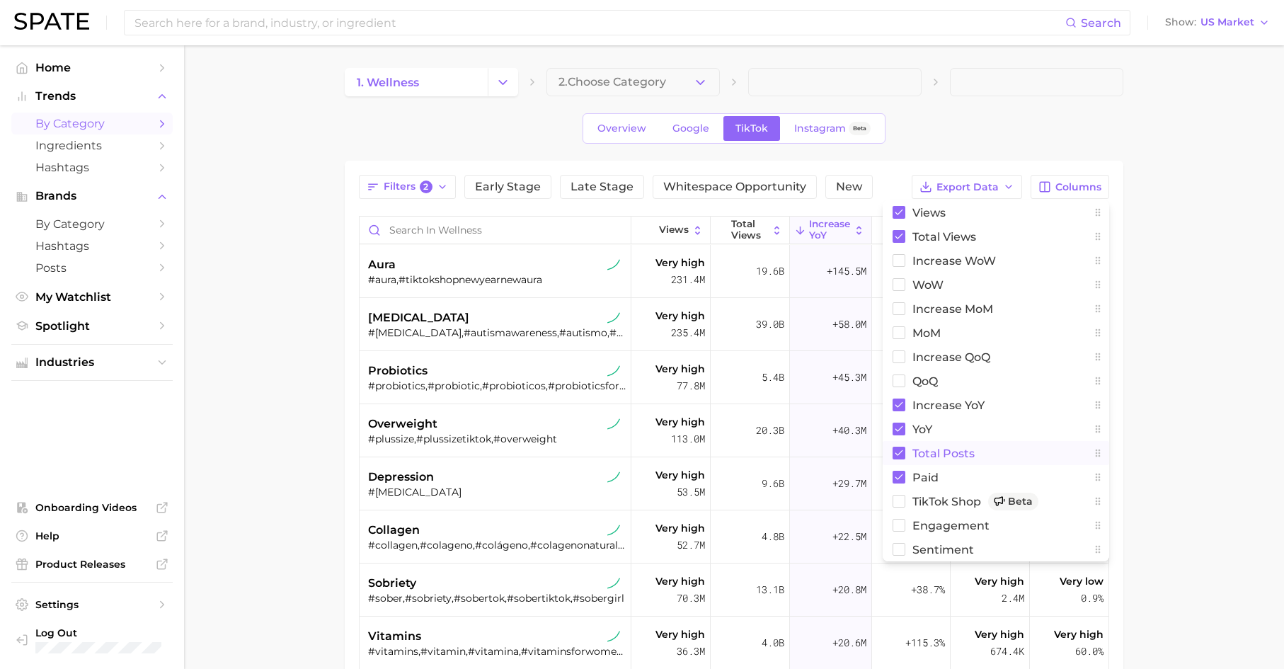
click at [916, 454] on span "Total Posts" at bounding box center [943, 453] width 62 height 12
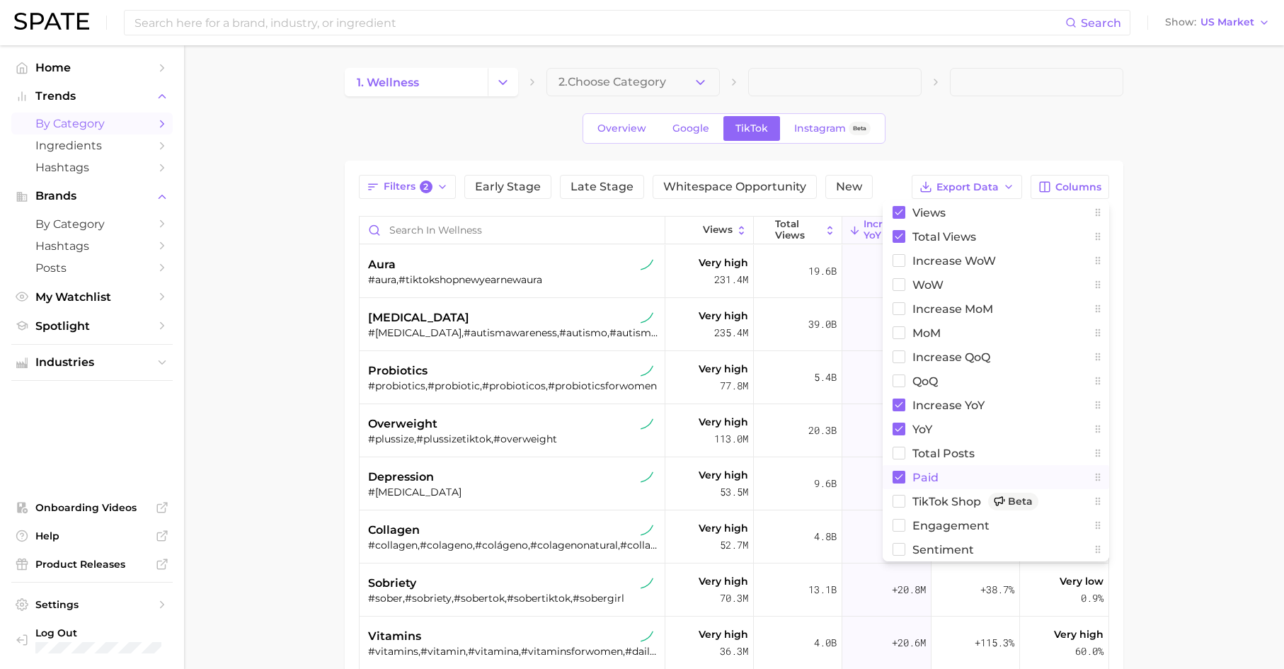
click at [911, 473] on button "Paid" at bounding box center [995, 477] width 226 height 24
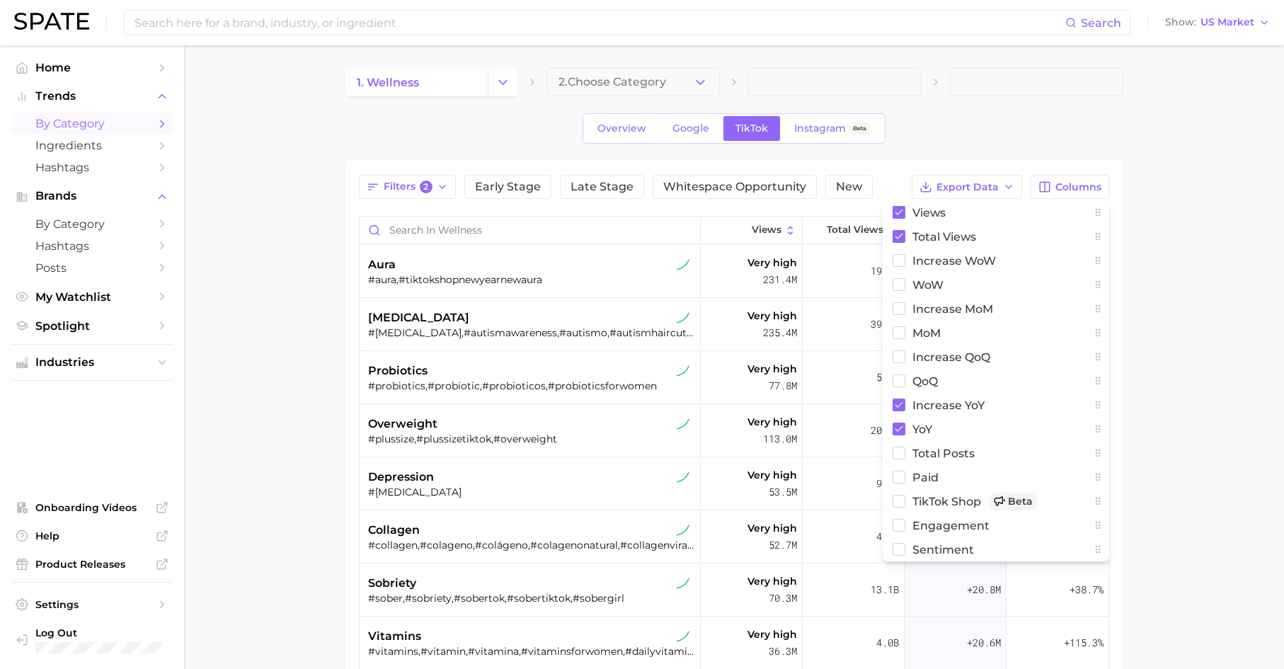
click at [1039, 408] on main "1. wellness 2. Choose Category Overview Google TikTok Instagram Beta Filters 2 …" at bounding box center [734, 507] width 1100 height 924
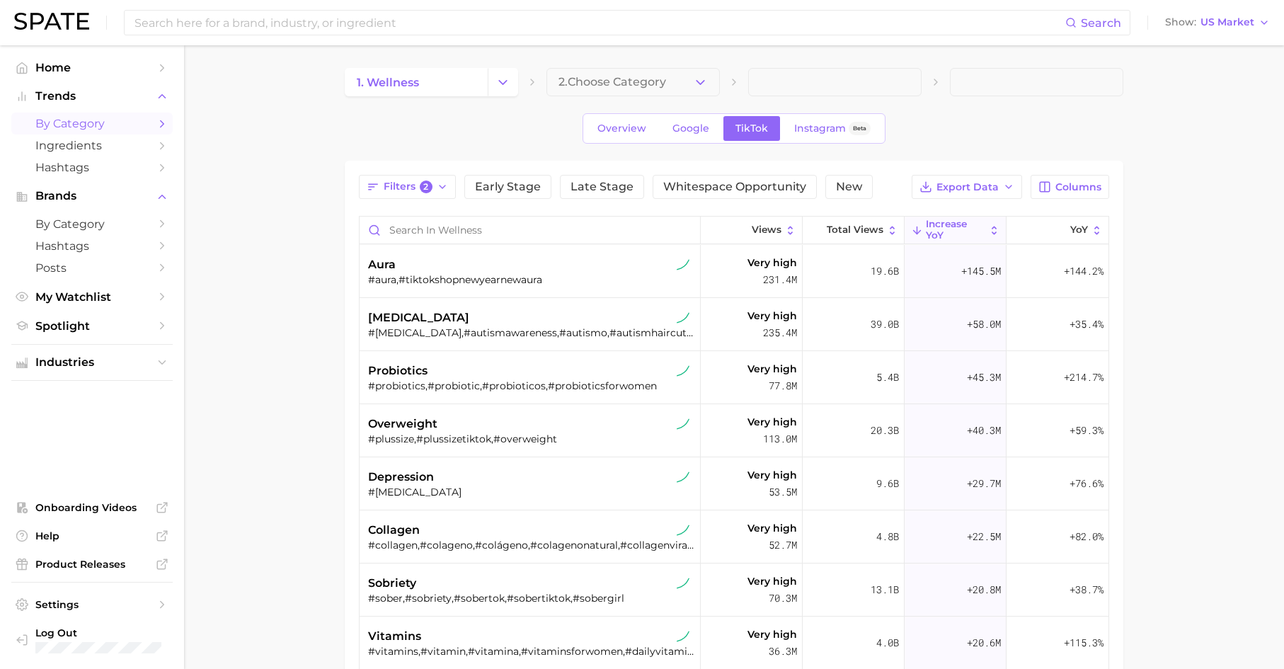
click at [957, 232] on span "increase YoY" at bounding box center [955, 230] width 59 height 22
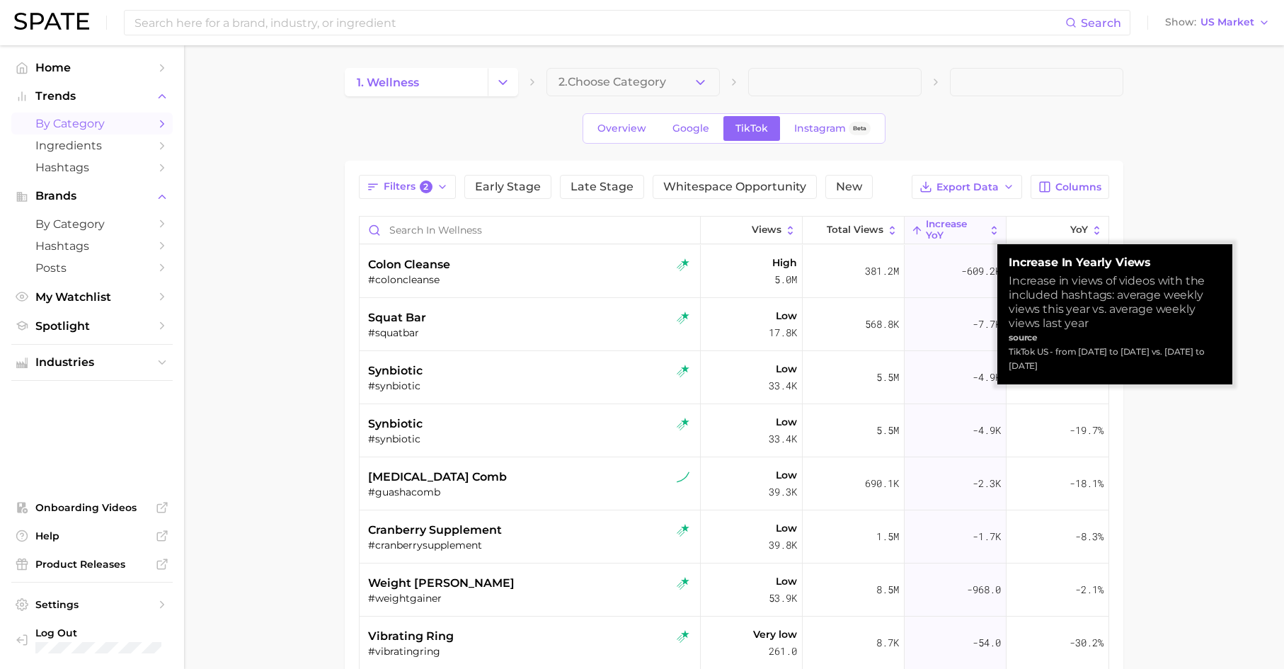
click at [911, 232] on icon at bounding box center [917, 230] width 12 height 12
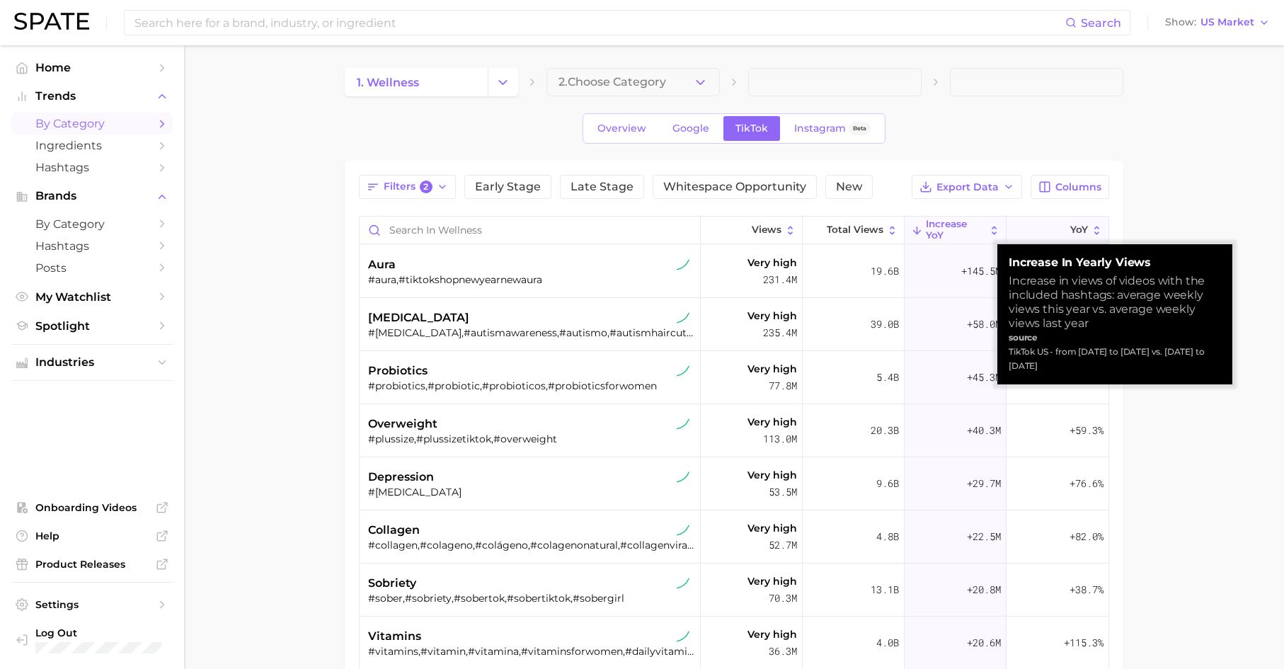
click at [1039, 231] on span "YoY" at bounding box center [1079, 229] width 18 height 11
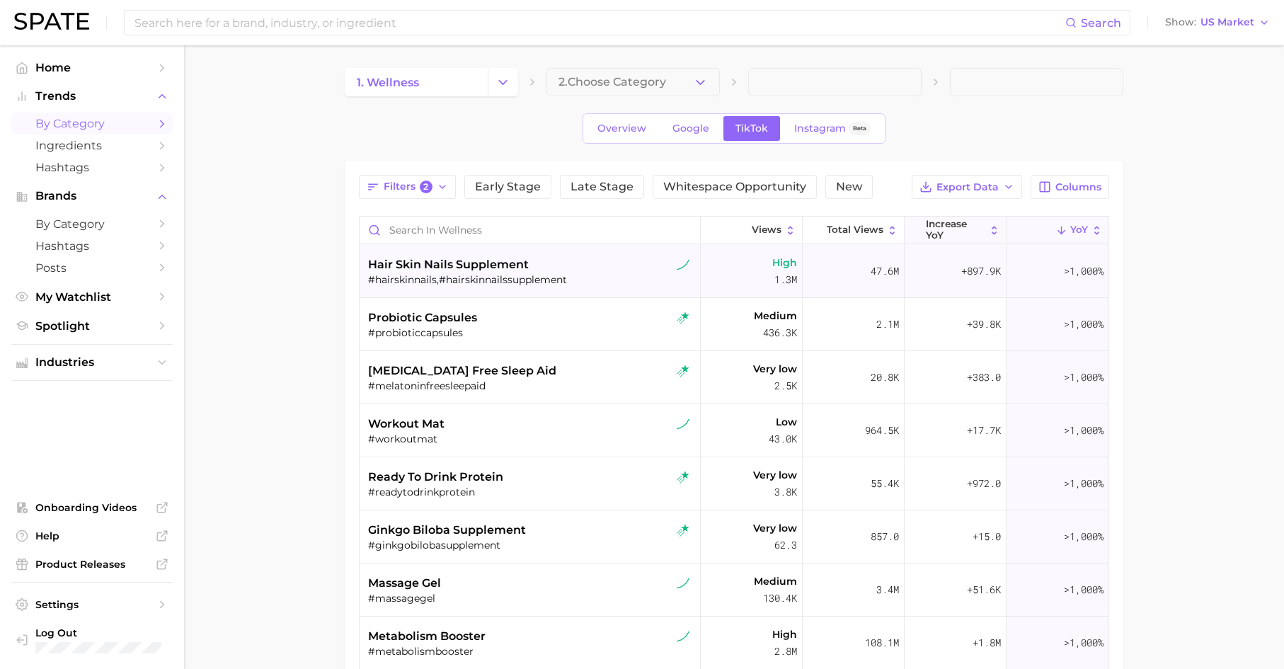
click at [585, 279] on div "#hairskinnails,#hairskinnailssupplement" at bounding box center [531, 279] width 327 height 13
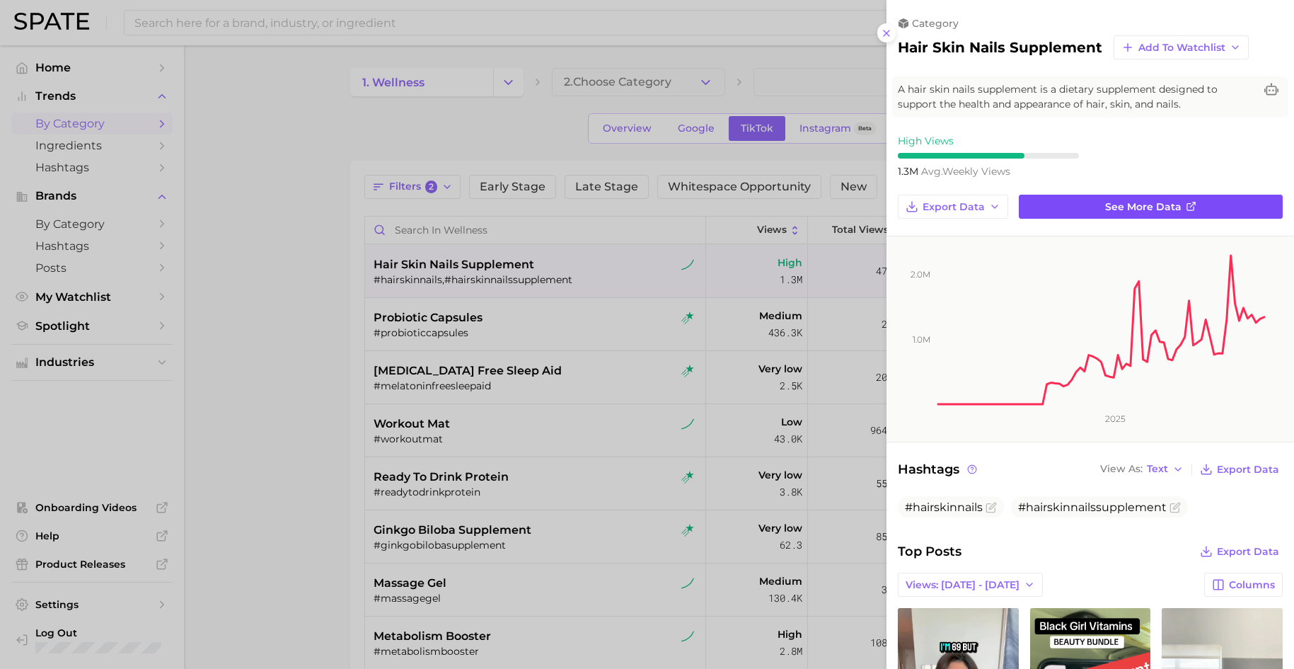
click at [1039, 205] on link "See more data" at bounding box center [1151, 207] width 264 height 24
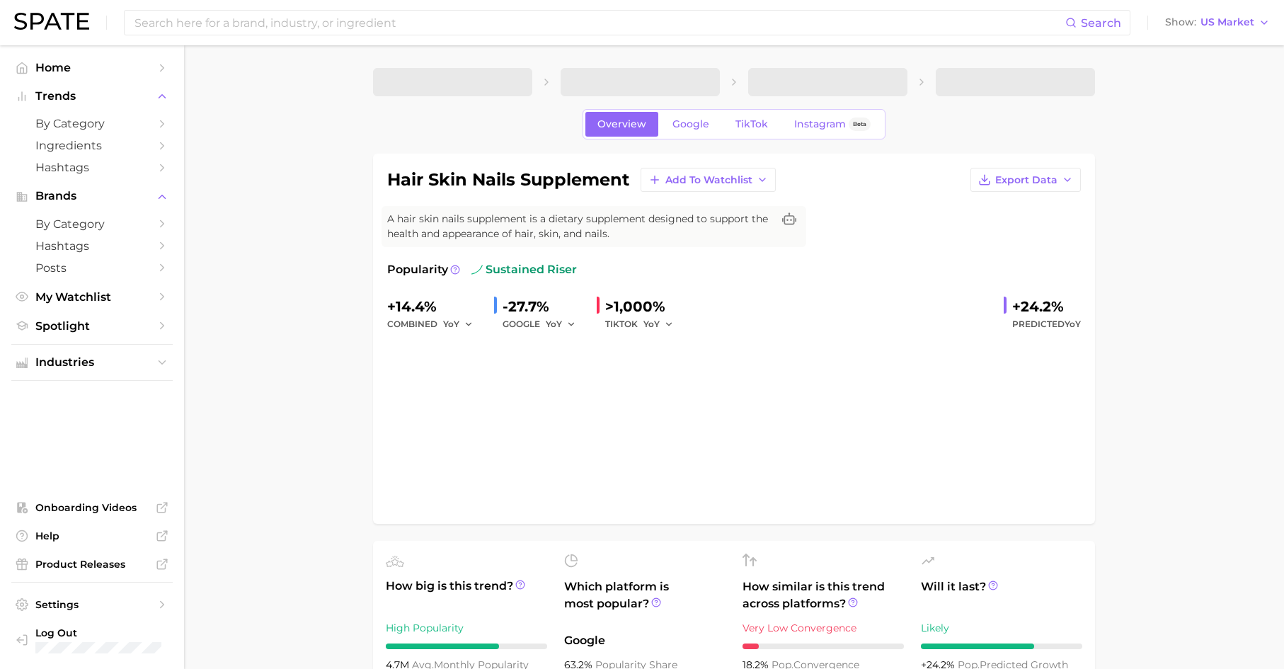
scroll to position [266, 0]
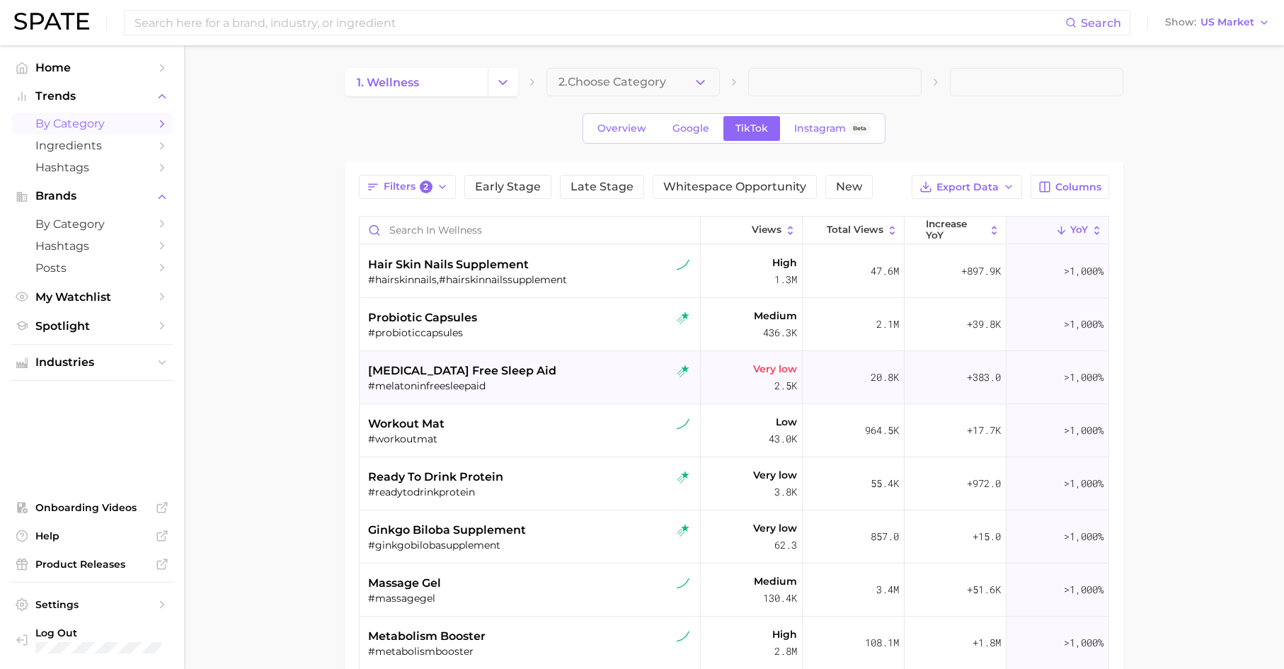
click at [417, 383] on div "#melatoninfreesleepaid" at bounding box center [531, 385] width 327 height 13
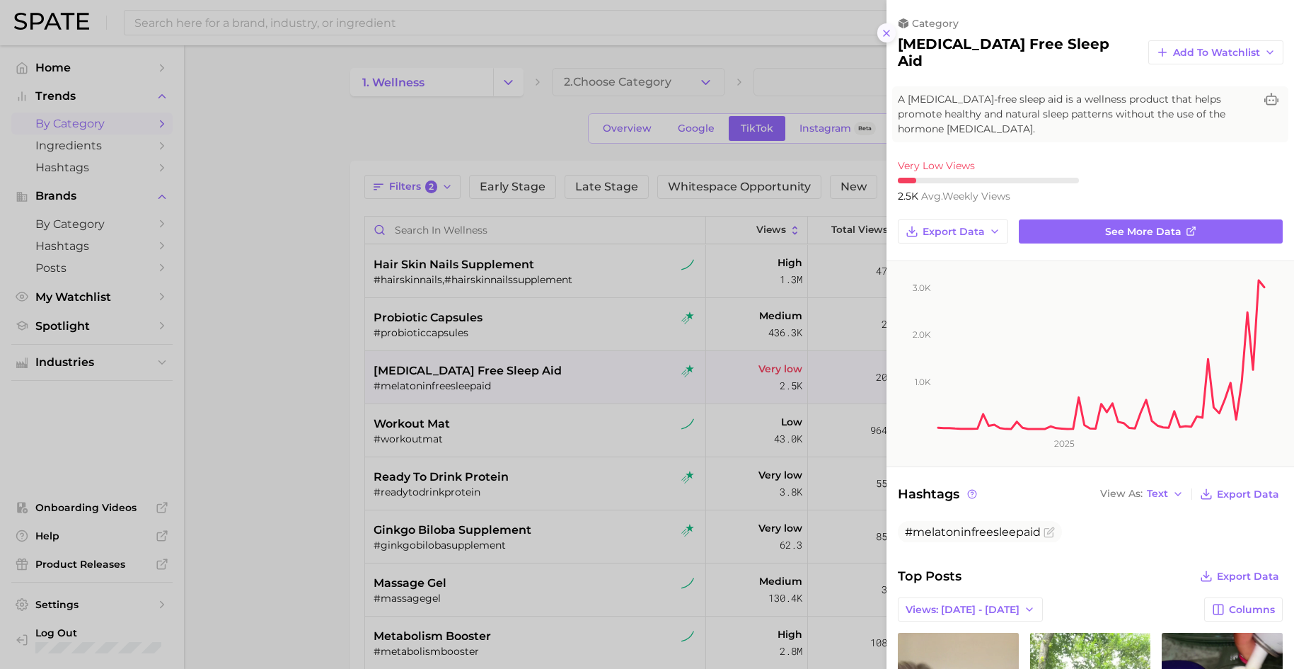
click at [889, 28] on icon at bounding box center [886, 33] width 11 height 11
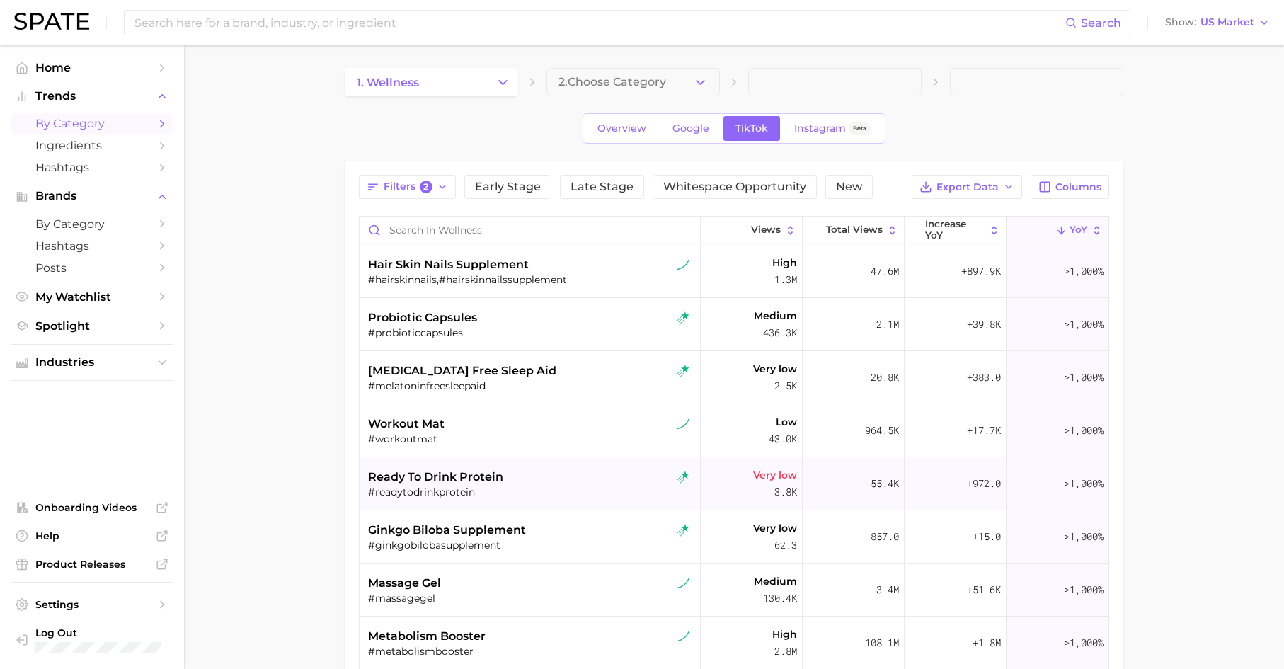
click at [456, 483] on span "ready to drink protein" at bounding box center [435, 476] width 135 height 17
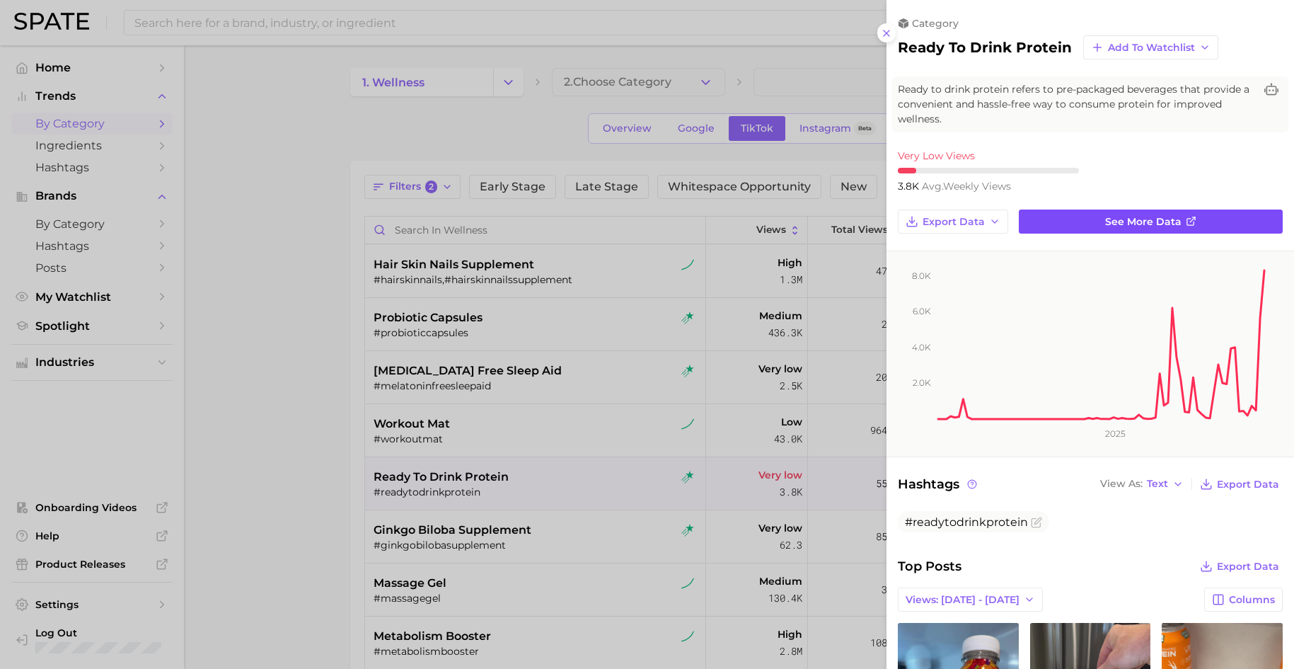
click at [1039, 209] on link "See more data" at bounding box center [1151, 221] width 264 height 24
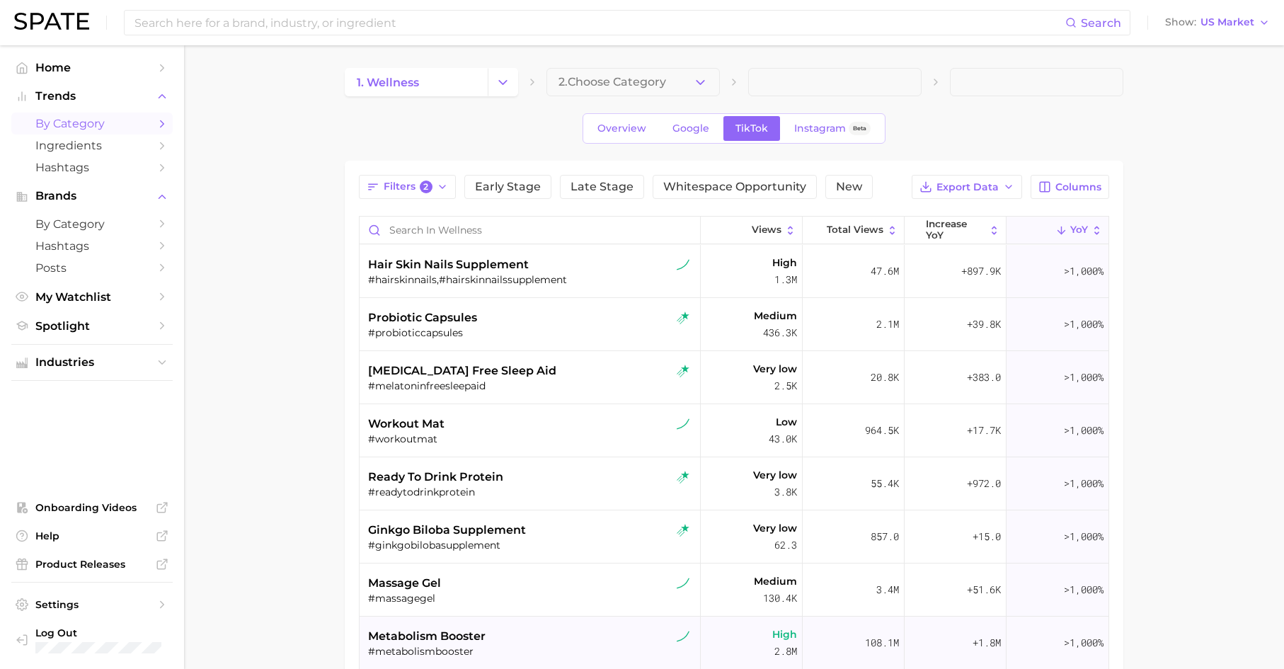
click at [467, 566] on div "#metabolismbooster" at bounding box center [531, 651] width 327 height 13
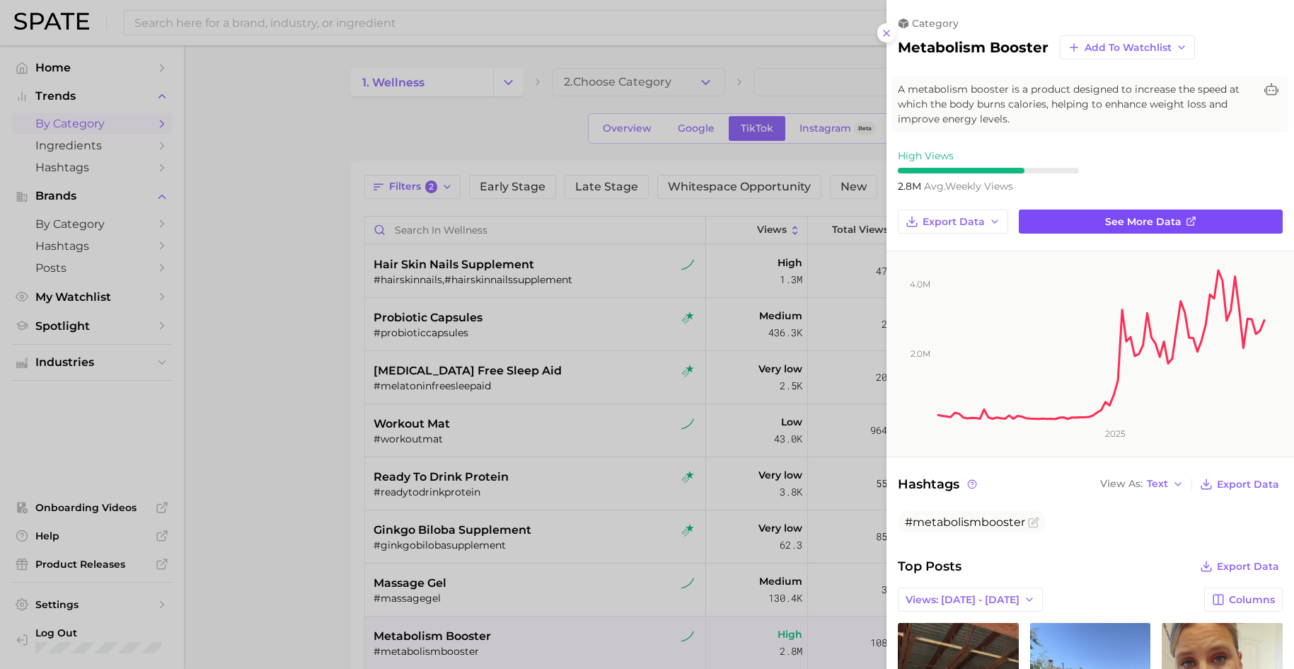
click at [1039, 221] on link "See more data" at bounding box center [1151, 221] width 264 height 24
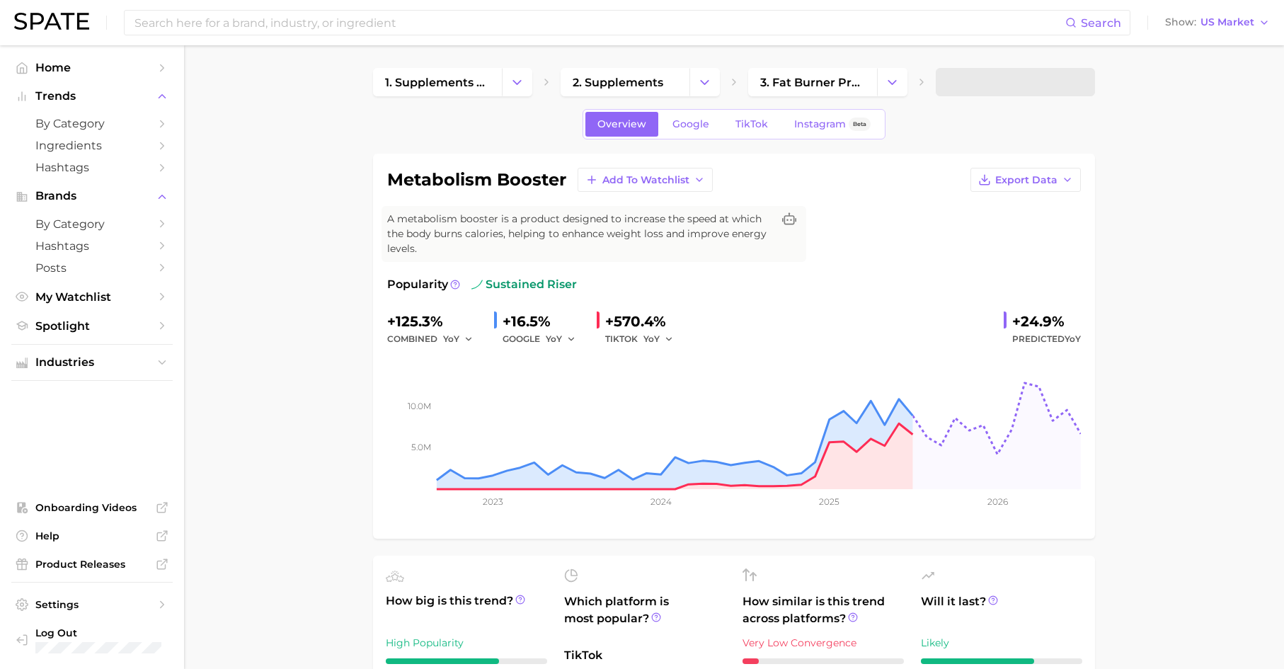
scroll to position [110, 0]
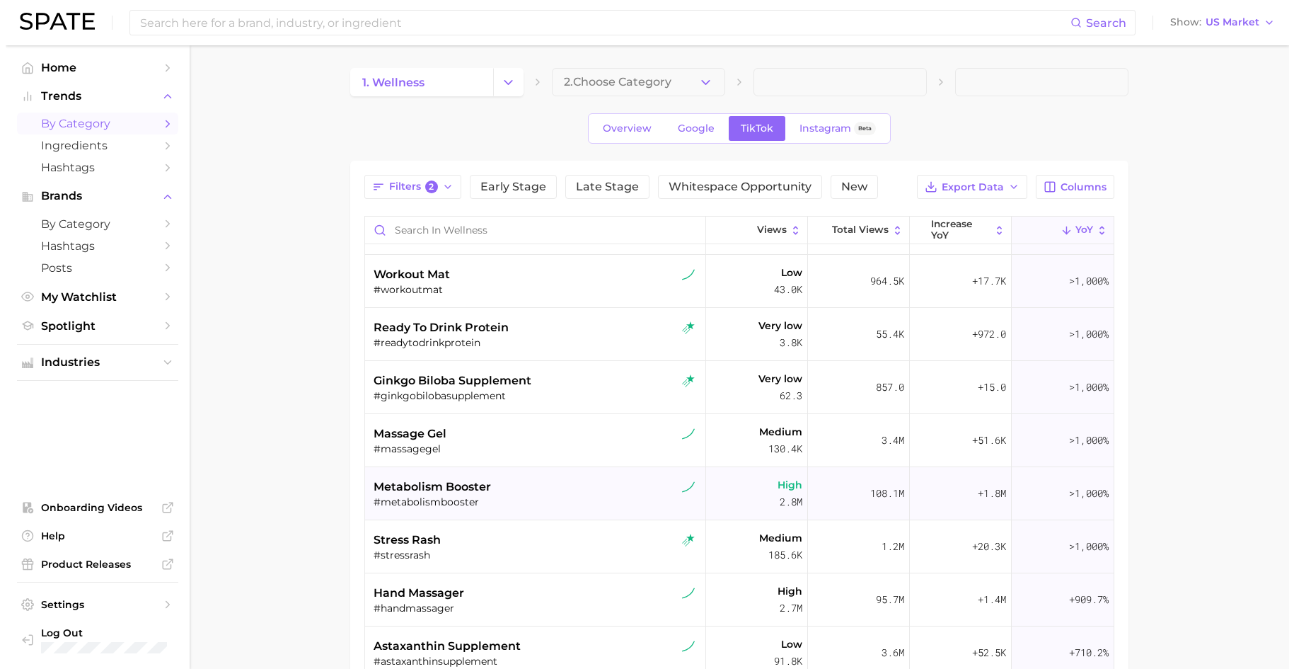
scroll to position [258, 0]
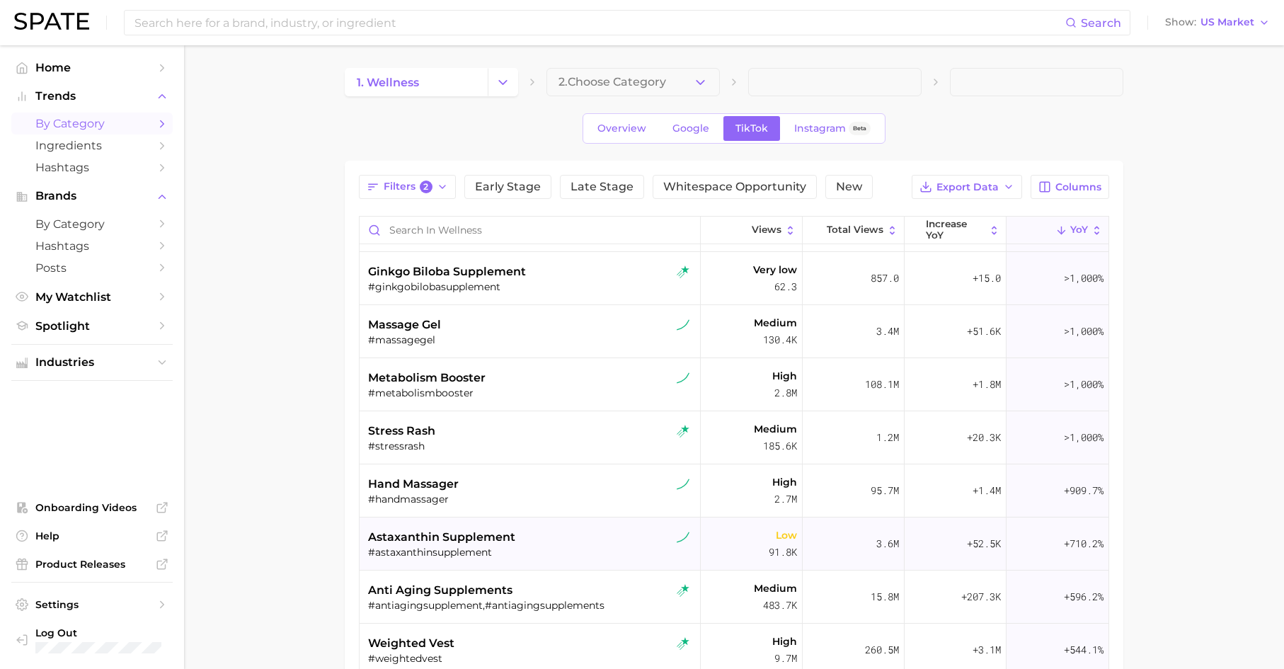
click at [532, 551] on div "#astaxanthinsupplement" at bounding box center [531, 552] width 327 height 13
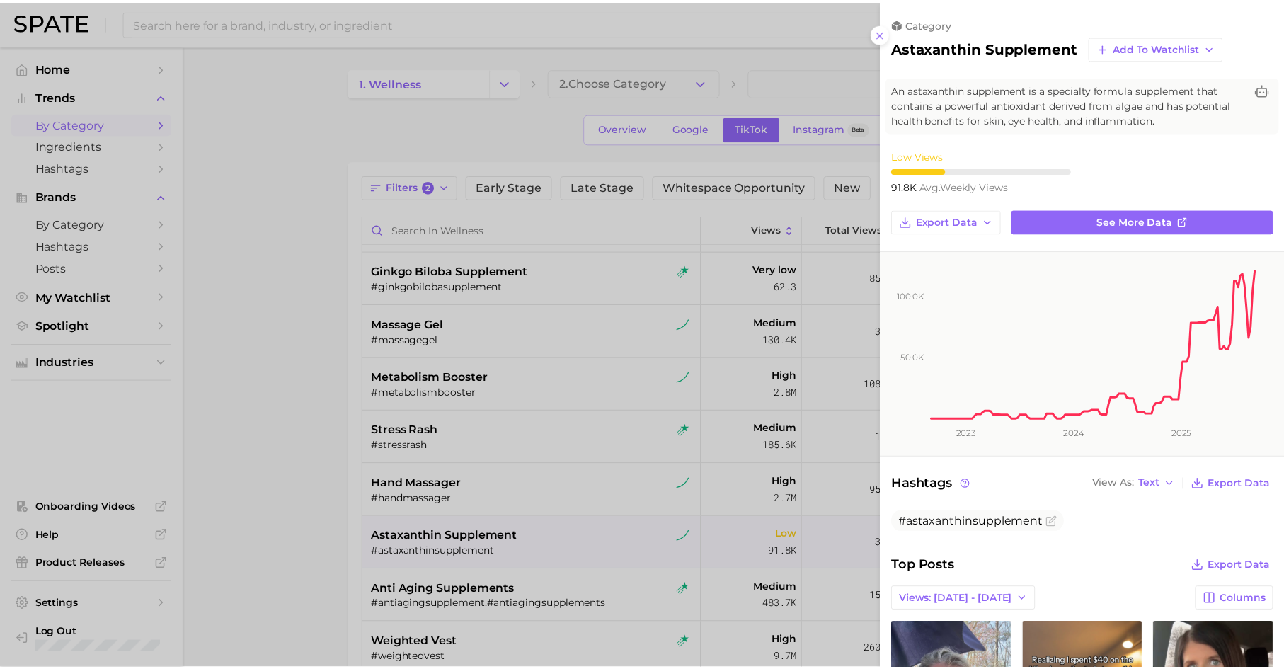
scroll to position [0, 0]
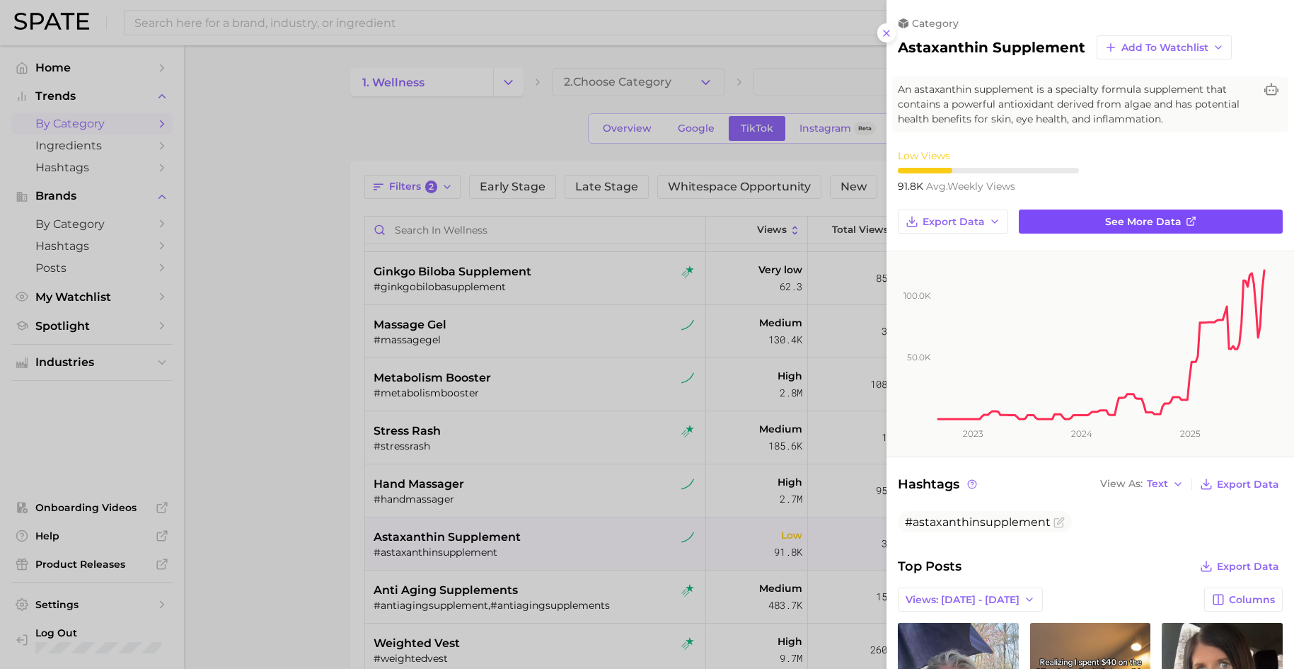
click at [1039, 214] on link "See more data" at bounding box center [1151, 221] width 264 height 24
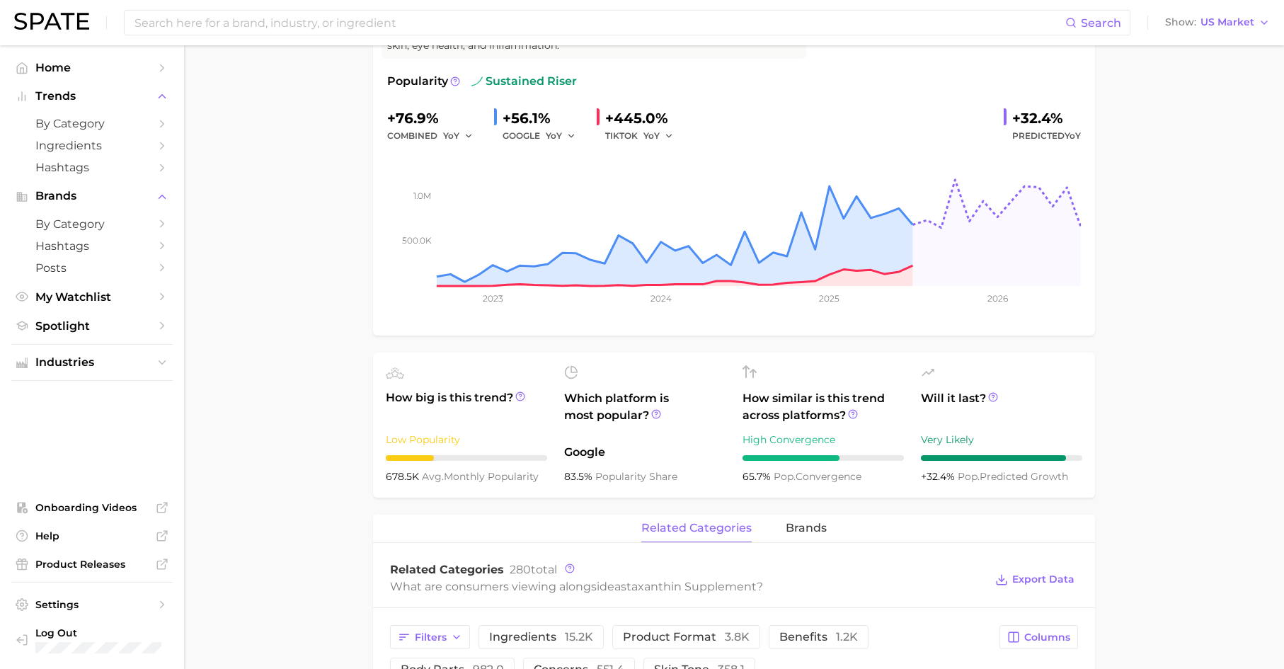
scroll to position [312, 0]
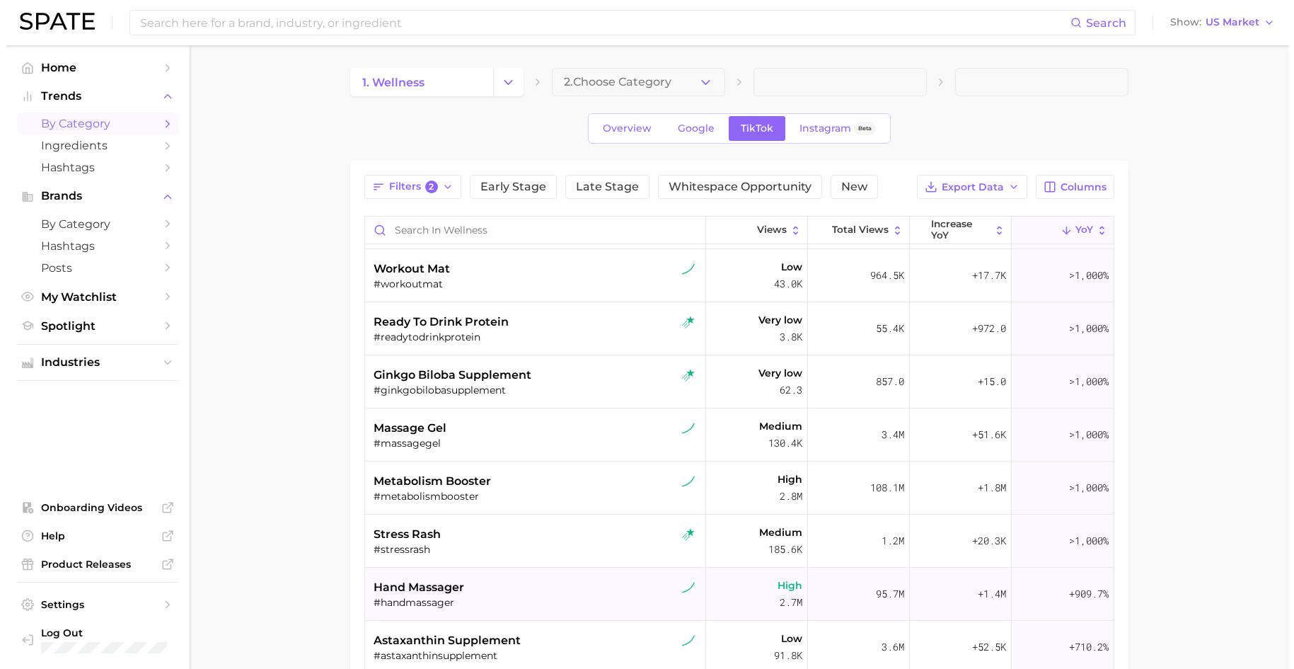
scroll to position [272, 0]
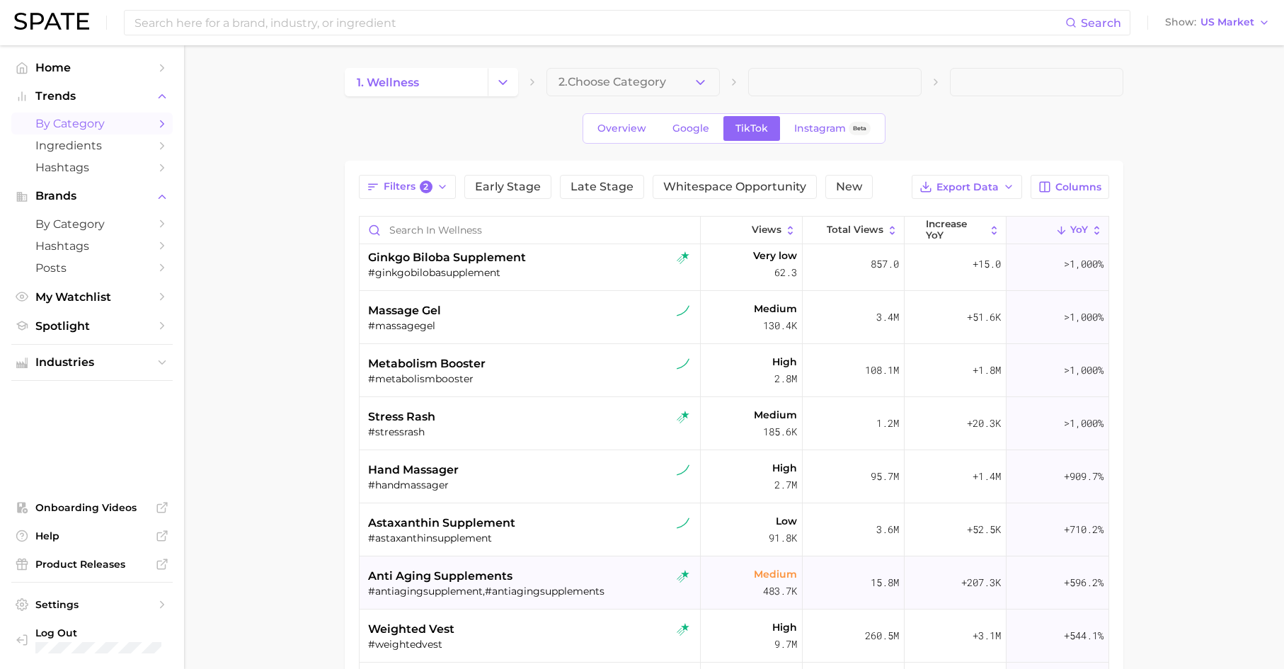
click at [485, 566] on span "anti aging supplements" at bounding box center [440, 575] width 144 height 17
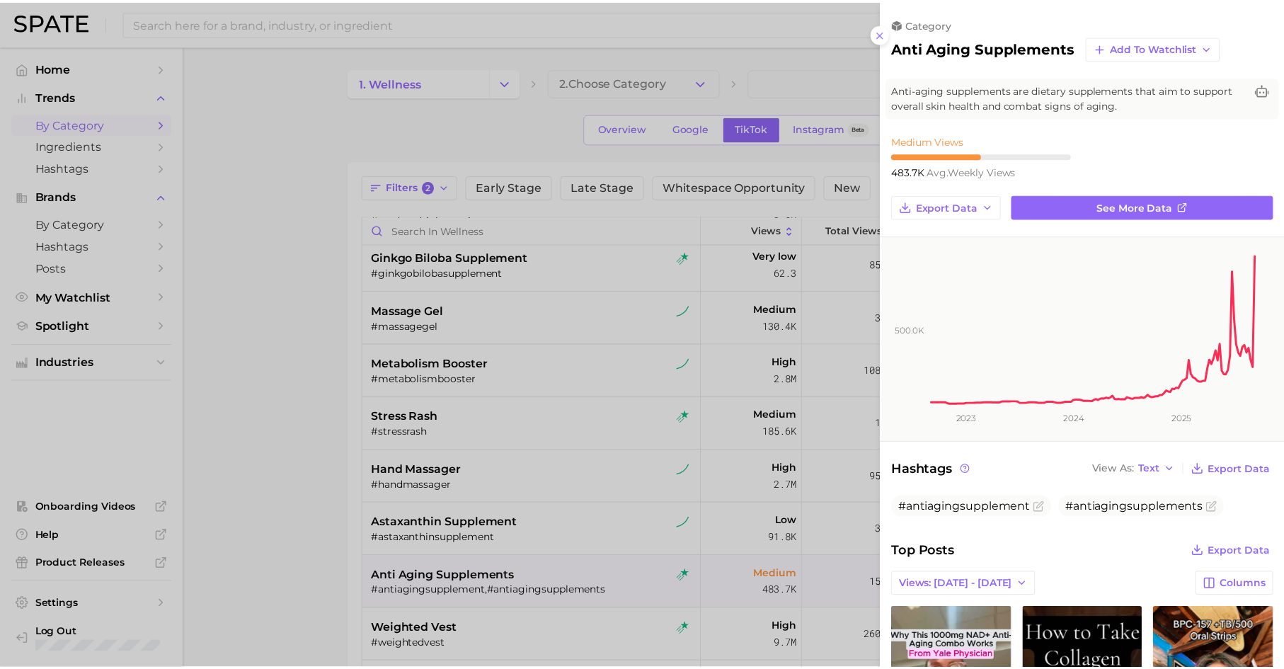
scroll to position [0, 0]
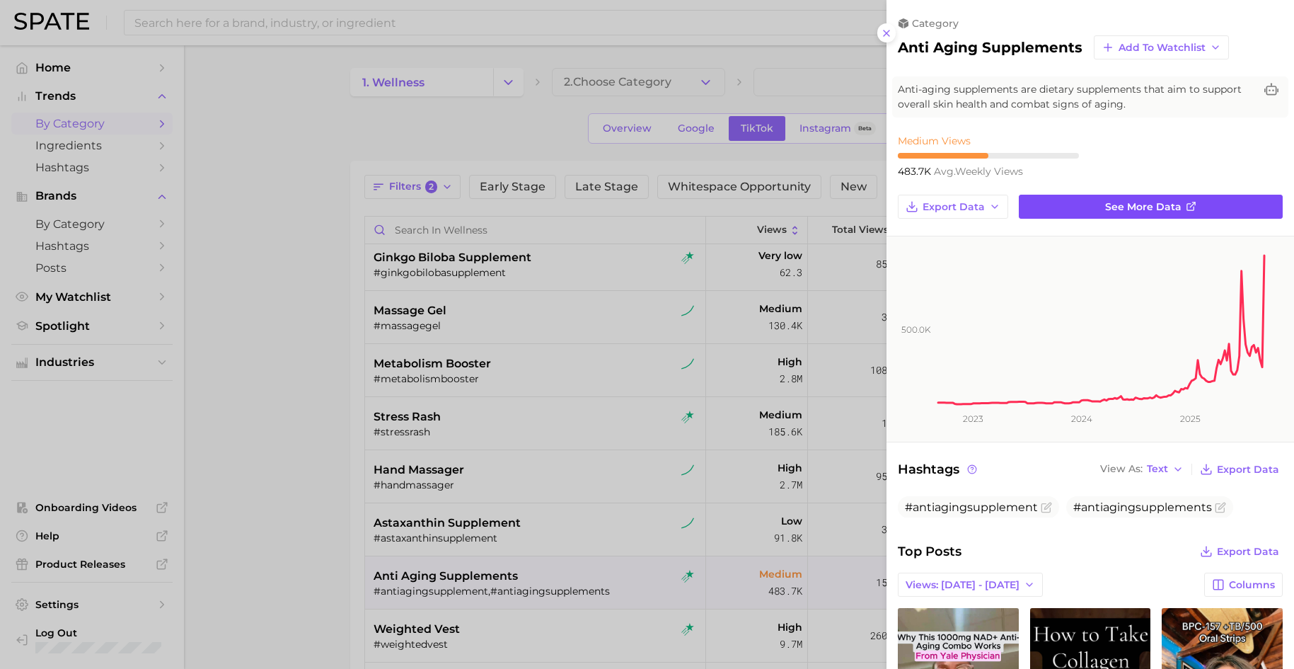
click at [1039, 207] on link "See more data" at bounding box center [1151, 207] width 264 height 24
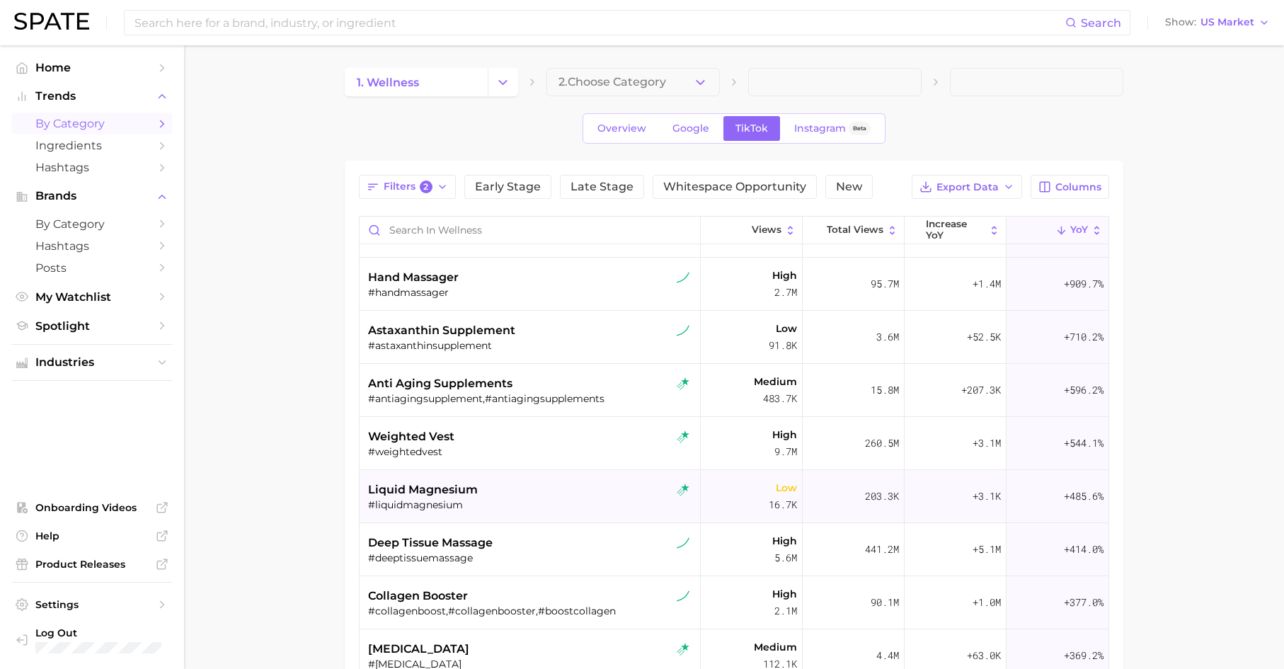
click at [465, 499] on div "#liquidmagnesium" at bounding box center [531, 504] width 327 height 13
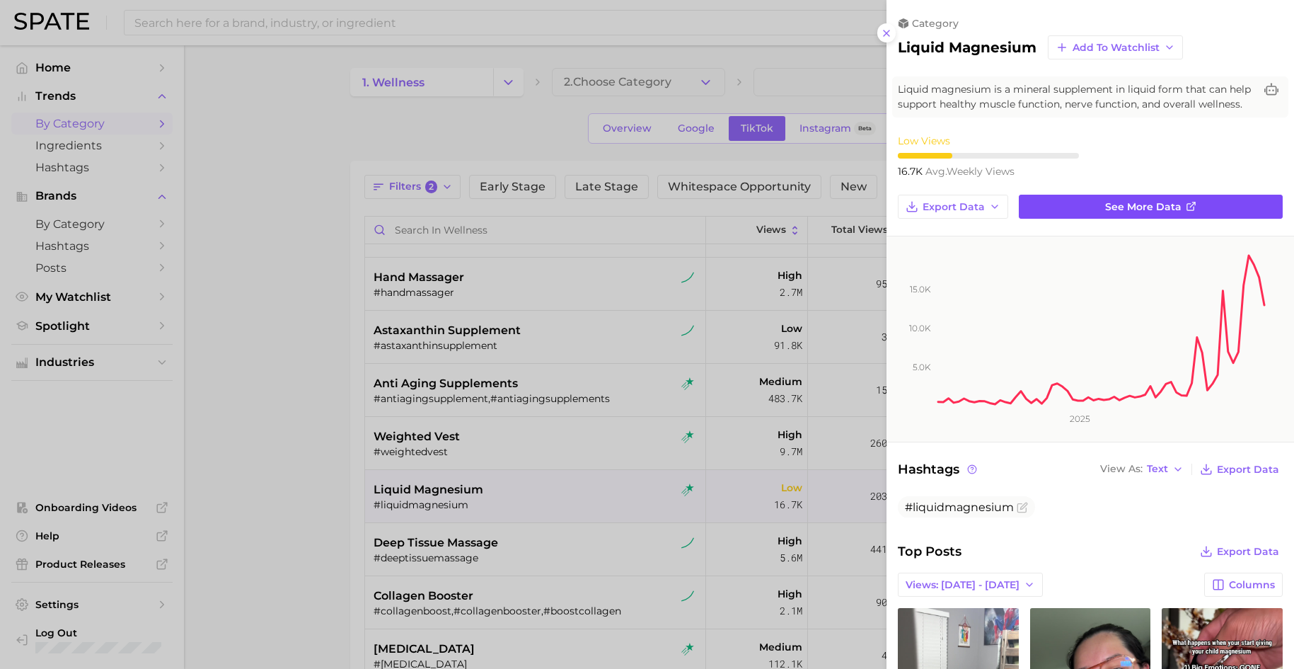
click at [1039, 198] on link "See more data" at bounding box center [1151, 207] width 264 height 24
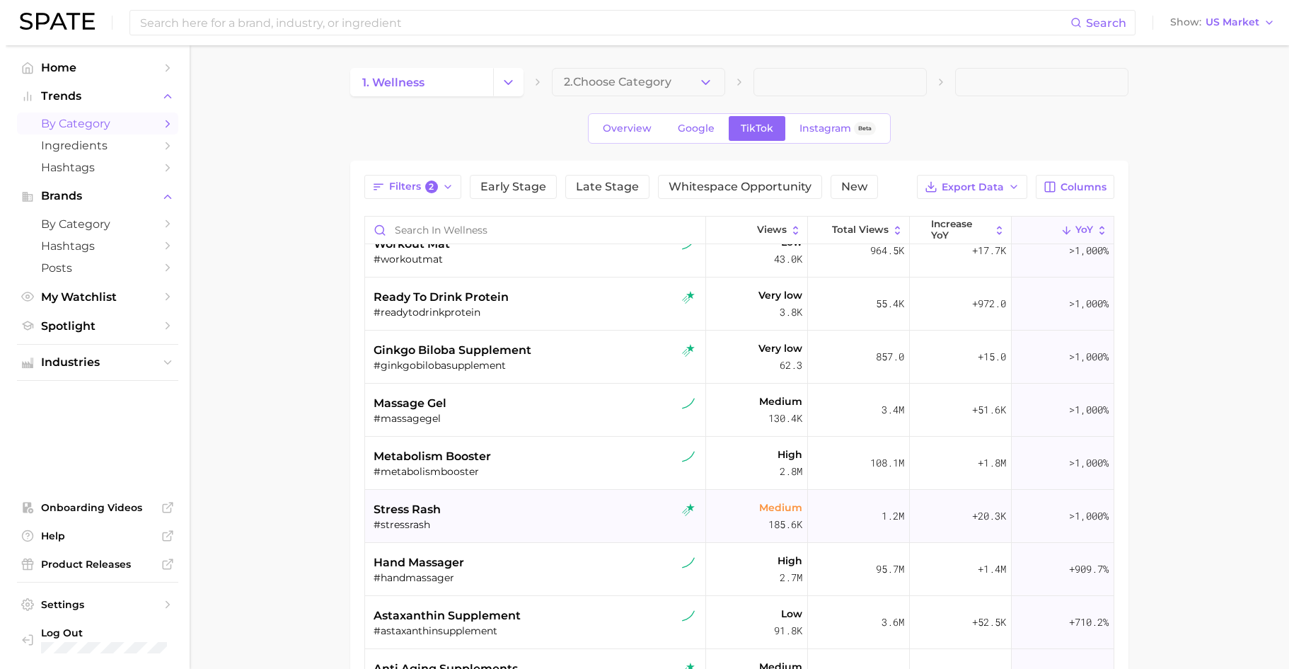
scroll to position [423, 0]
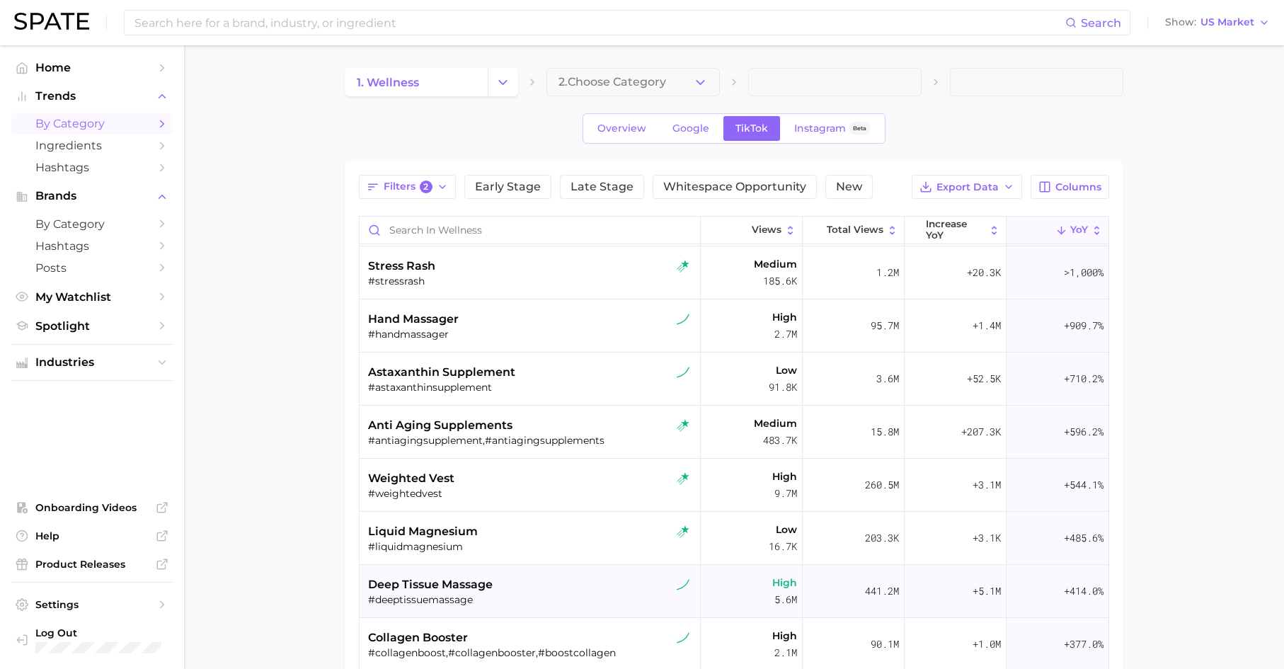
click at [526, 566] on div "deep tissue massage" at bounding box center [531, 584] width 327 height 17
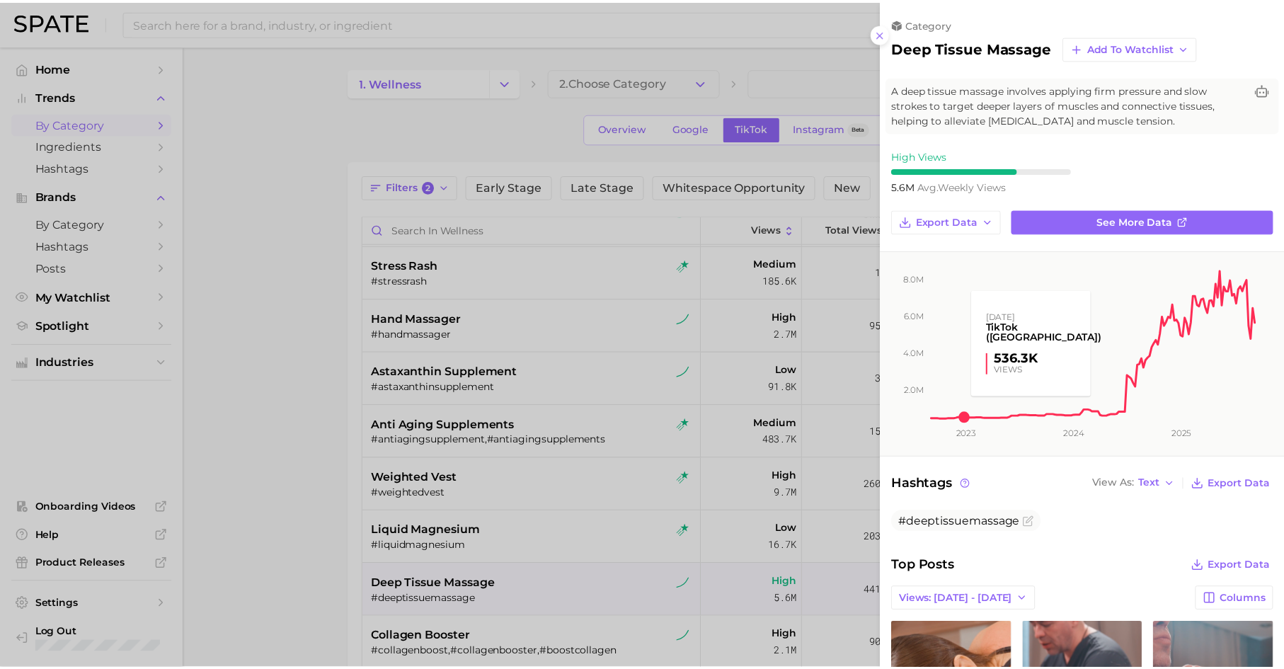
scroll to position [0, 0]
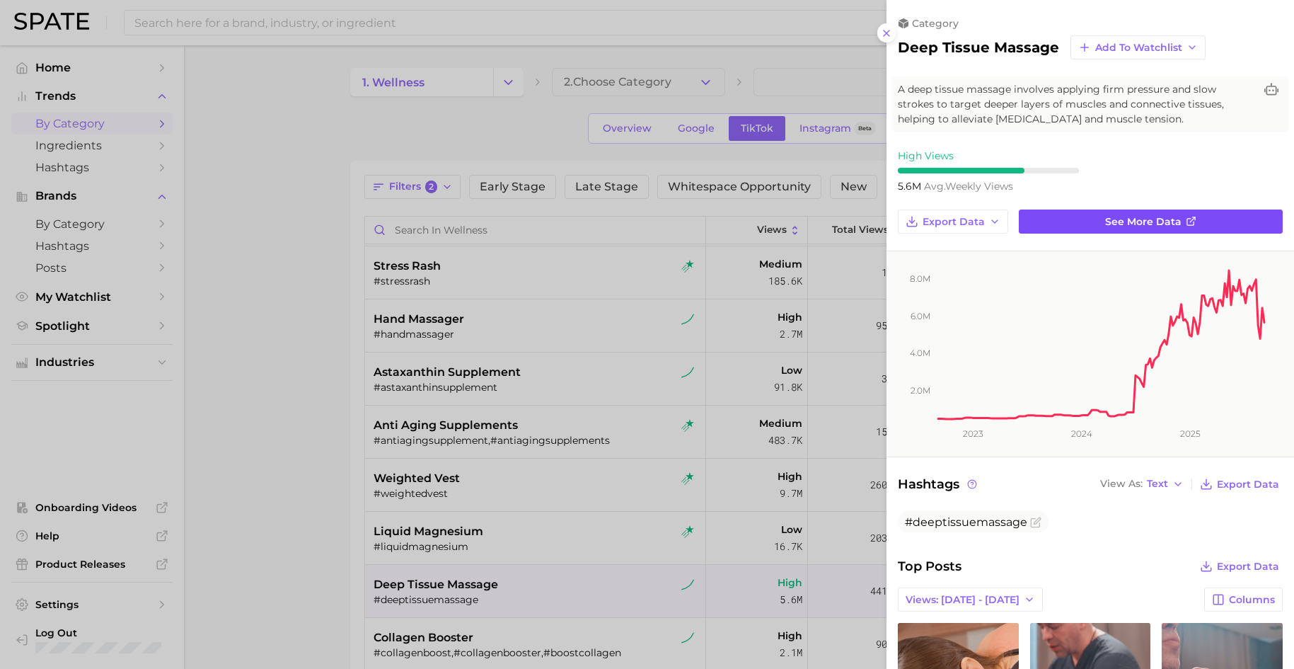
click at [1039, 219] on link "See more data" at bounding box center [1151, 221] width 264 height 24
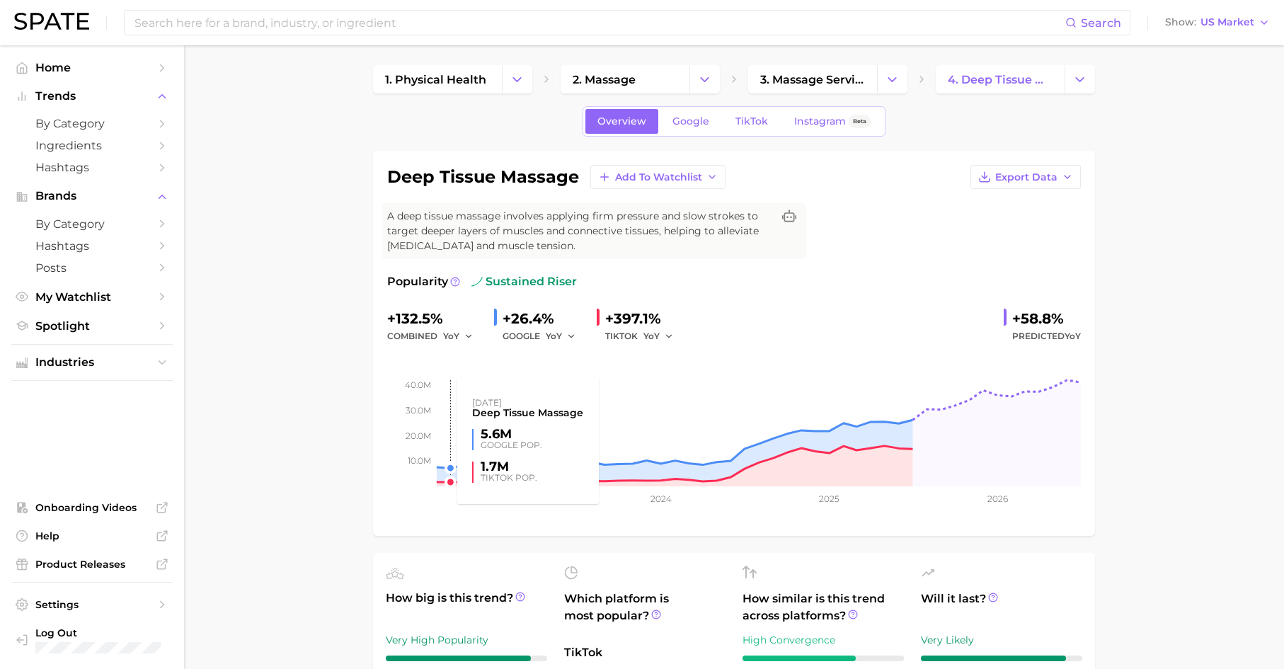
scroll to position [27, 0]
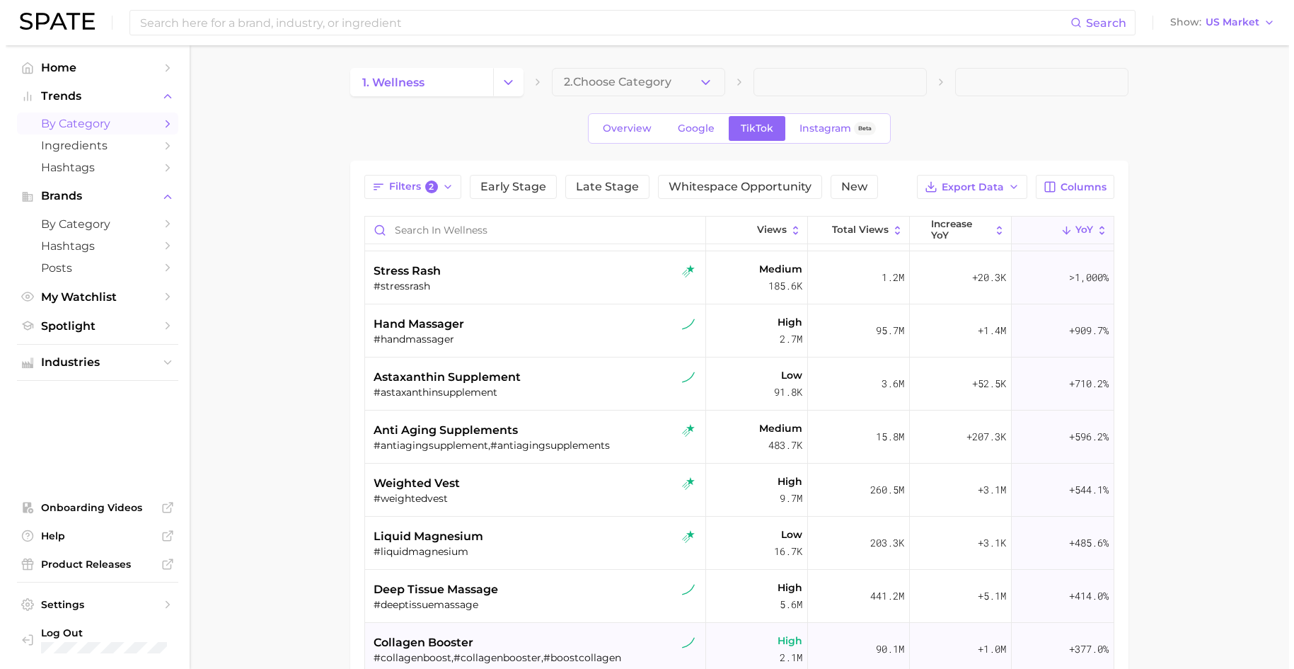
scroll to position [604, 0]
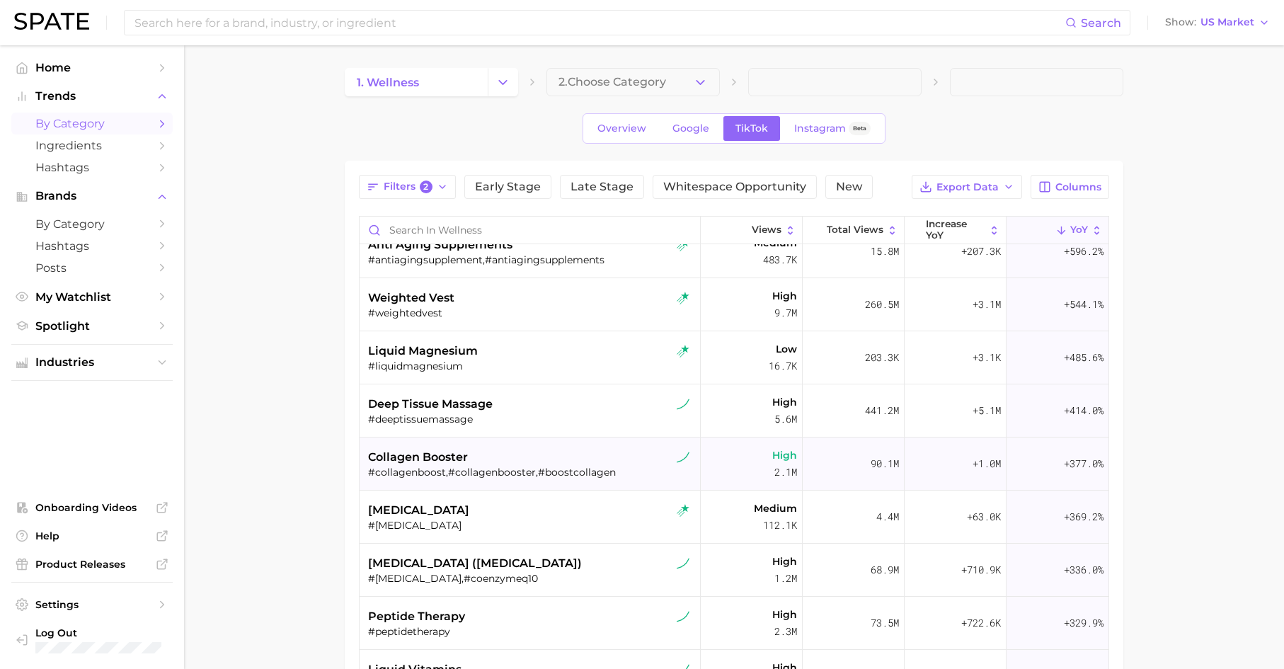
click at [575, 462] on div "collagen booster" at bounding box center [531, 457] width 327 height 17
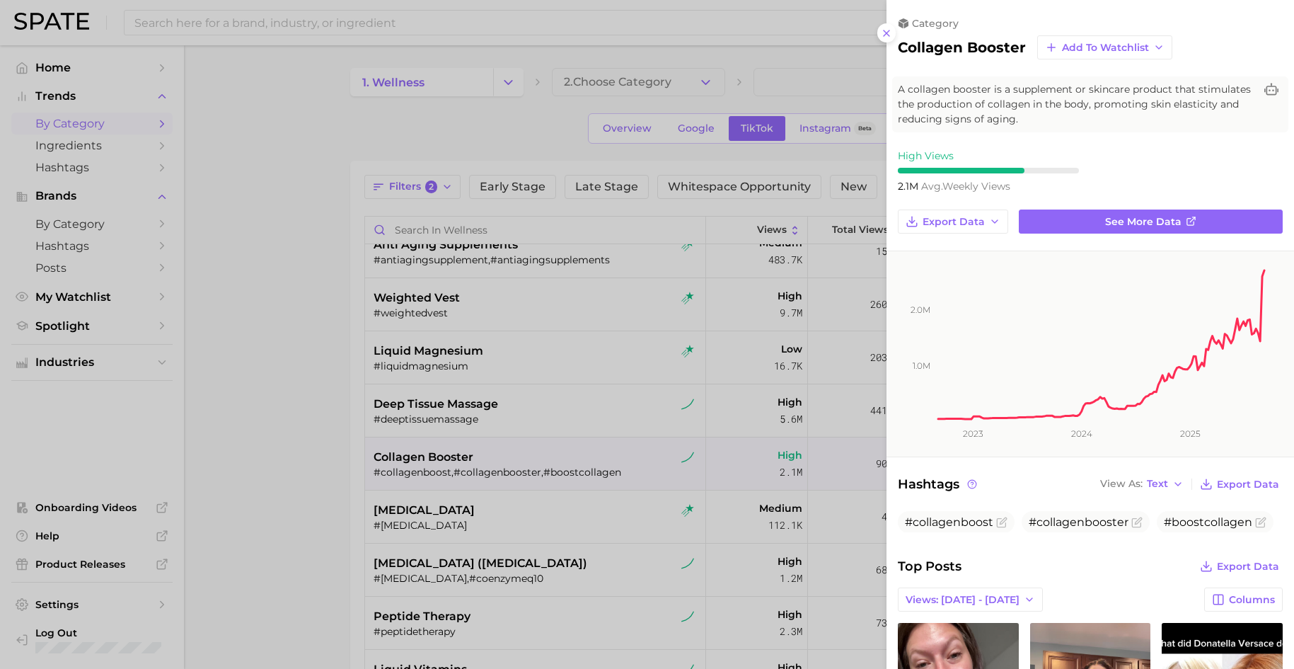
scroll to position [0, 0]
click at [1039, 221] on span "See more data" at bounding box center [1143, 222] width 76 height 12
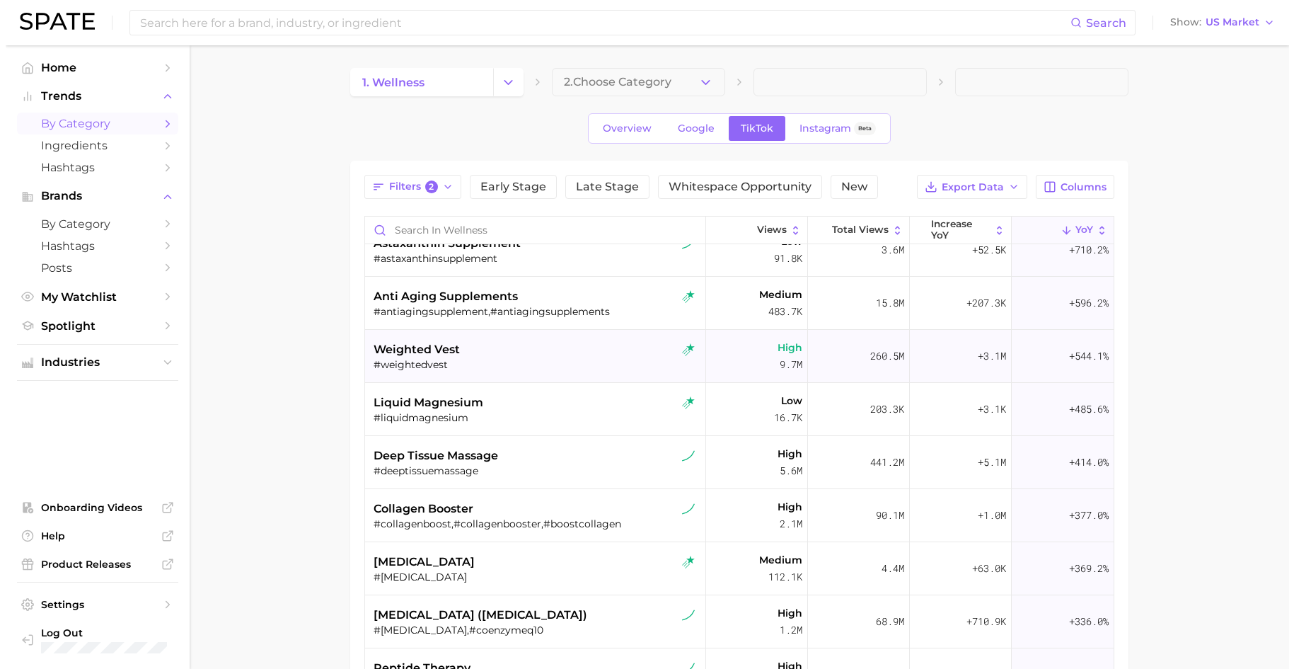
scroll to position [577, 0]
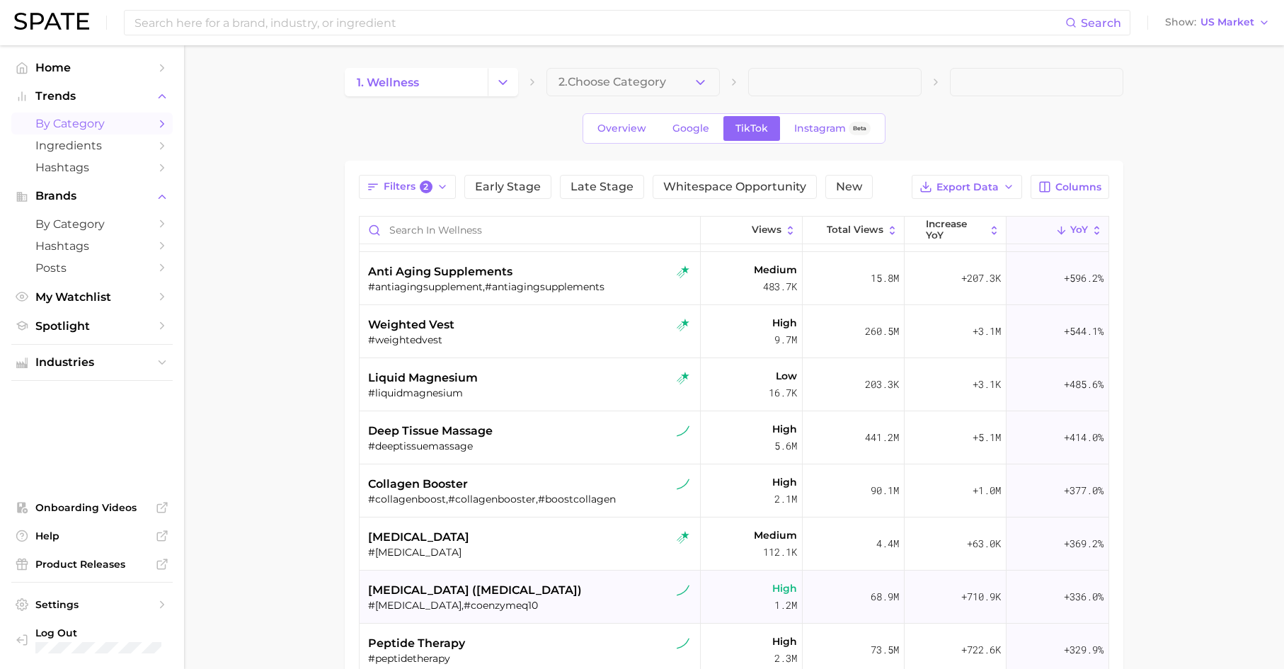
click at [553, 566] on div "coenzyme q10 (coq10)" at bounding box center [531, 590] width 327 height 17
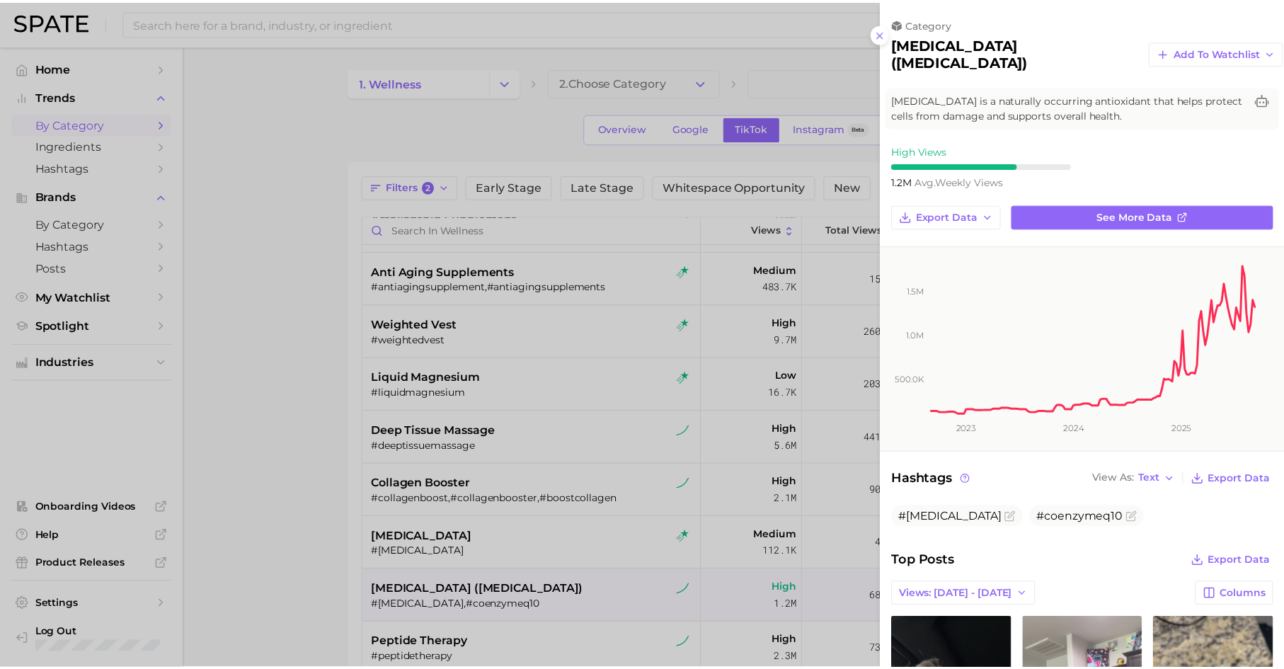
scroll to position [0, 0]
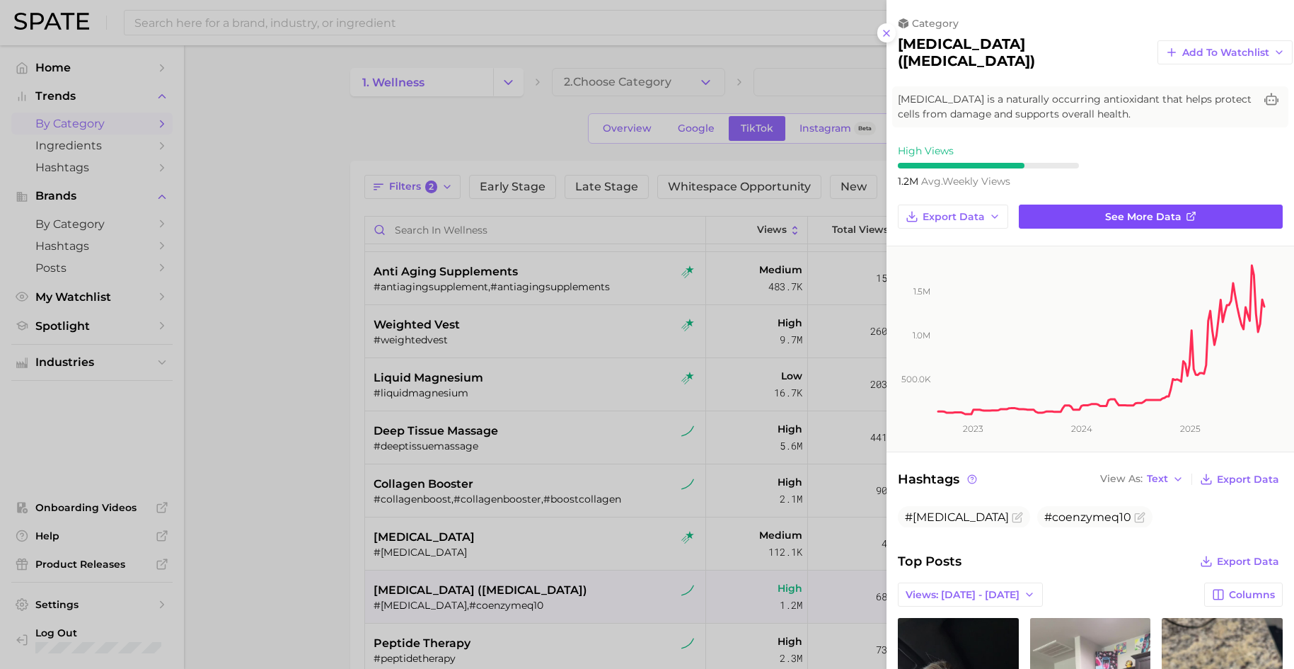
click at [1039, 204] on link "See more data" at bounding box center [1151, 216] width 264 height 24
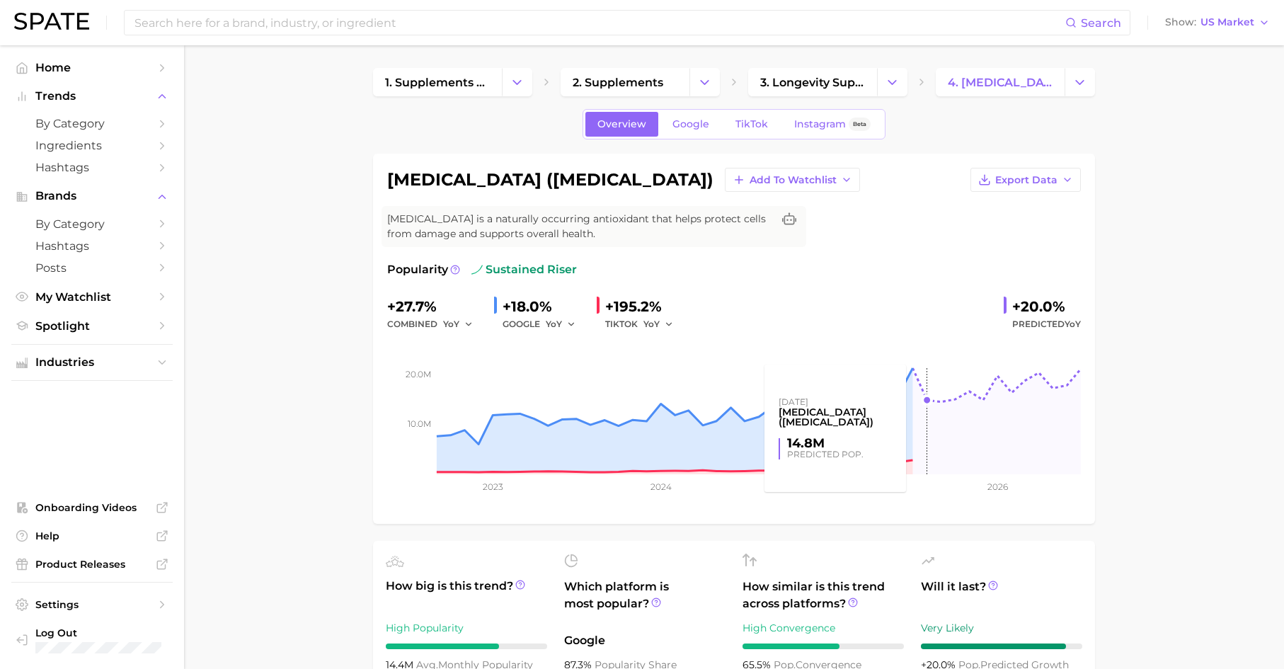
scroll to position [265, 0]
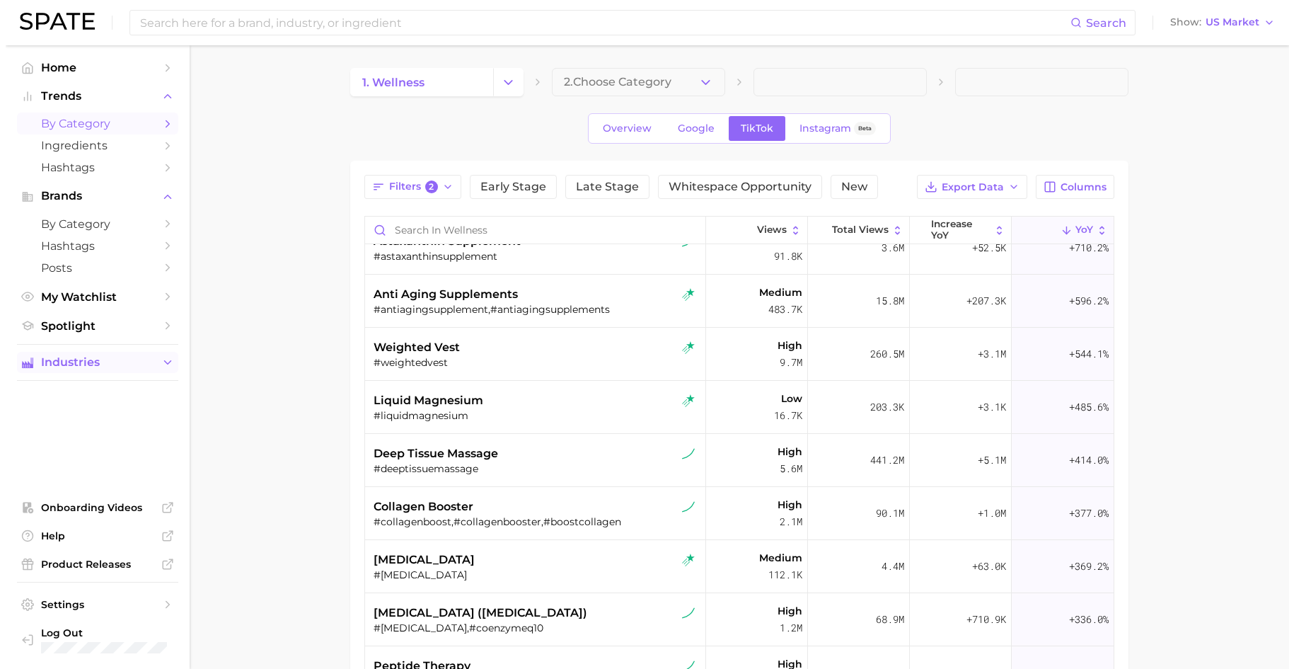
scroll to position [659, 0]
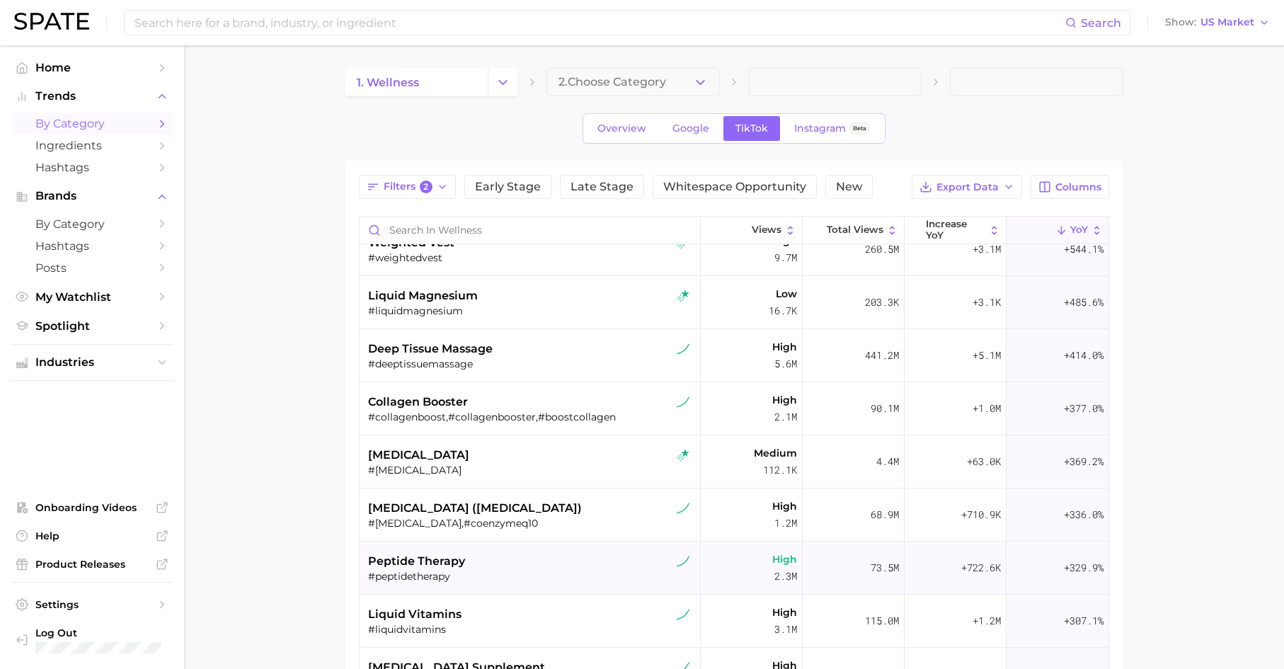
click at [456, 564] on div "peptide therapy" at bounding box center [531, 561] width 327 height 17
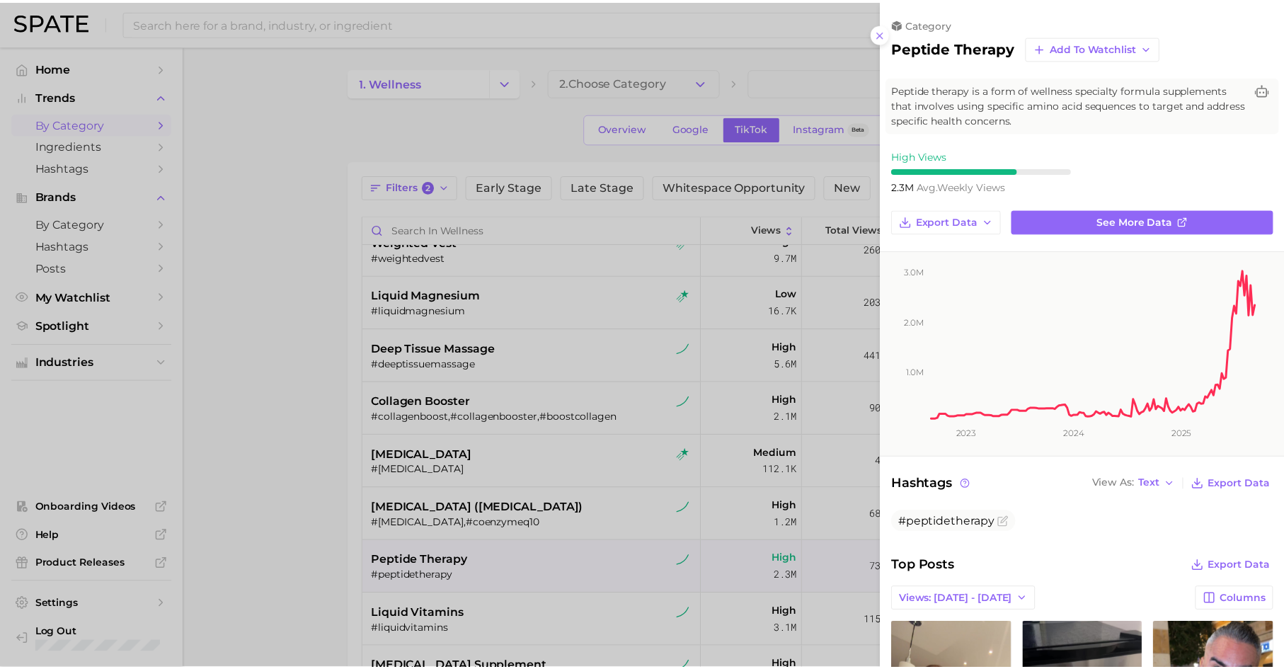
scroll to position [0, 0]
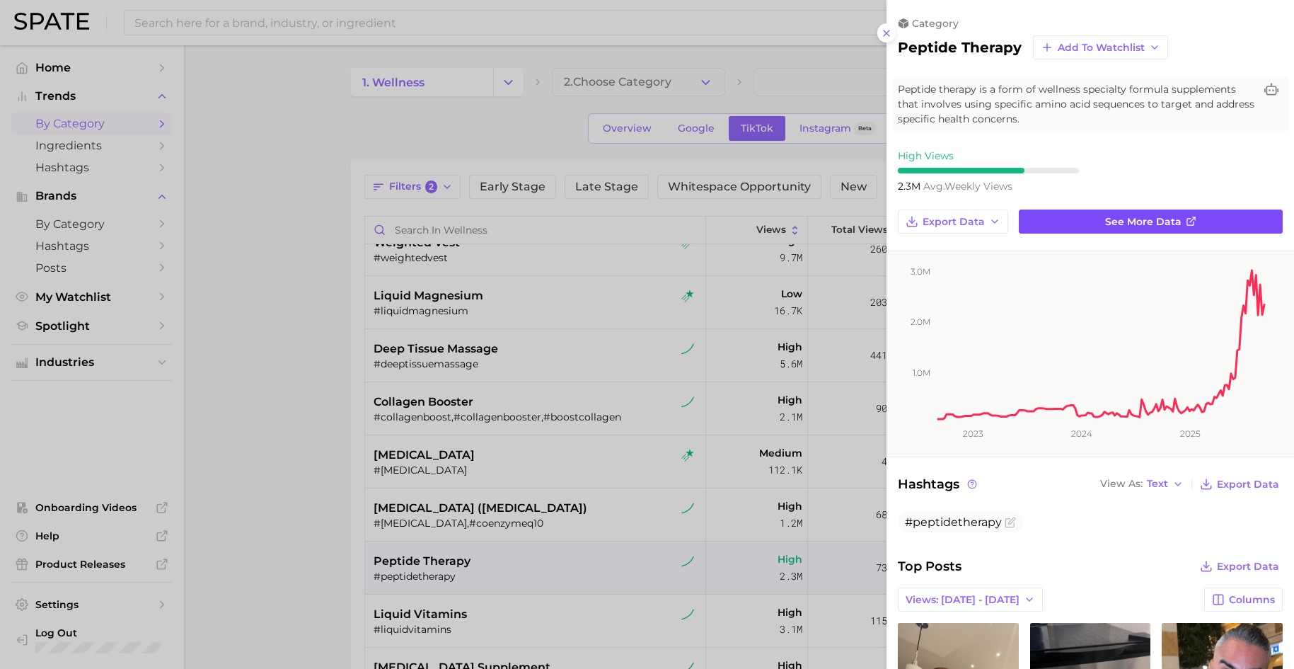
click at [1039, 217] on link "See more data" at bounding box center [1151, 221] width 264 height 24
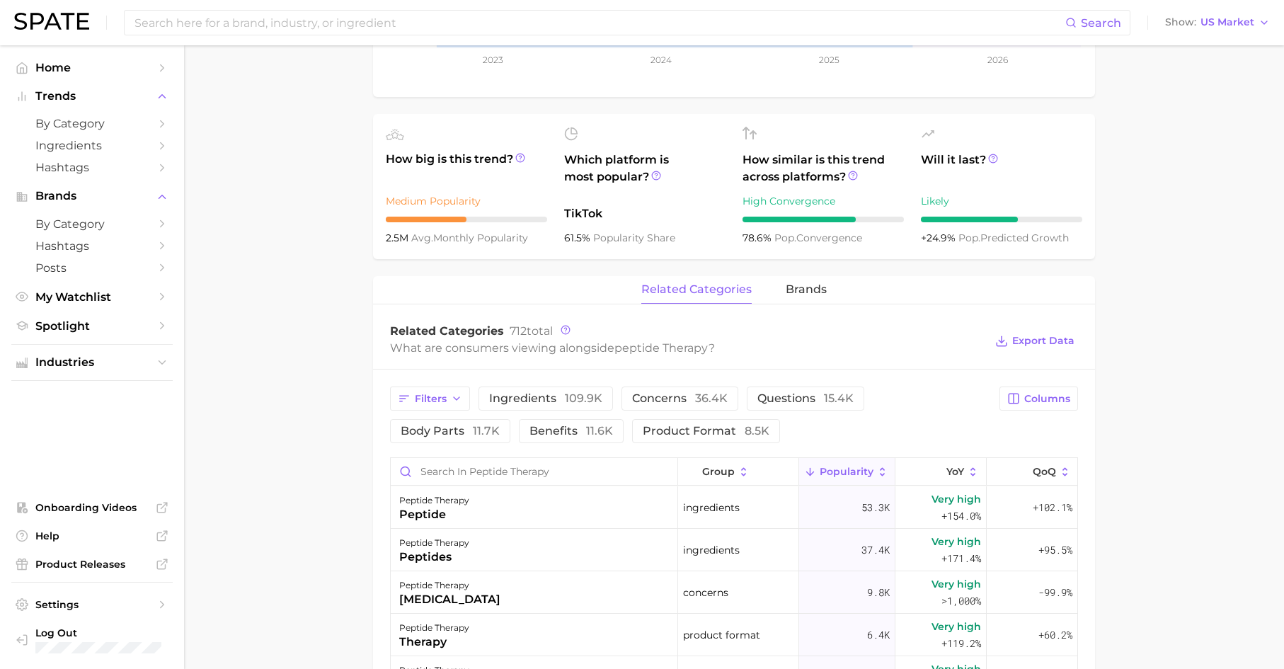
scroll to position [9, 0]
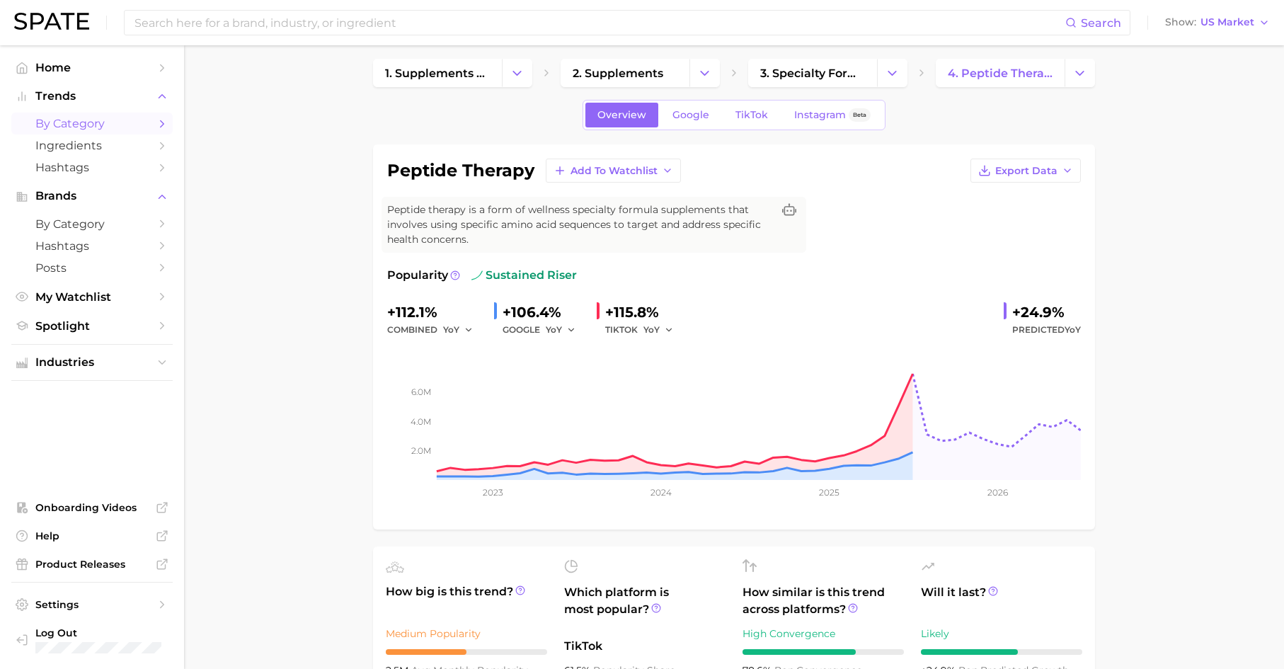
click at [74, 119] on span "by Category" at bounding box center [91, 123] width 113 height 13
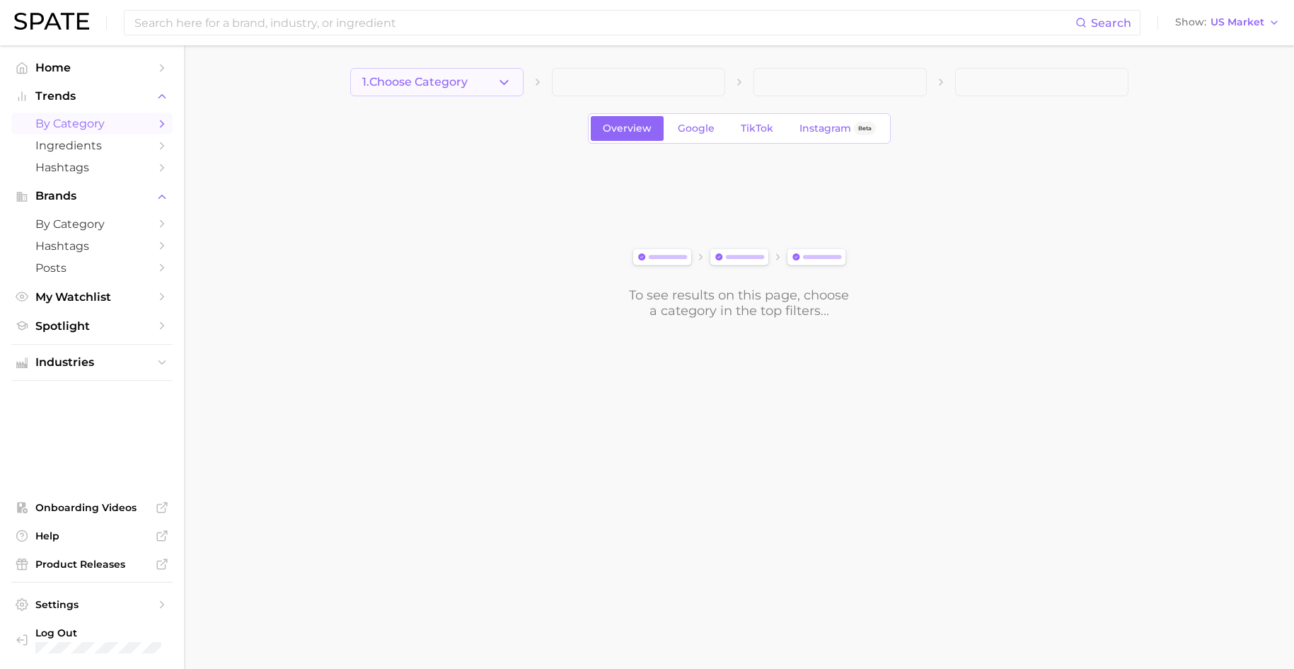
click at [446, 72] on button "1. Choose Category" at bounding box center [436, 82] width 173 height 28
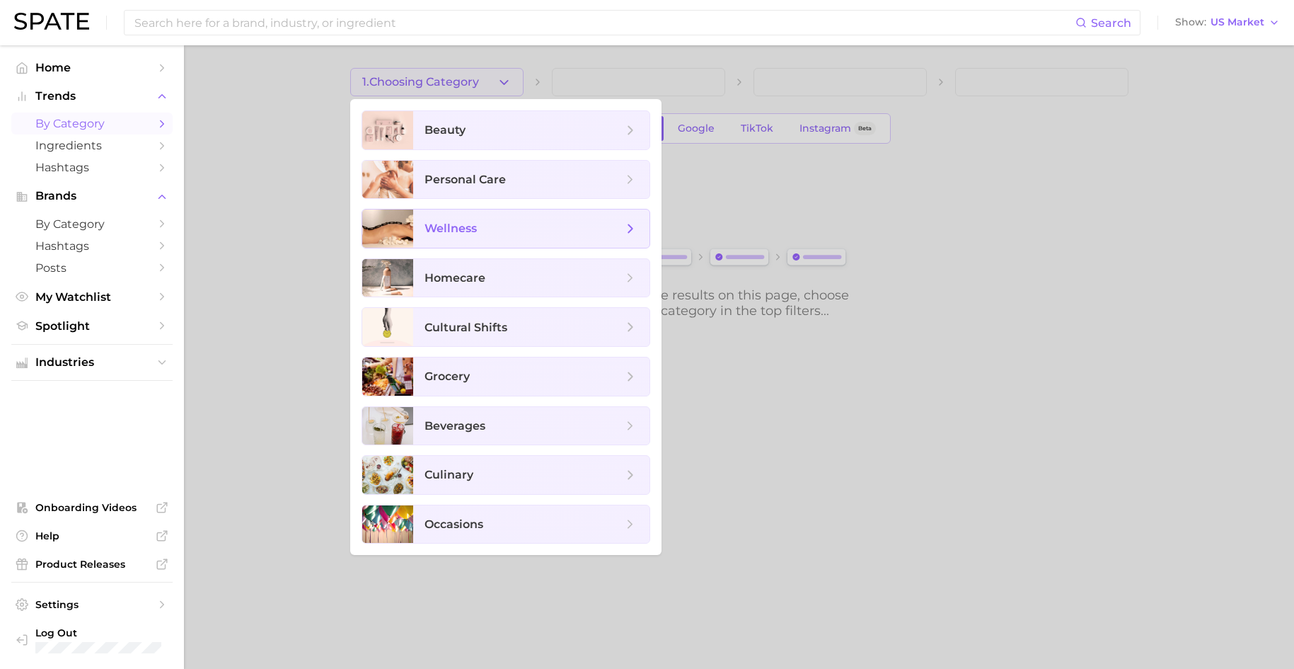
click at [461, 236] on span "wellness" at bounding box center [531, 228] width 236 height 38
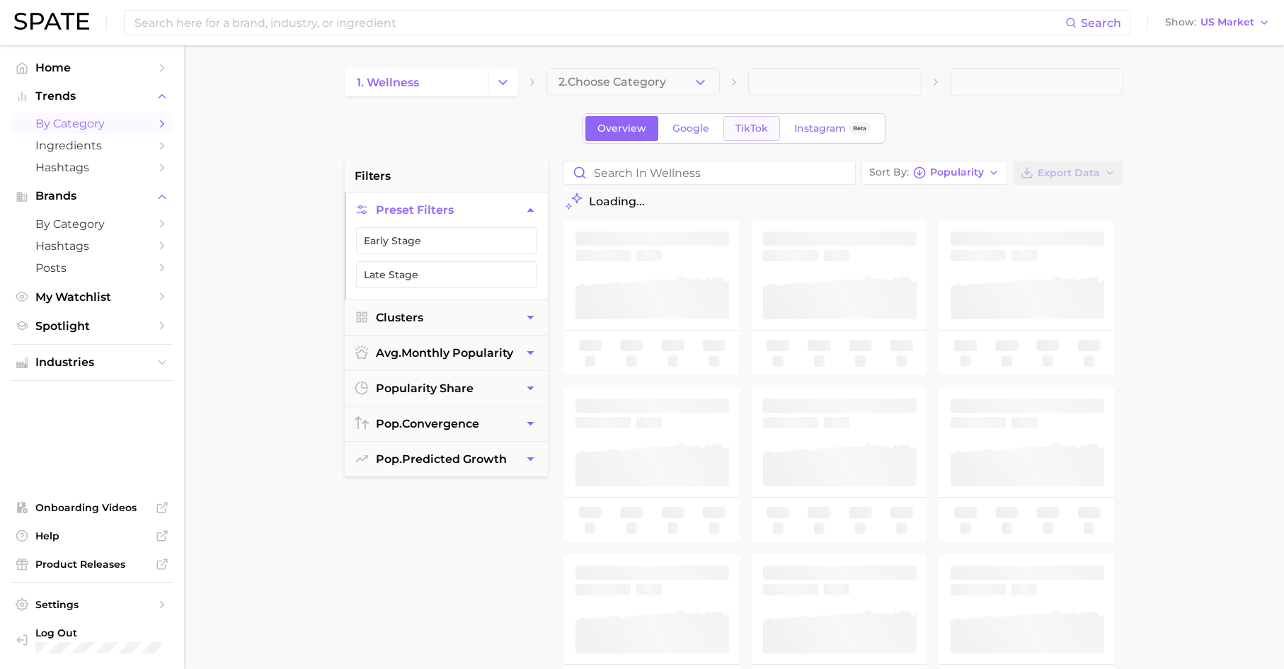
click at [762, 129] on span "TikTok" at bounding box center [751, 128] width 33 height 12
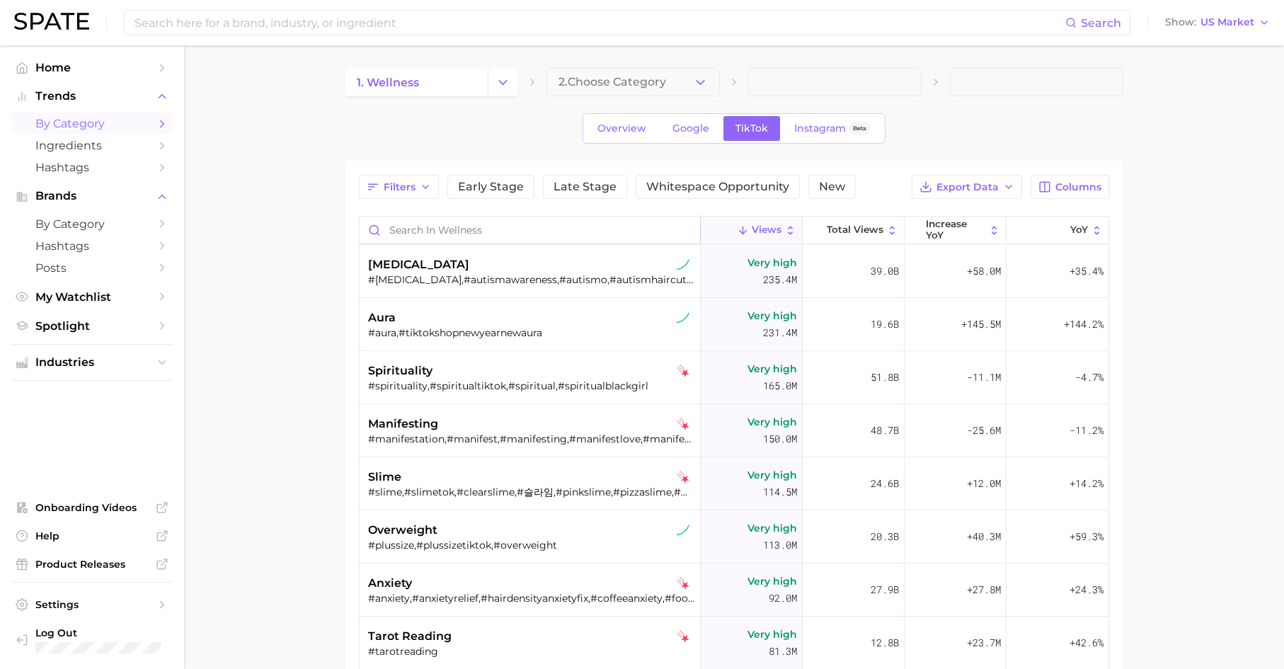
click at [645, 224] on input "Search in wellness" at bounding box center [529, 230] width 340 height 27
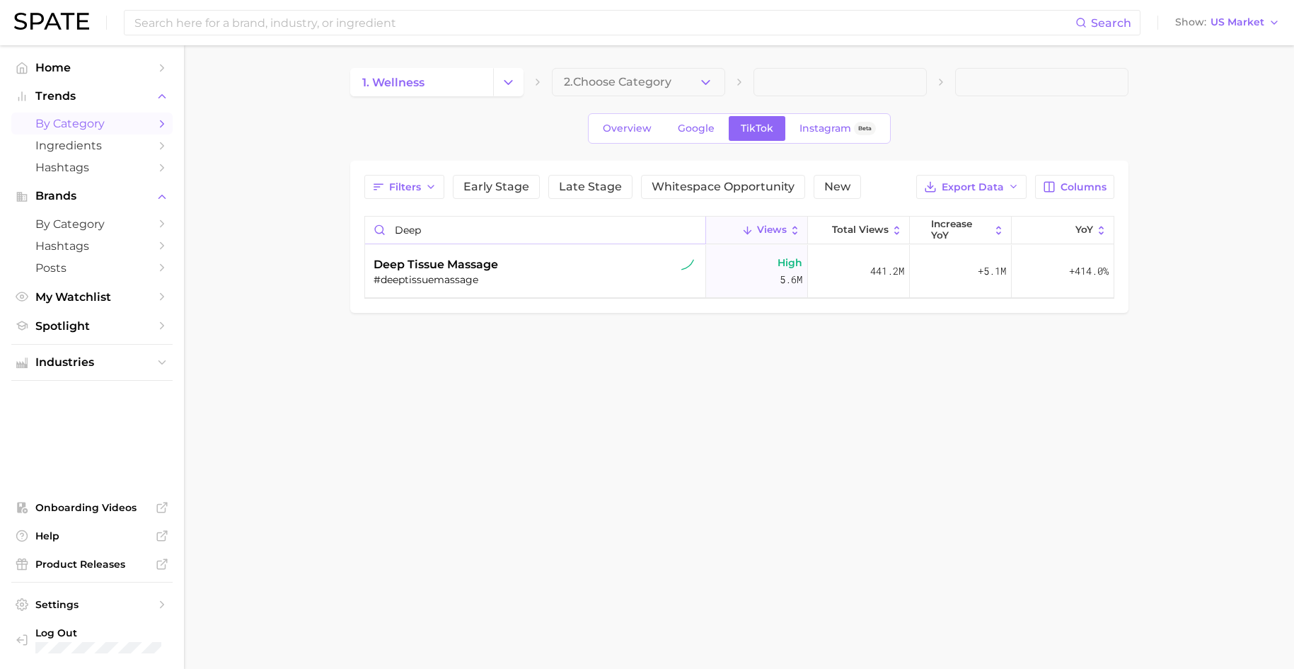
type input "deep t"
click at [689, 229] on input "deep t" at bounding box center [535, 230] width 340 height 27
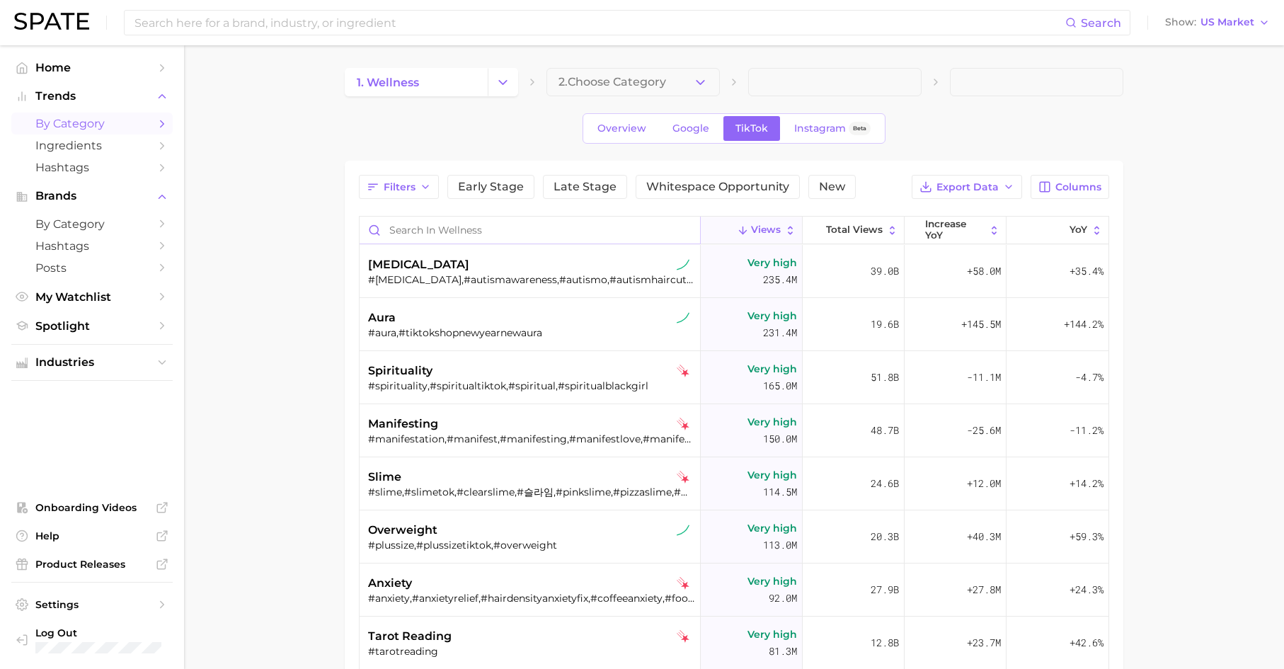
click at [602, 228] on input "Search in wellness" at bounding box center [529, 230] width 340 height 27
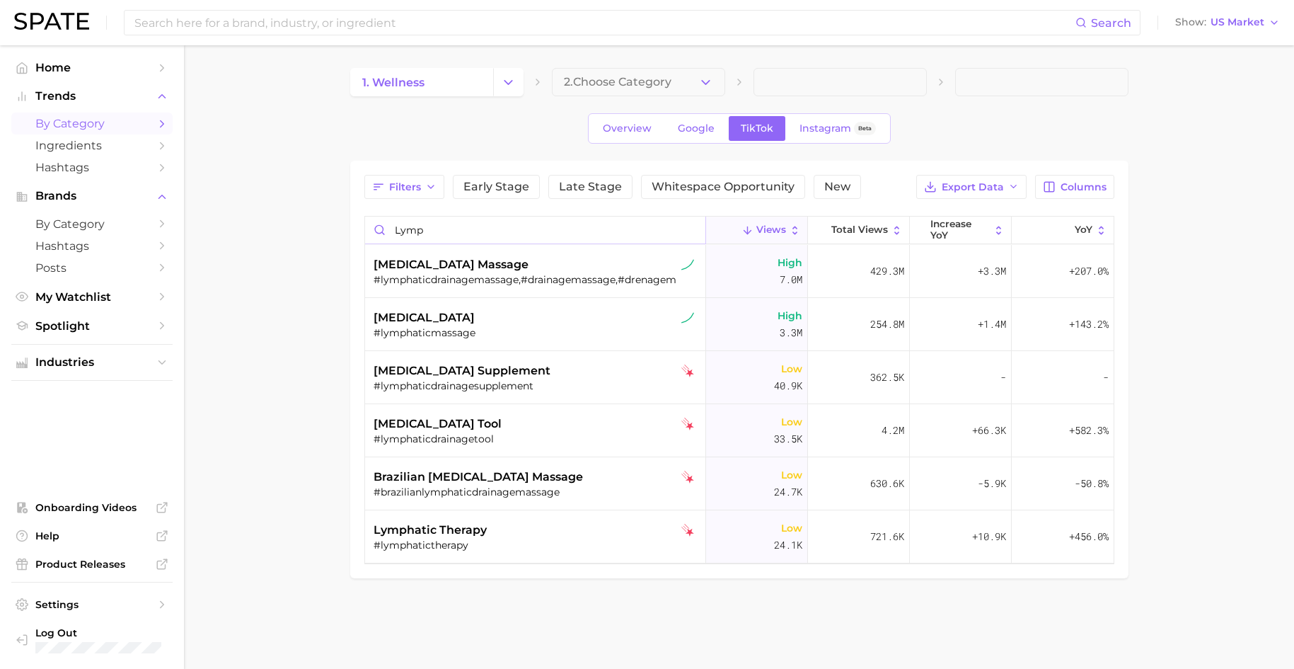
drag, startPoint x: 422, startPoint y: 238, endPoint x: 370, endPoint y: 238, distance: 51.7
click at [370, 238] on input "lymp" at bounding box center [535, 230] width 340 height 27
drag, startPoint x: 405, startPoint y: 234, endPoint x: 359, endPoint y: 231, distance: 46.0
click at [359, 231] on div "Filters Early Stage Late Stage Whitespace Opportunity New Export Data Columns l…" at bounding box center [739, 369] width 778 height 417
click at [470, 231] on input "lymp" at bounding box center [535, 230] width 340 height 27
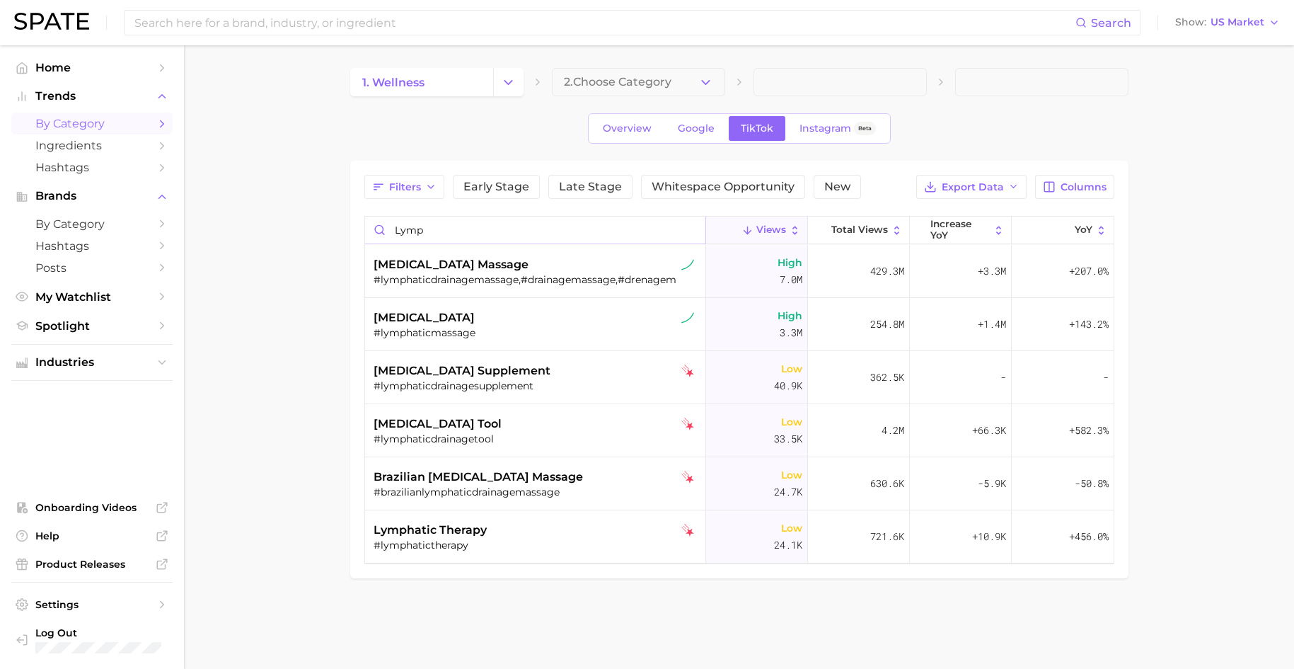
drag, startPoint x: 415, startPoint y: 234, endPoint x: 360, endPoint y: 238, distance: 55.3
click at [360, 238] on div "Filters Early Stage Late Stage Whitespace Opportunity New Export Data Columns l…" at bounding box center [739, 369] width 778 height 417
drag, startPoint x: 371, startPoint y: 232, endPoint x: 350, endPoint y: 232, distance: 21.2
click at [350, 232] on div "Filters Early Stage Late Stage Whitespace Opportunity New Export Data Columns l…" at bounding box center [739, 369] width 778 height 417
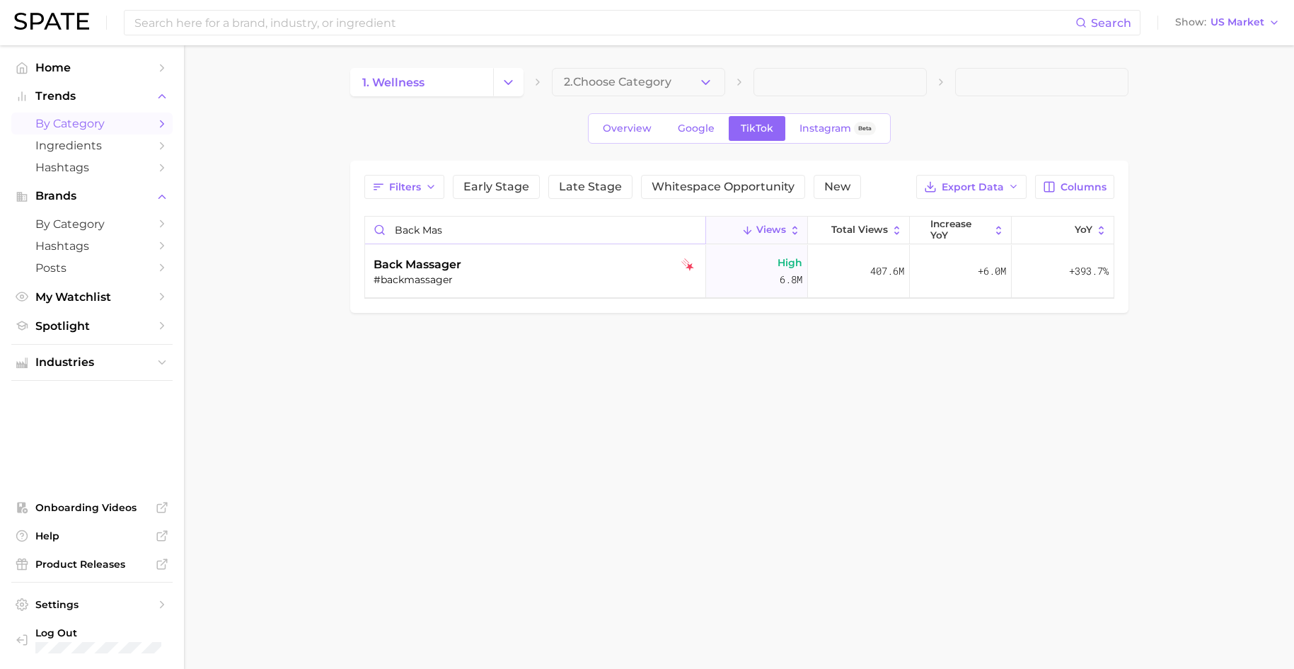
type input "back Man"
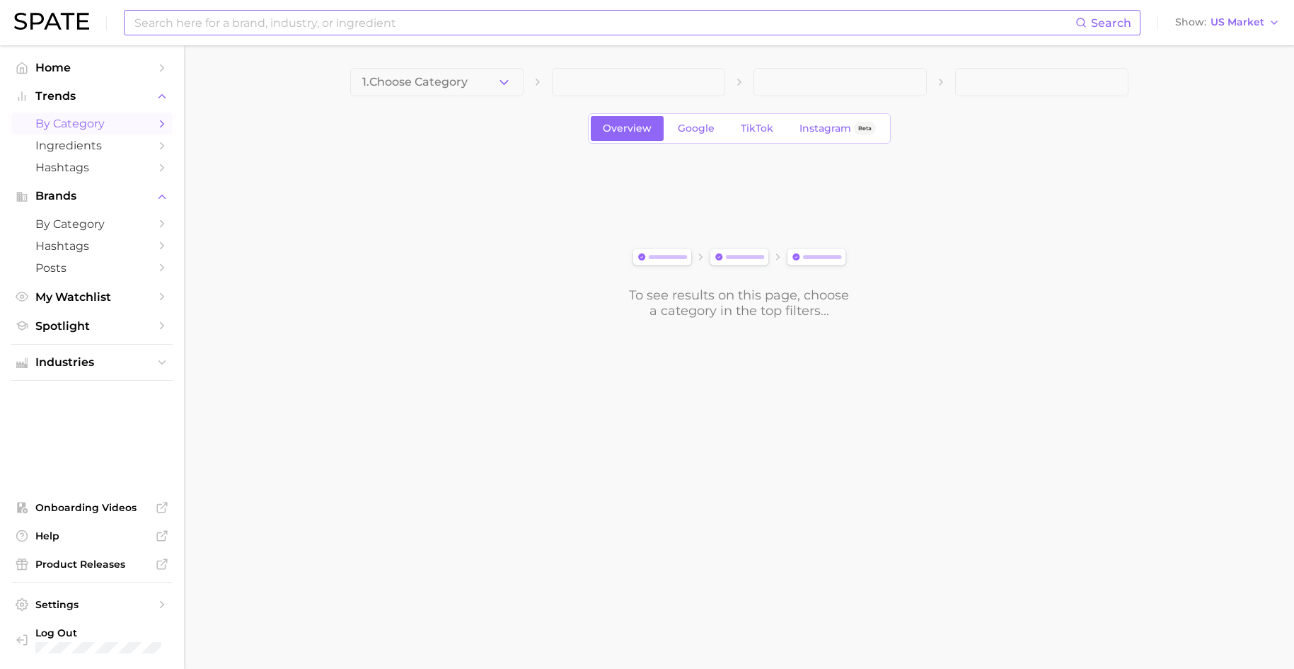
click at [370, 21] on input at bounding box center [604, 23] width 943 height 24
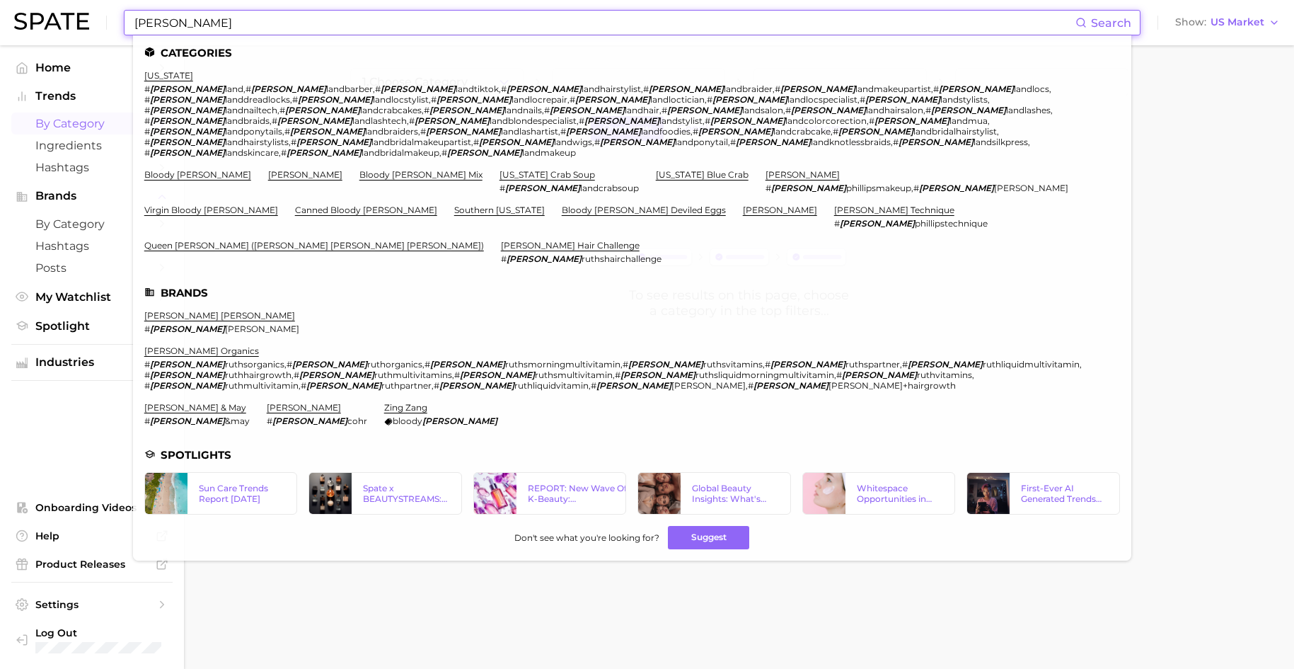
drag, startPoint x: 367, startPoint y: 27, endPoint x: 229, endPoint y: 13, distance: 139.3
click at [229, 13] on input "[PERSON_NAME]" at bounding box center [604, 23] width 943 height 24
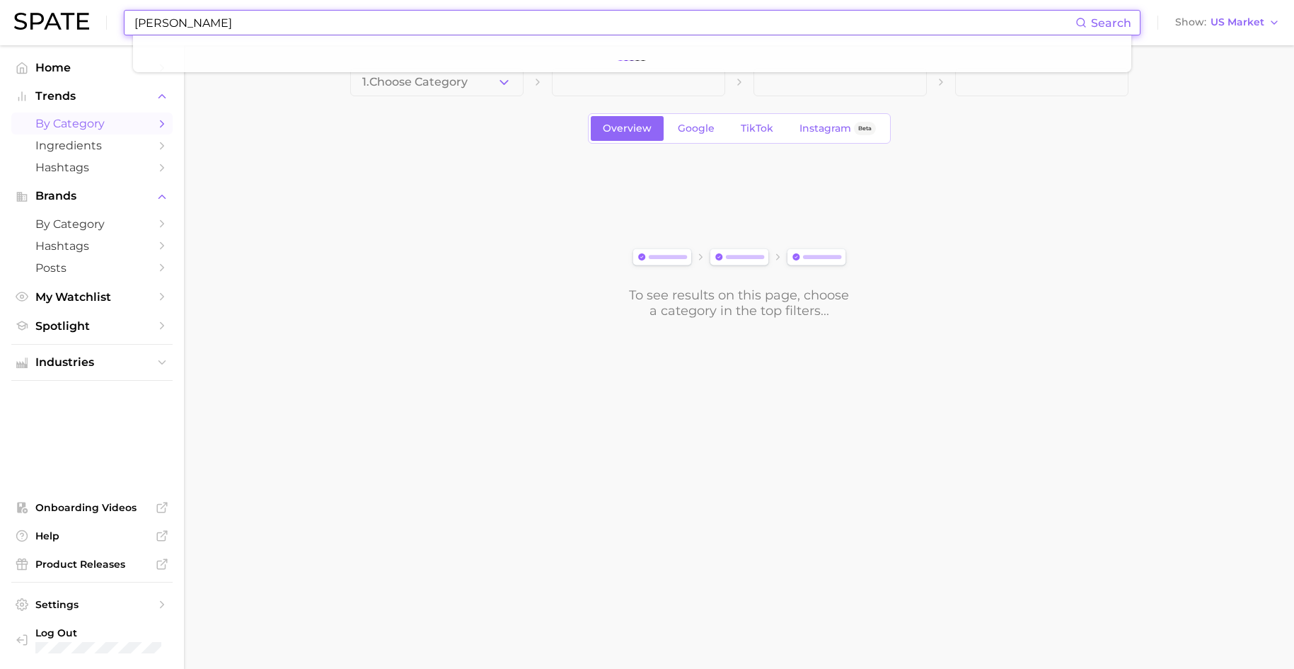
click at [177, 25] on input "[PERSON_NAME]" at bounding box center [604, 23] width 943 height 24
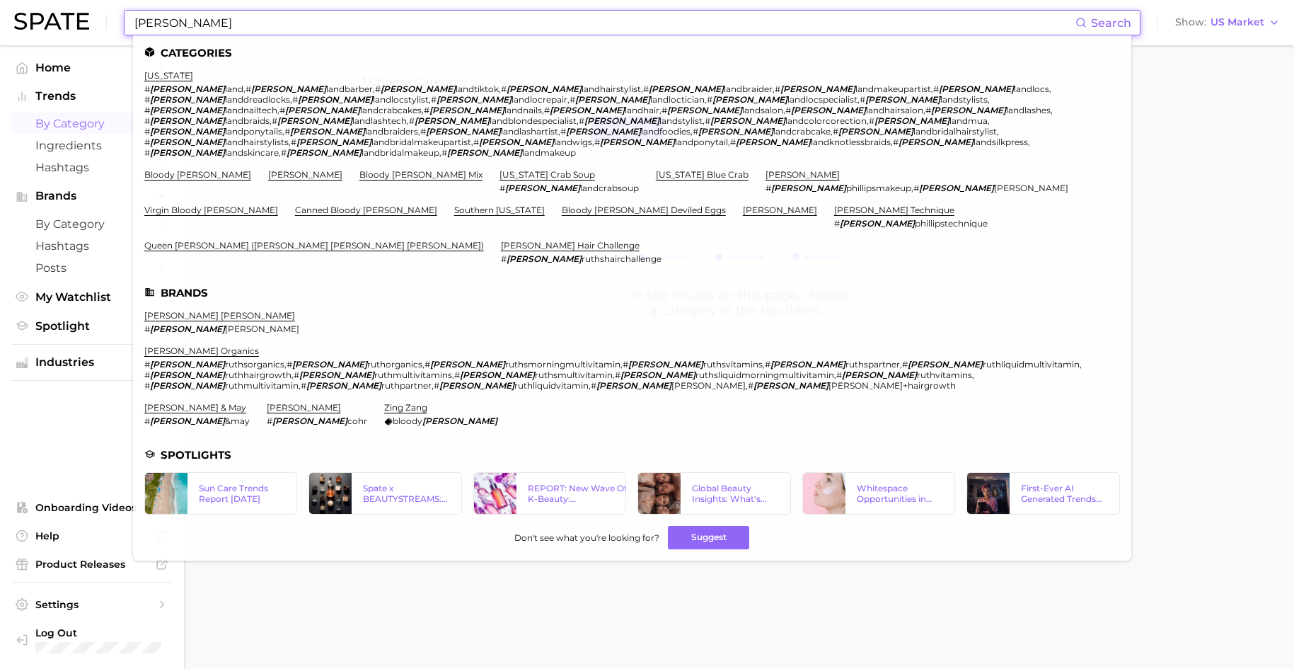
type input "[PERSON_NAME]"
drag, startPoint x: 177, startPoint y: 35, endPoint x: 197, endPoint y: 276, distance: 242.2
click at [197, 345] on link "[PERSON_NAME] organics" at bounding box center [201, 350] width 115 height 11
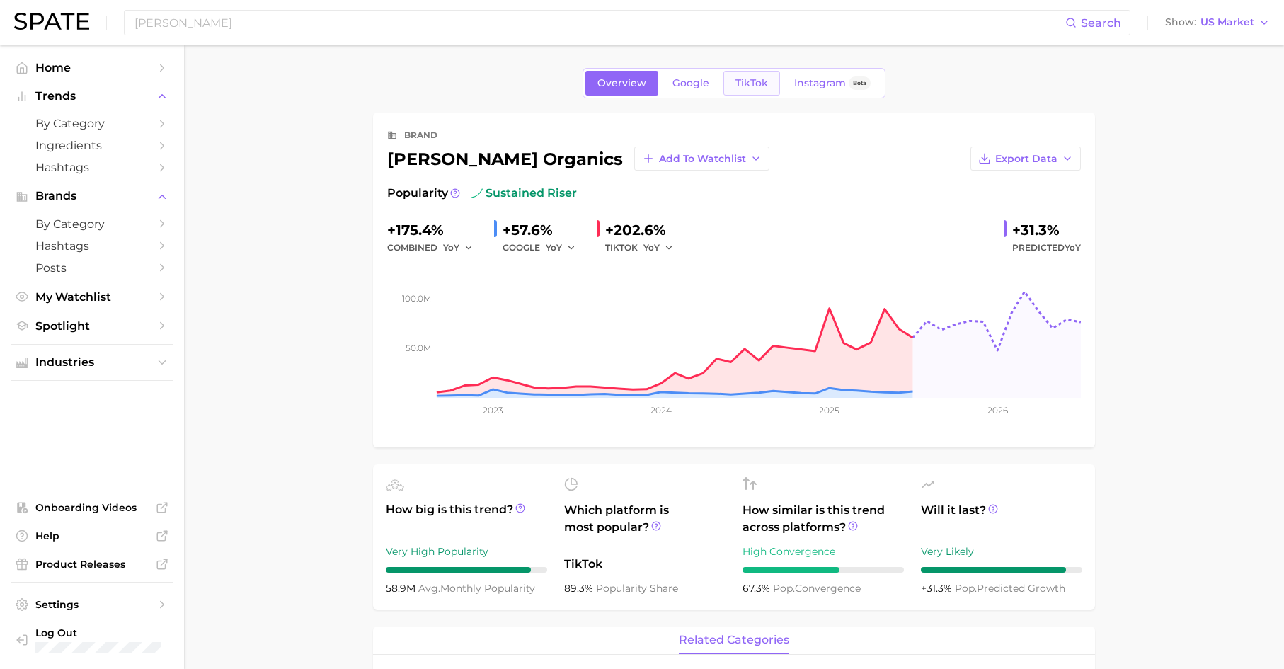
click at [762, 85] on span "TikTok" at bounding box center [751, 83] width 33 height 12
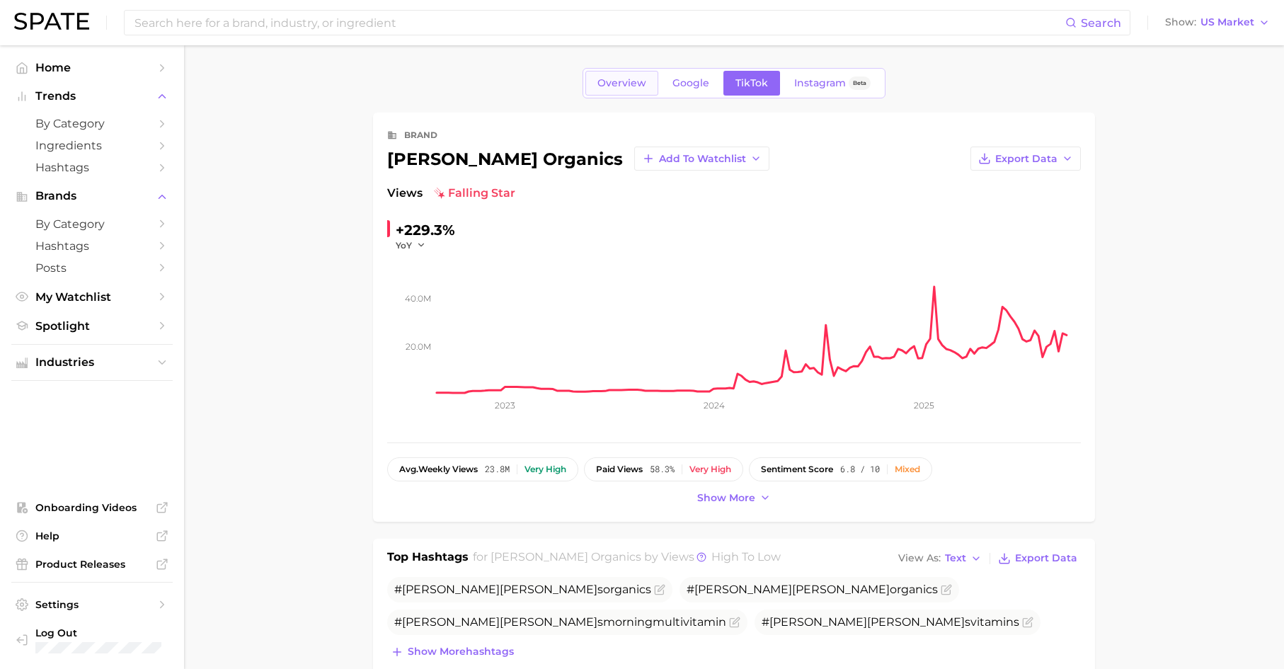
click at [635, 85] on span "Overview" at bounding box center [621, 83] width 49 height 12
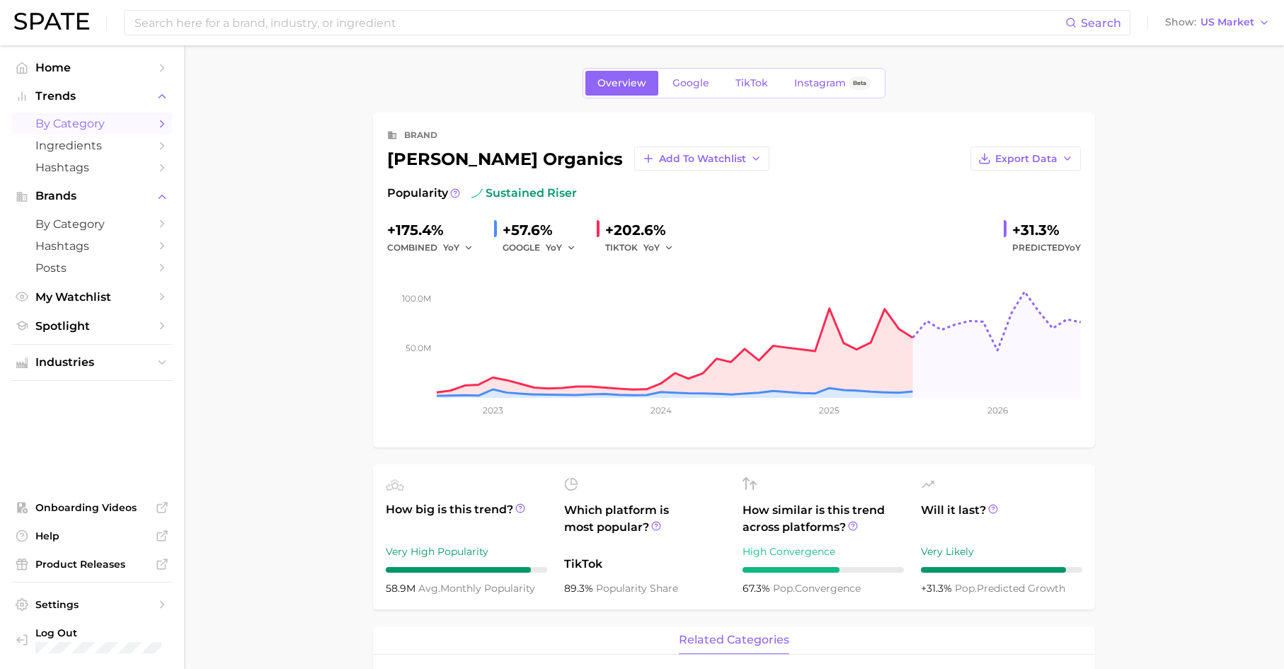
click at [78, 121] on span "by Category" at bounding box center [91, 123] width 113 height 13
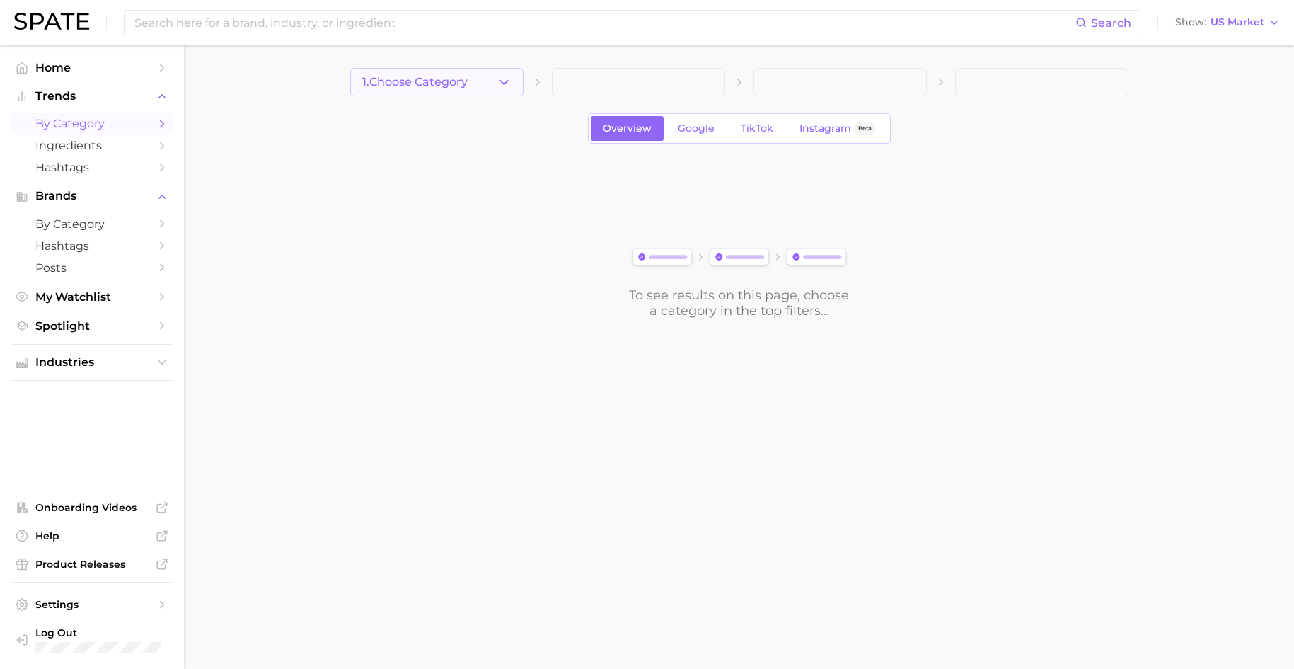
click at [485, 92] on button "1. Choose Category" at bounding box center [436, 82] width 173 height 28
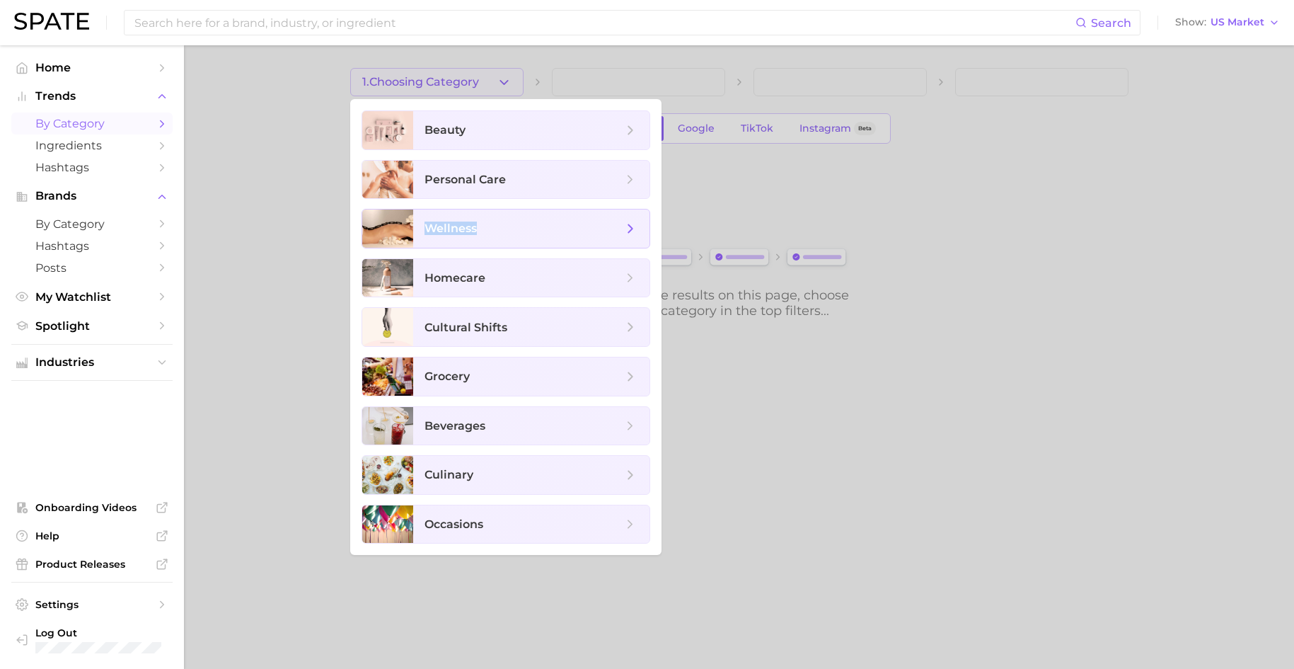
click at [476, 222] on span "wellness" at bounding box center [524, 229] width 198 height 16
